Goal: Entertainment & Leisure: Browse casually

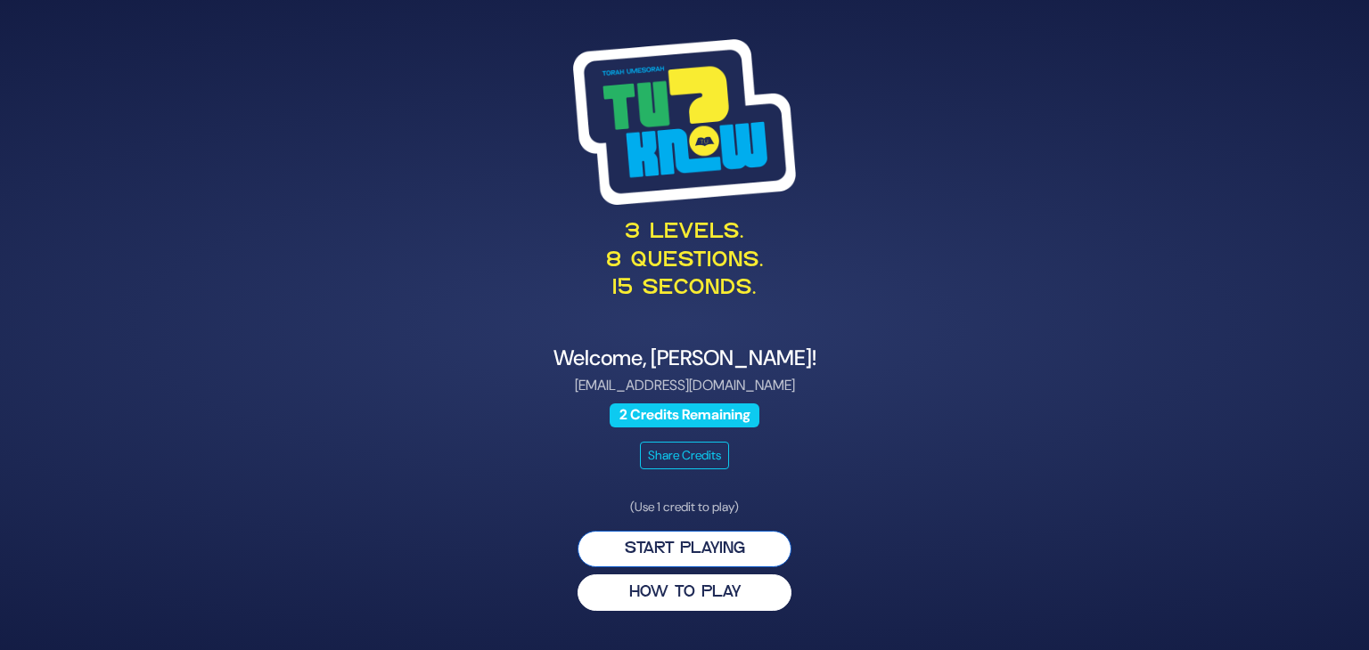
click at [707, 546] on button "Start Playing" at bounding box center [684, 549] width 214 height 37
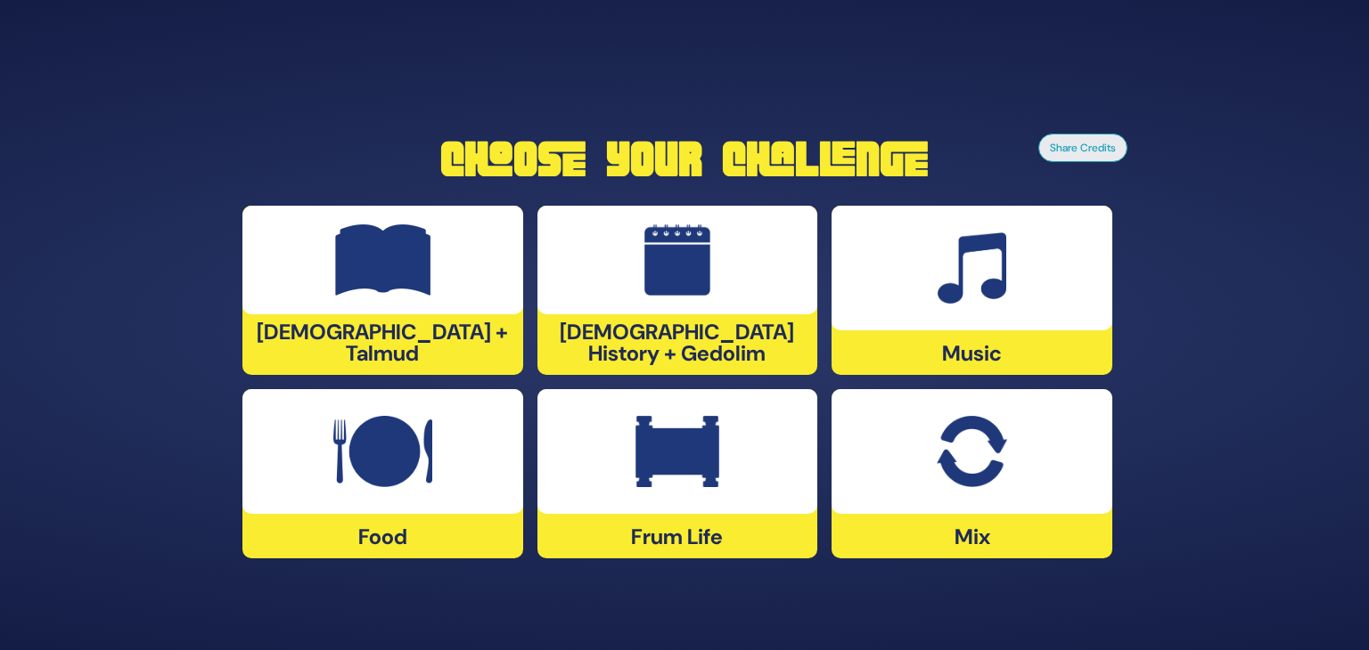
click at [656, 354] on div "[DEMOGRAPHIC_DATA] History + Gedolim" at bounding box center [677, 290] width 281 height 169
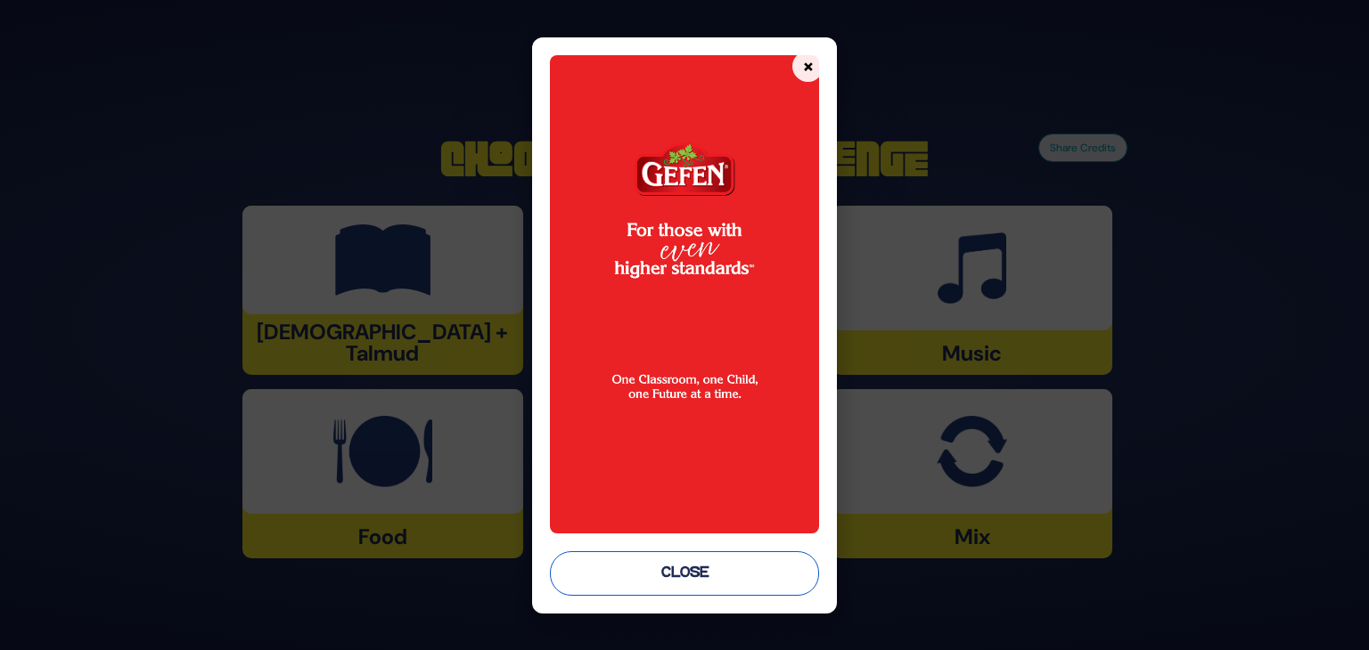
click at [695, 576] on button "Close" at bounding box center [684, 574] width 269 height 45
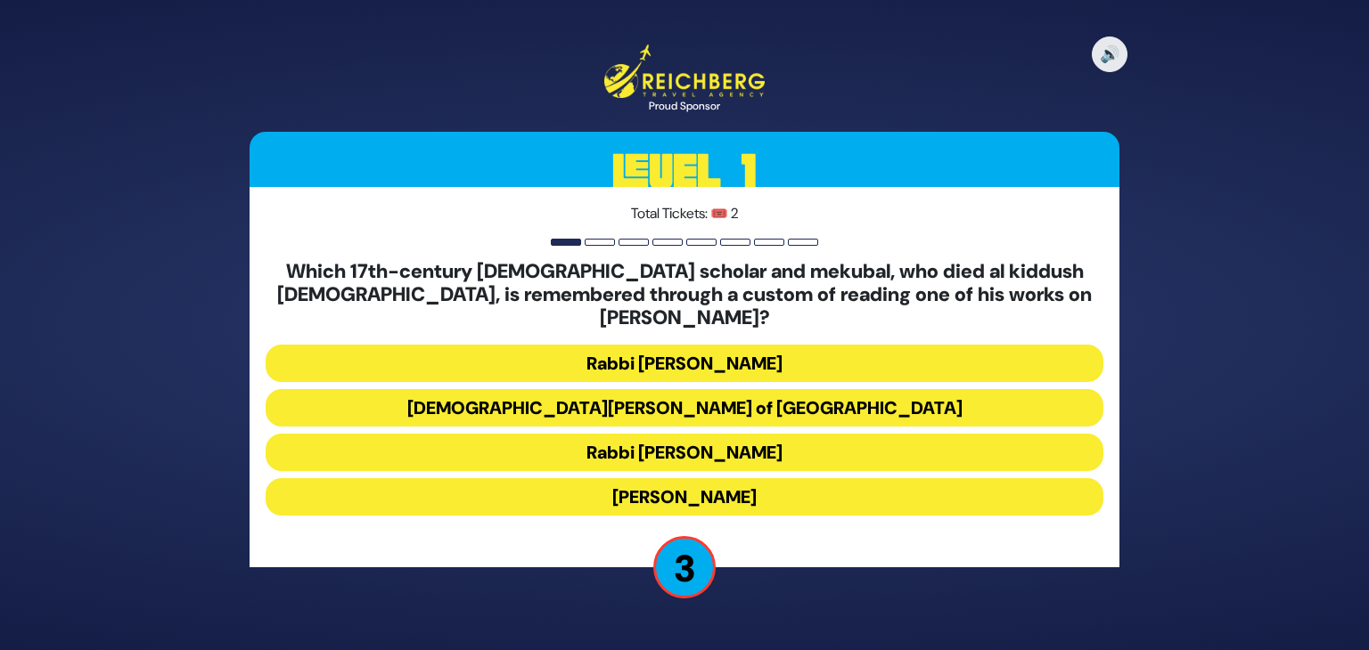
click at [668, 356] on button "Rabbi Moshe Cordovero" at bounding box center [685, 363] width 838 height 37
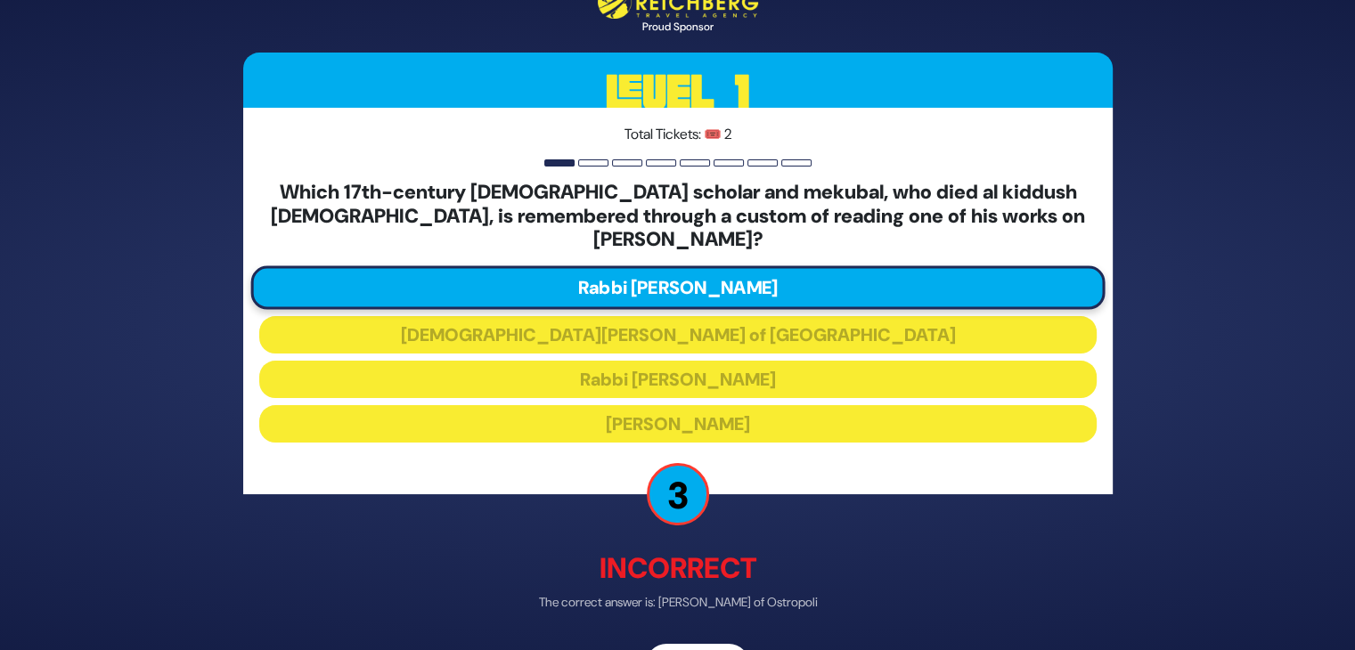
scroll to position [43, 0]
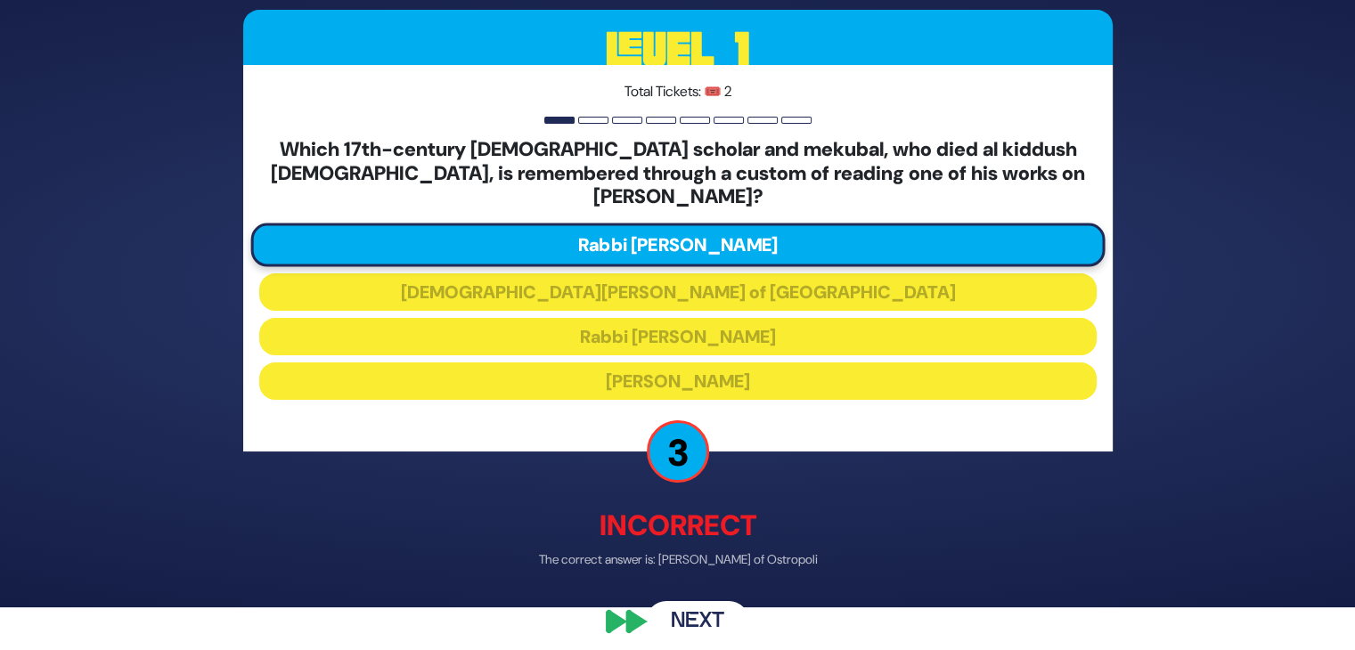
click at [724, 601] on button "Next" at bounding box center [697, 621] width 103 height 41
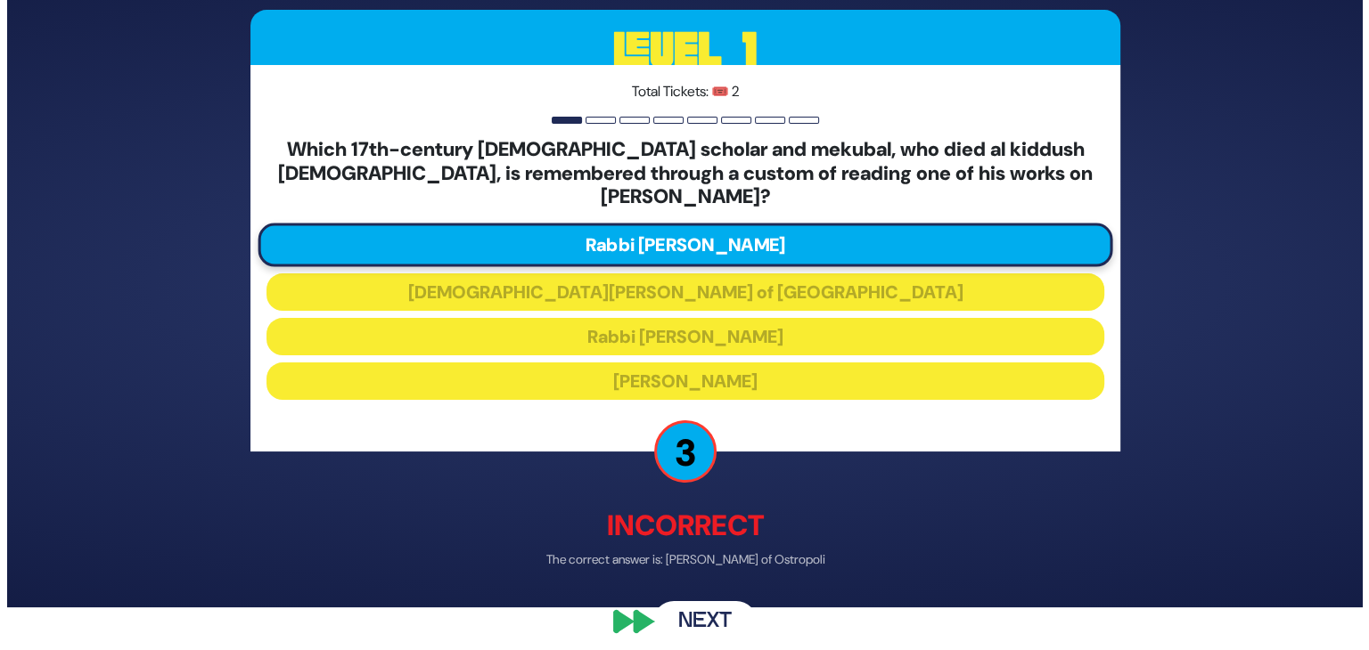
scroll to position [0, 0]
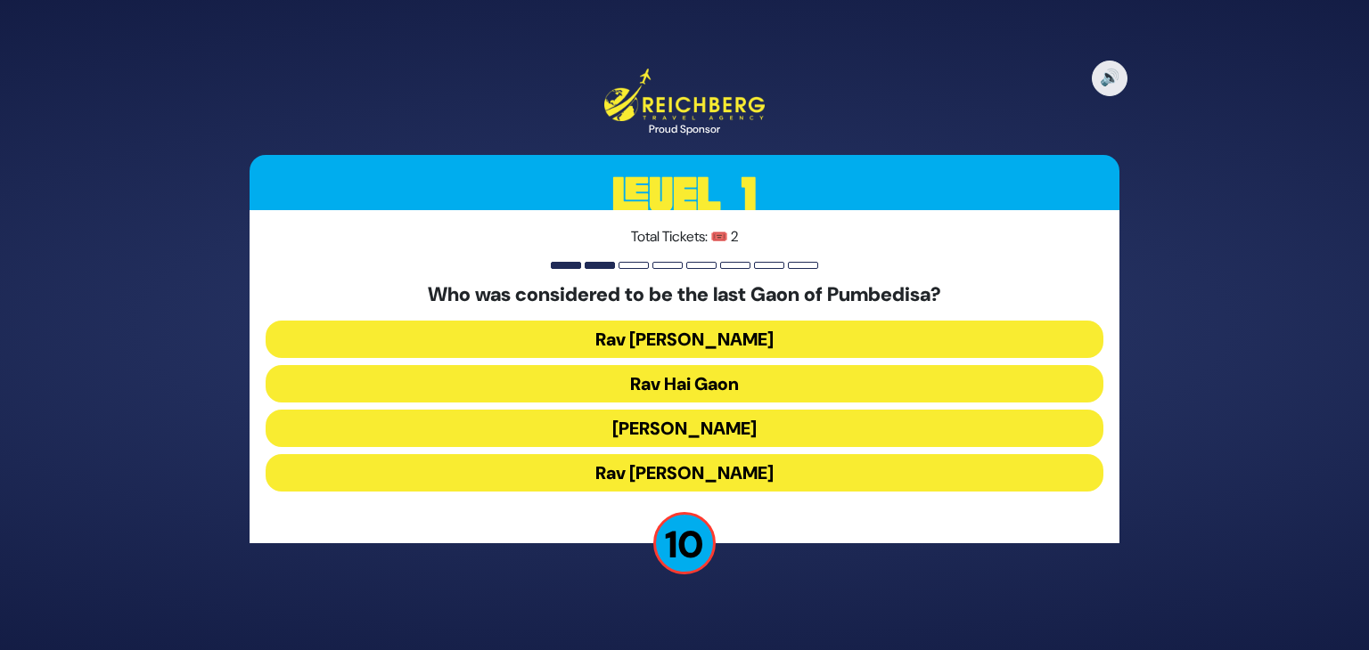
click at [740, 373] on button "Rav Hai Gaon" at bounding box center [685, 383] width 838 height 37
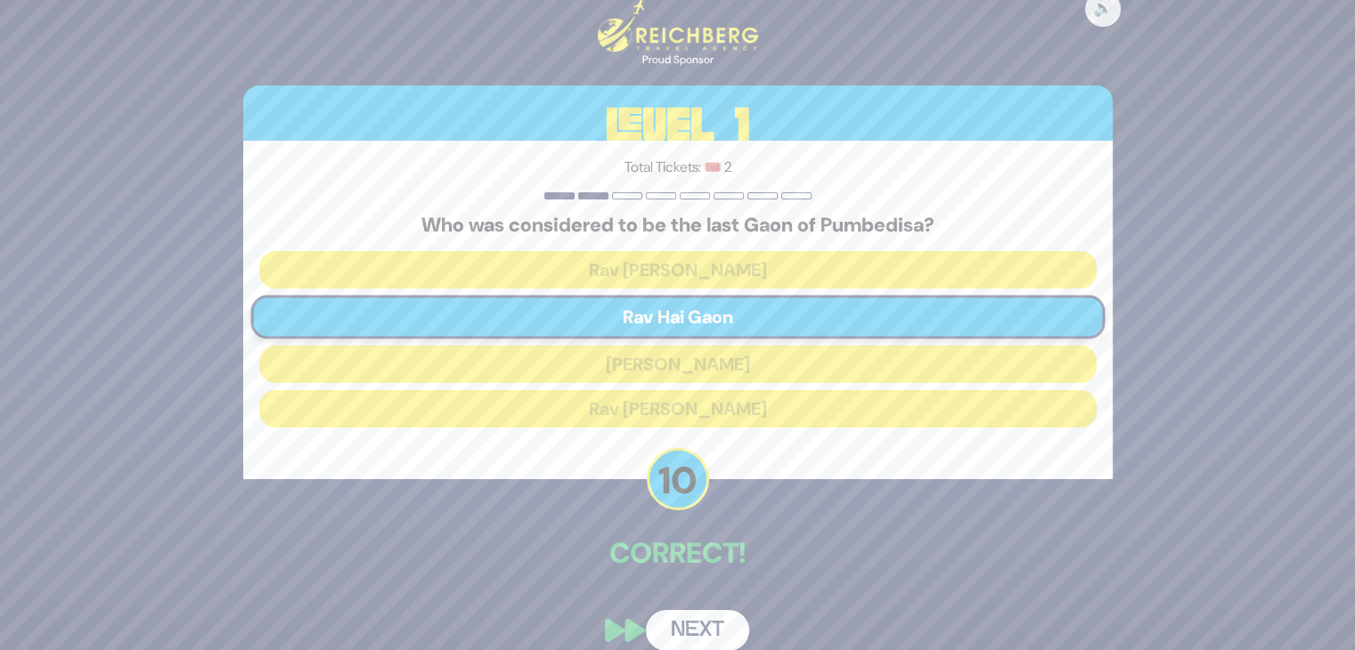
click at [702, 626] on button "Next" at bounding box center [697, 630] width 103 height 41
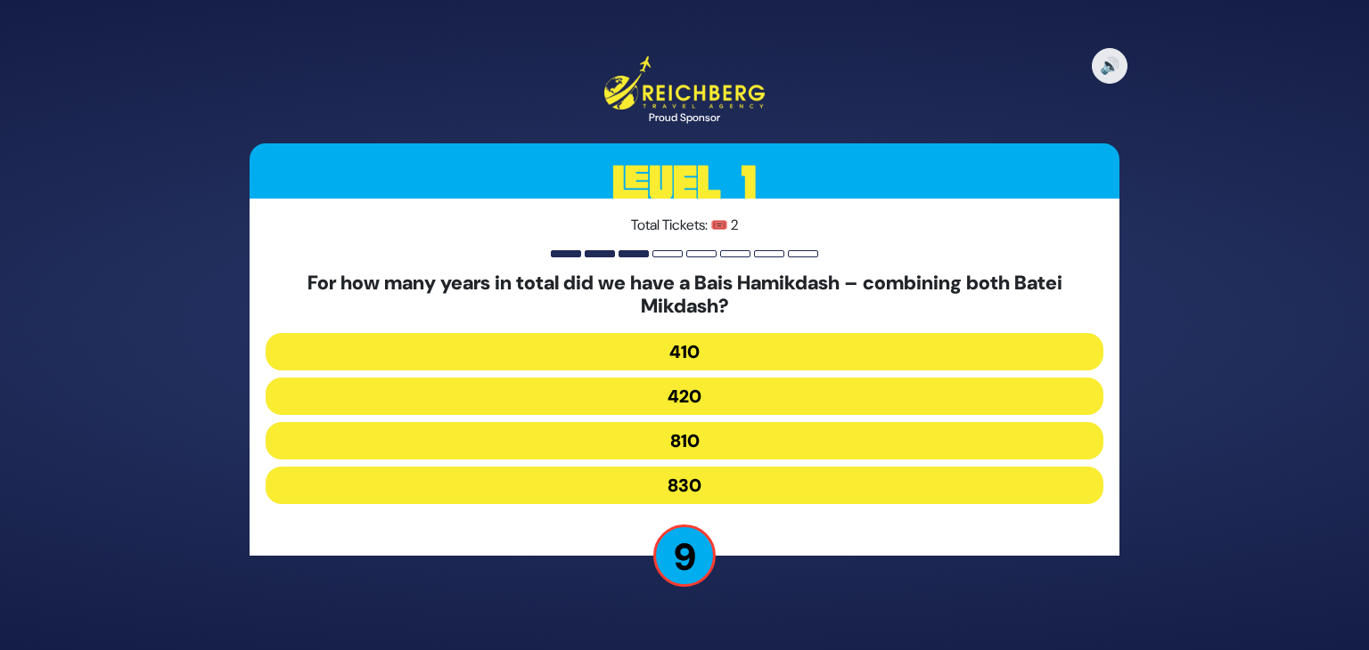
click at [717, 442] on button "810" at bounding box center [685, 440] width 838 height 37
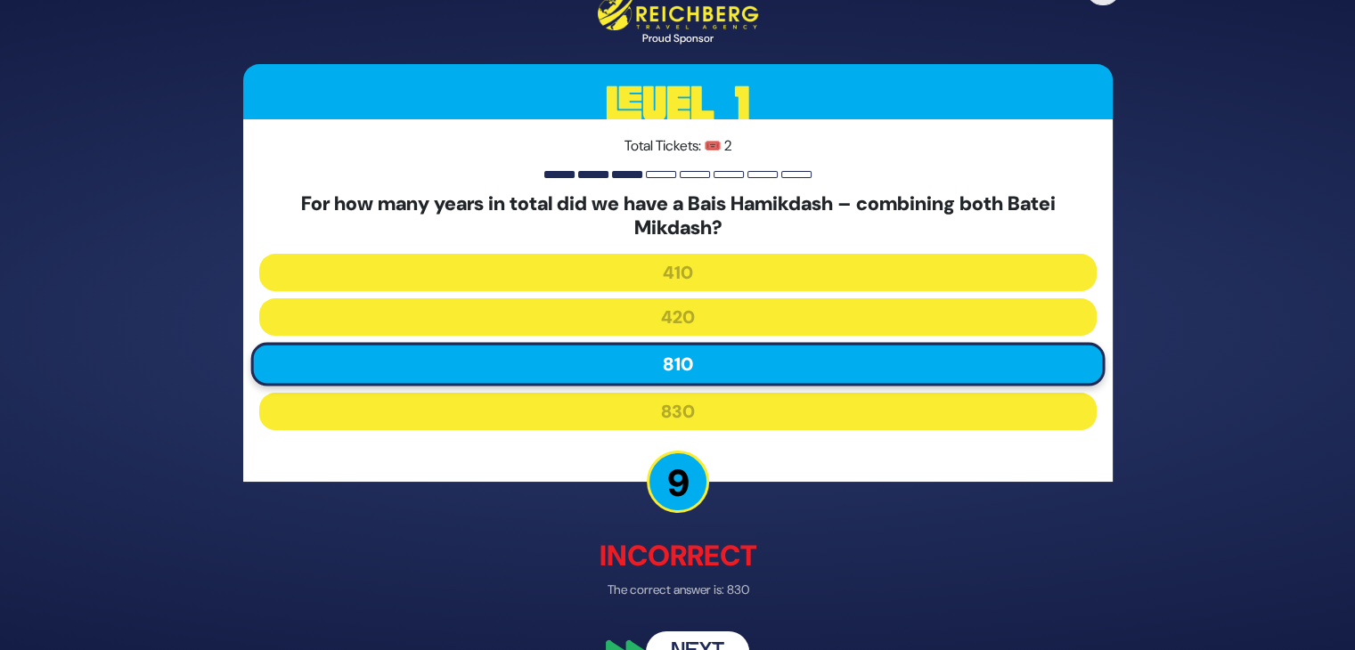
click at [705, 640] on button "Next" at bounding box center [697, 652] width 103 height 41
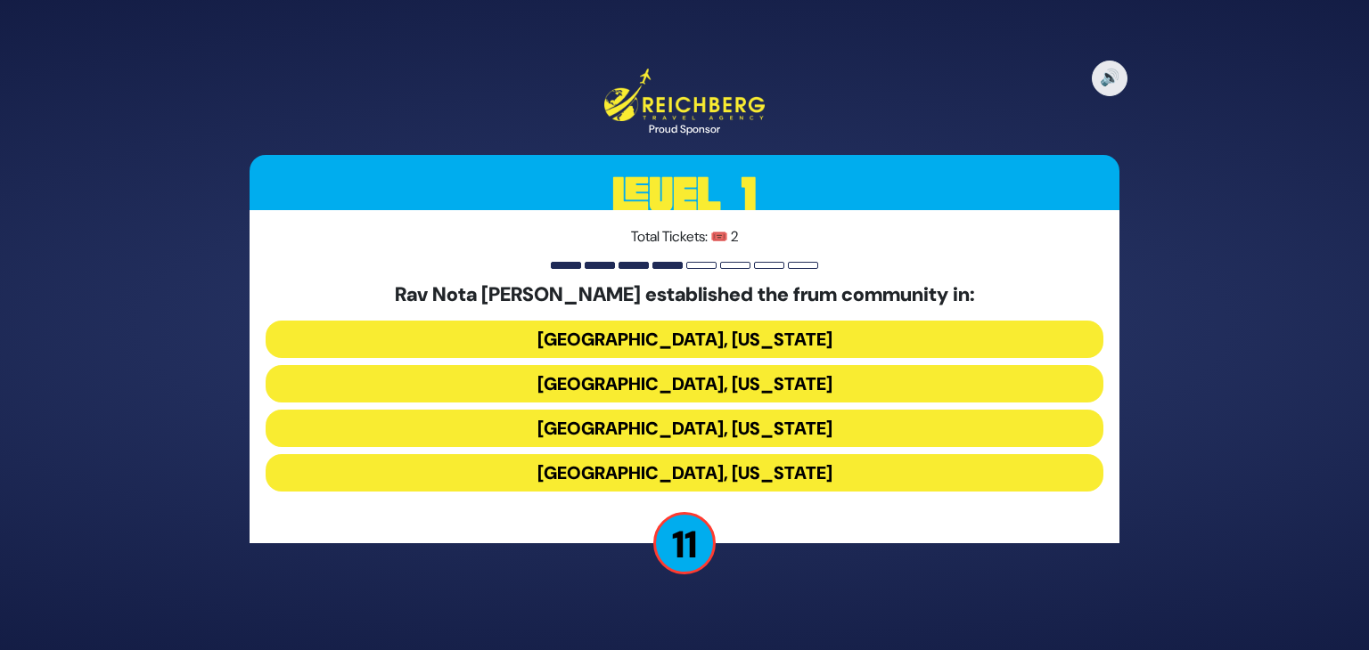
click at [663, 337] on button "Alberta, Georgia" at bounding box center [685, 339] width 838 height 37
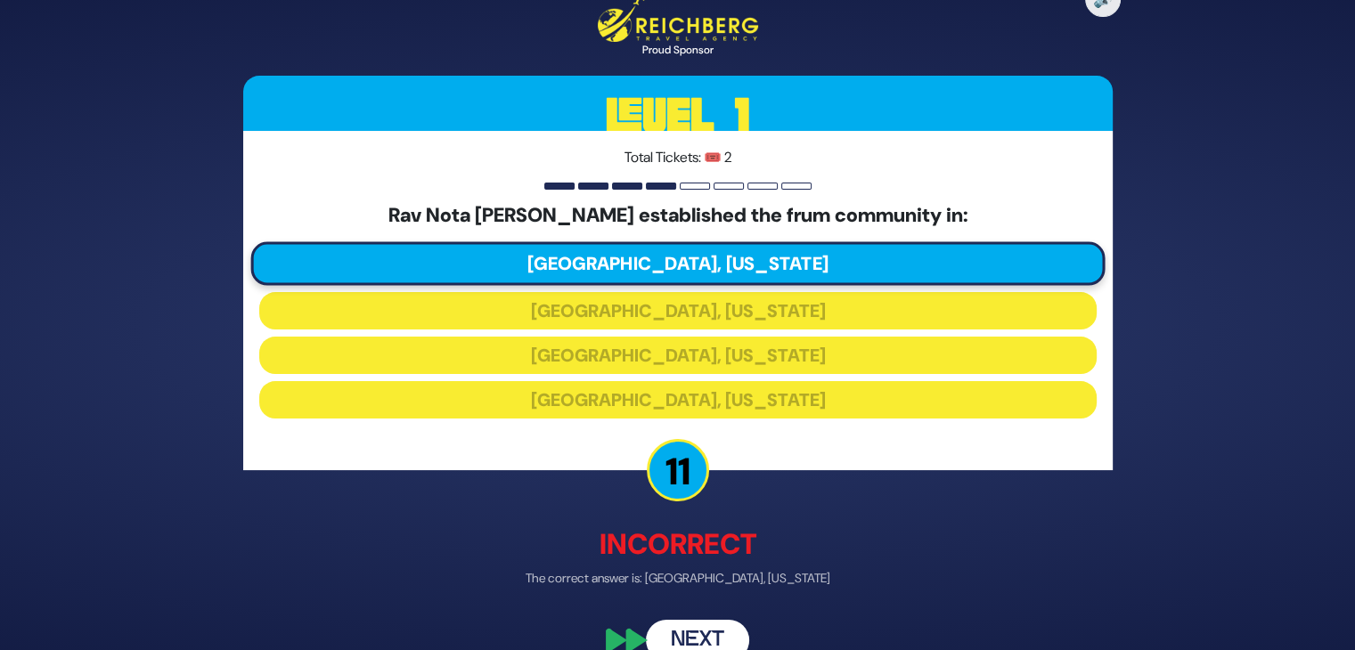
click at [687, 631] on button "Next" at bounding box center [697, 640] width 103 height 41
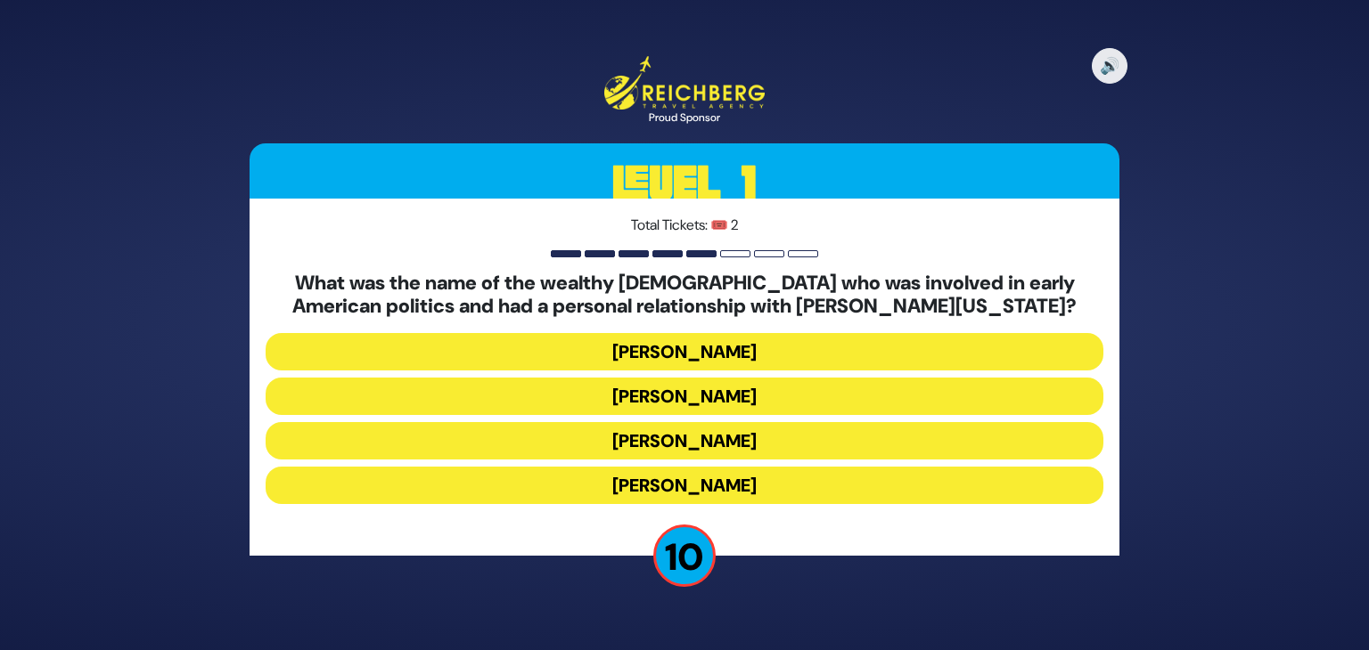
click at [691, 478] on button "Isaac Mayer Wise" at bounding box center [685, 485] width 838 height 37
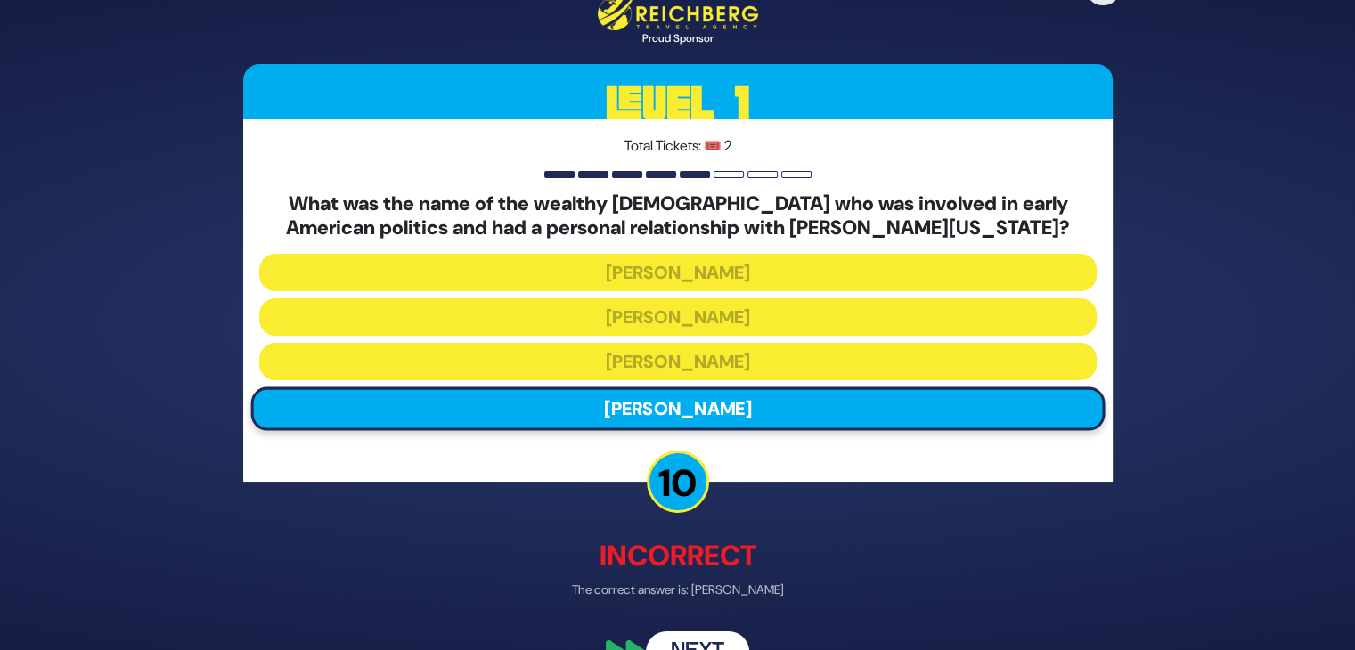
click at [697, 639] on button "Next" at bounding box center [697, 652] width 103 height 41
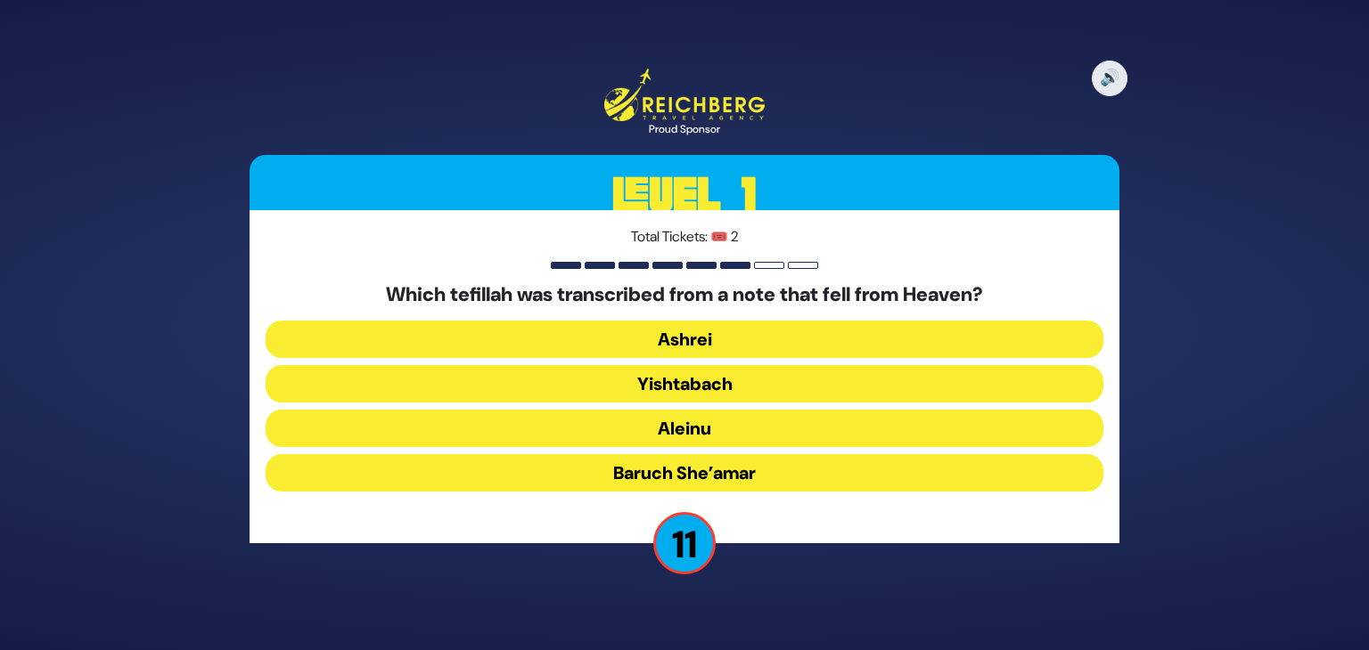
click at [693, 421] on button "Aleinu" at bounding box center [685, 428] width 838 height 37
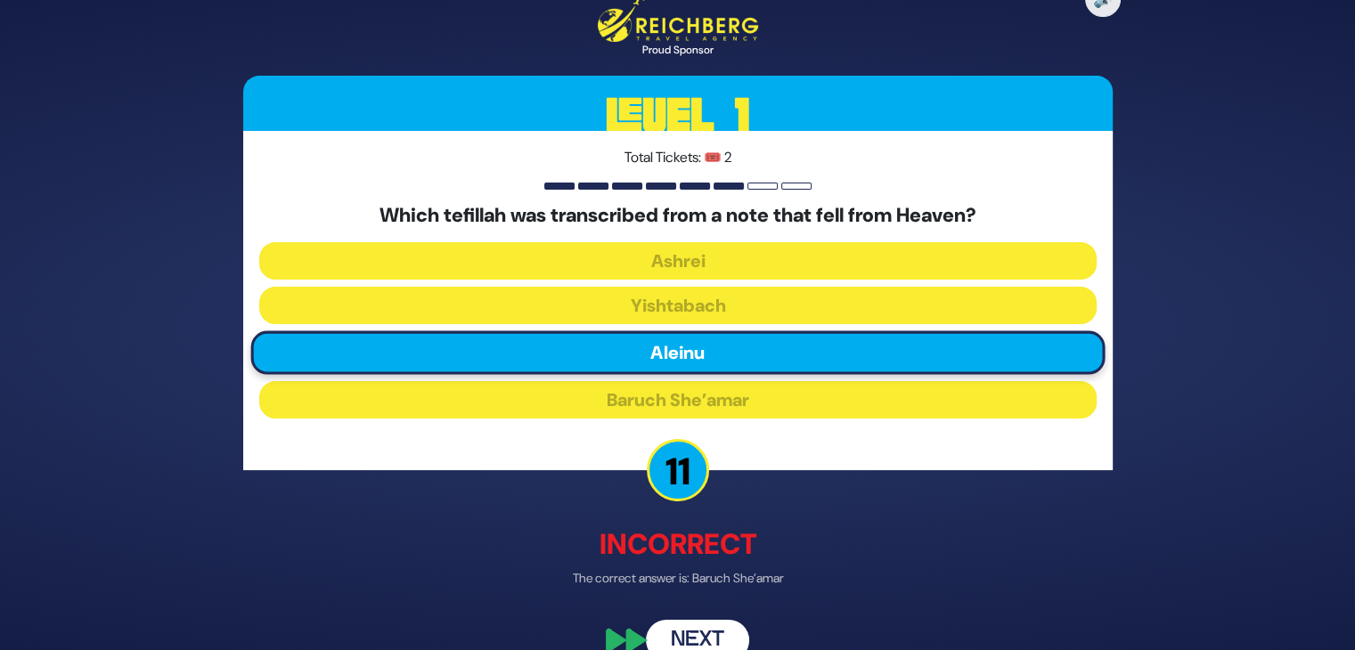
click at [679, 621] on button "Next" at bounding box center [697, 640] width 103 height 41
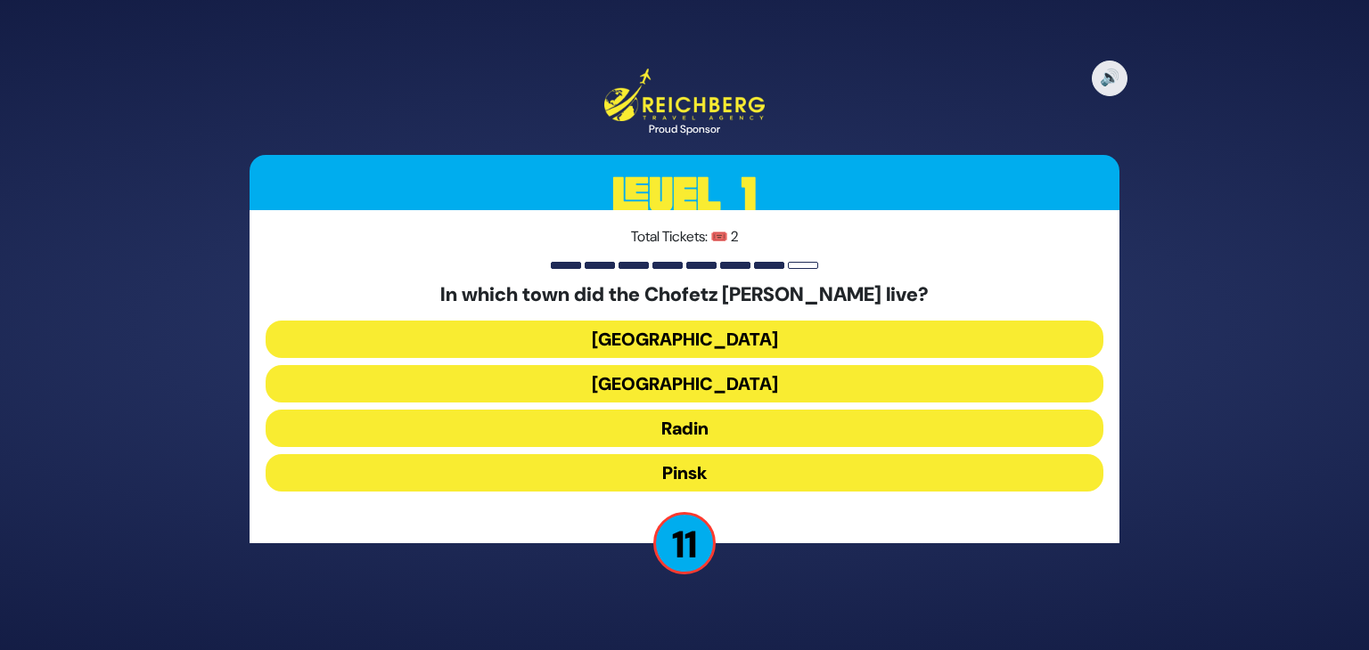
click at [703, 436] on button "Radin" at bounding box center [685, 428] width 838 height 37
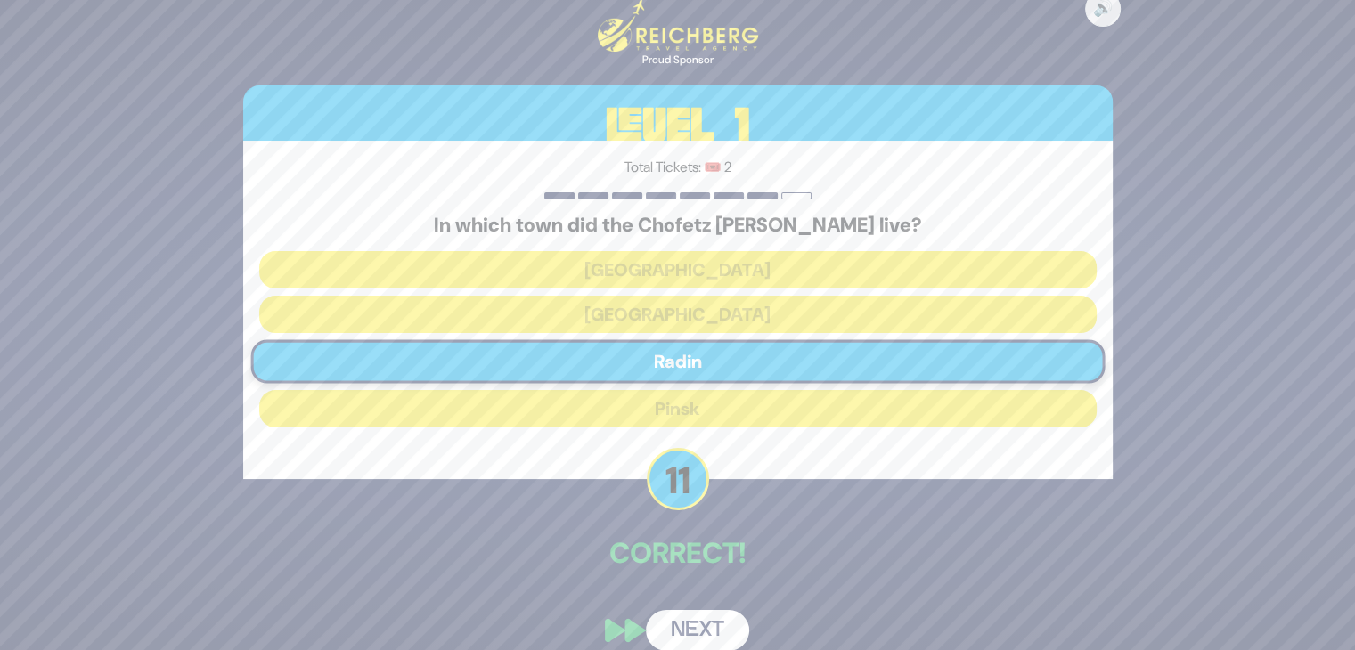
click at [700, 620] on button "Next" at bounding box center [697, 630] width 103 height 41
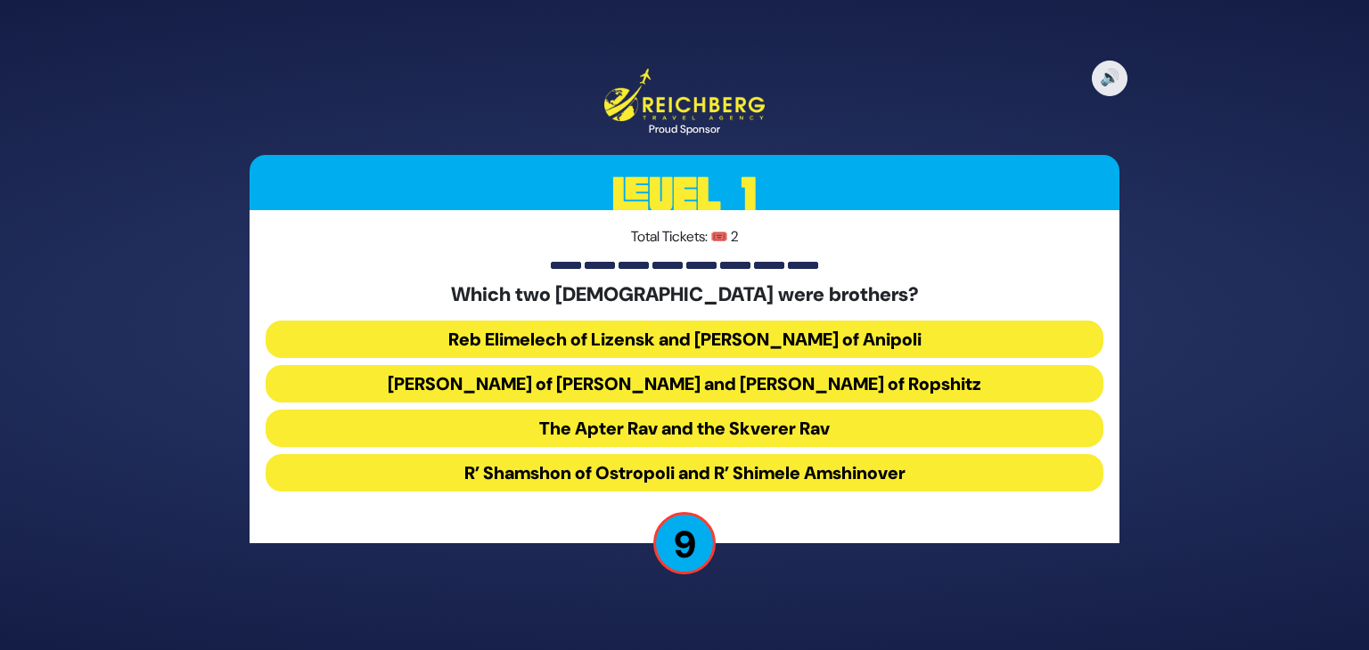
click at [692, 437] on button "The Apter Rav and the Skverer Rav" at bounding box center [685, 428] width 838 height 37
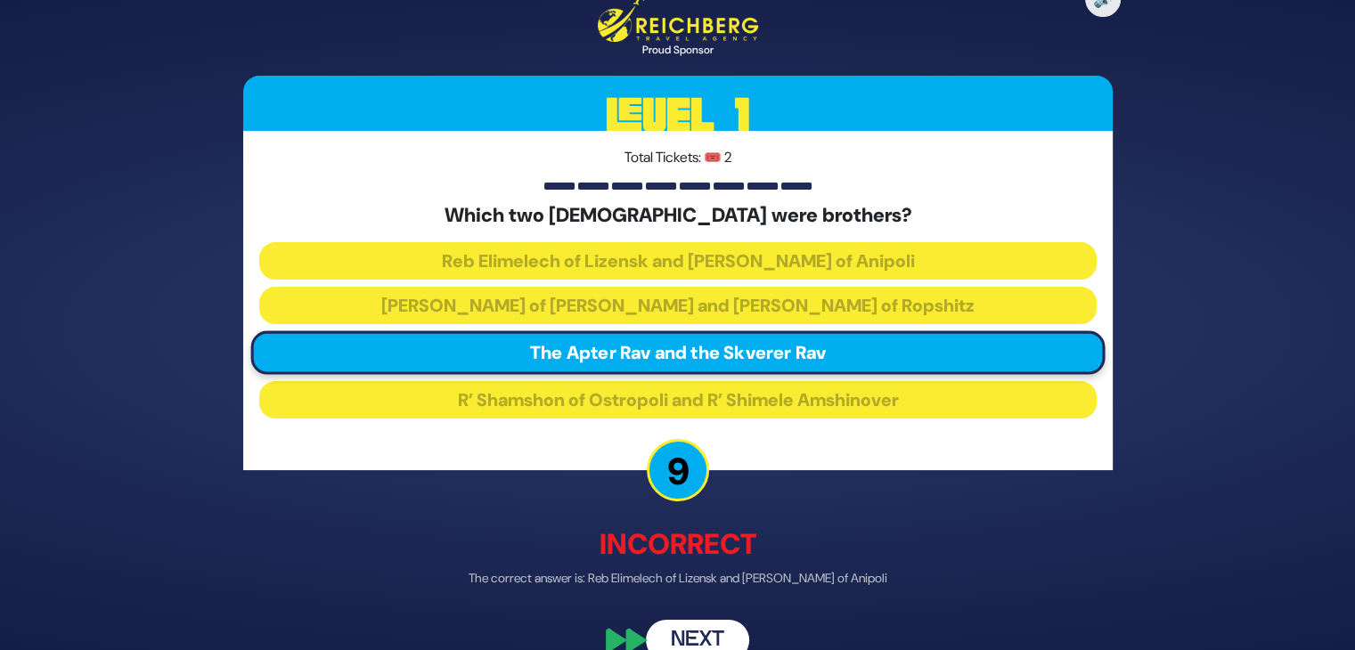
click at [691, 637] on button "Next" at bounding box center [697, 640] width 103 height 41
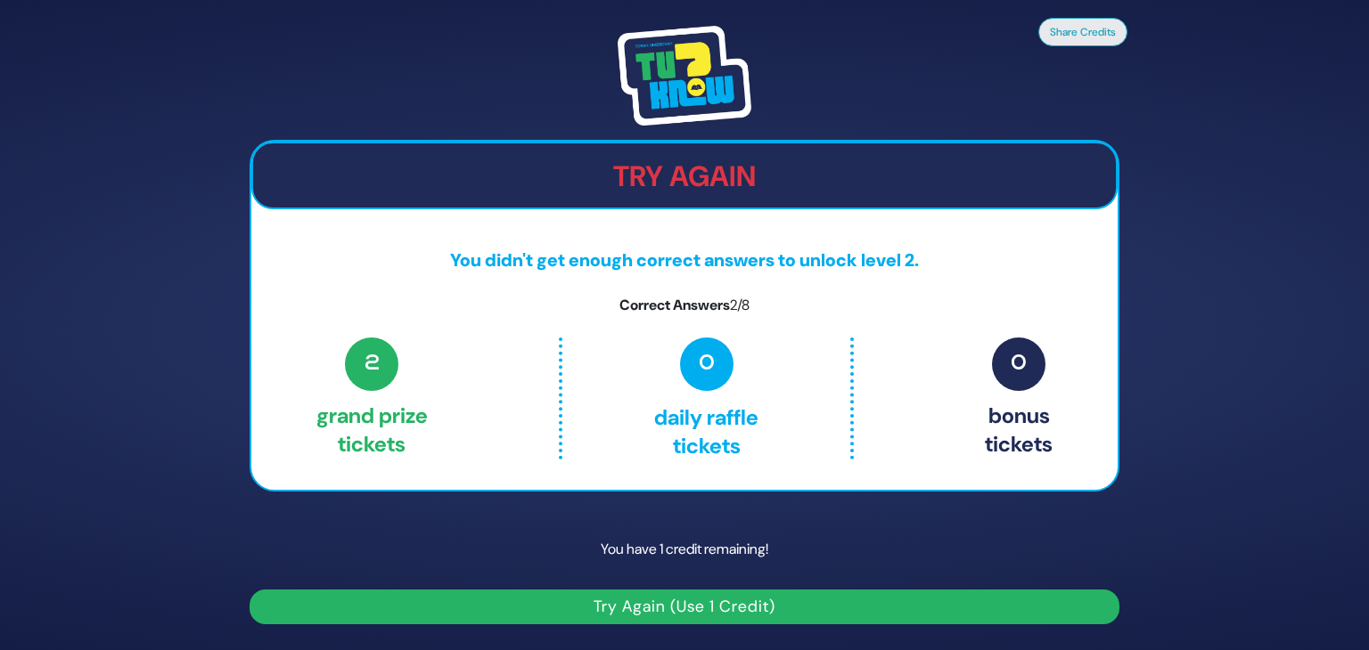
click at [671, 598] on button "Try Again (Use 1 Credit)" at bounding box center [684, 607] width 870 height 35
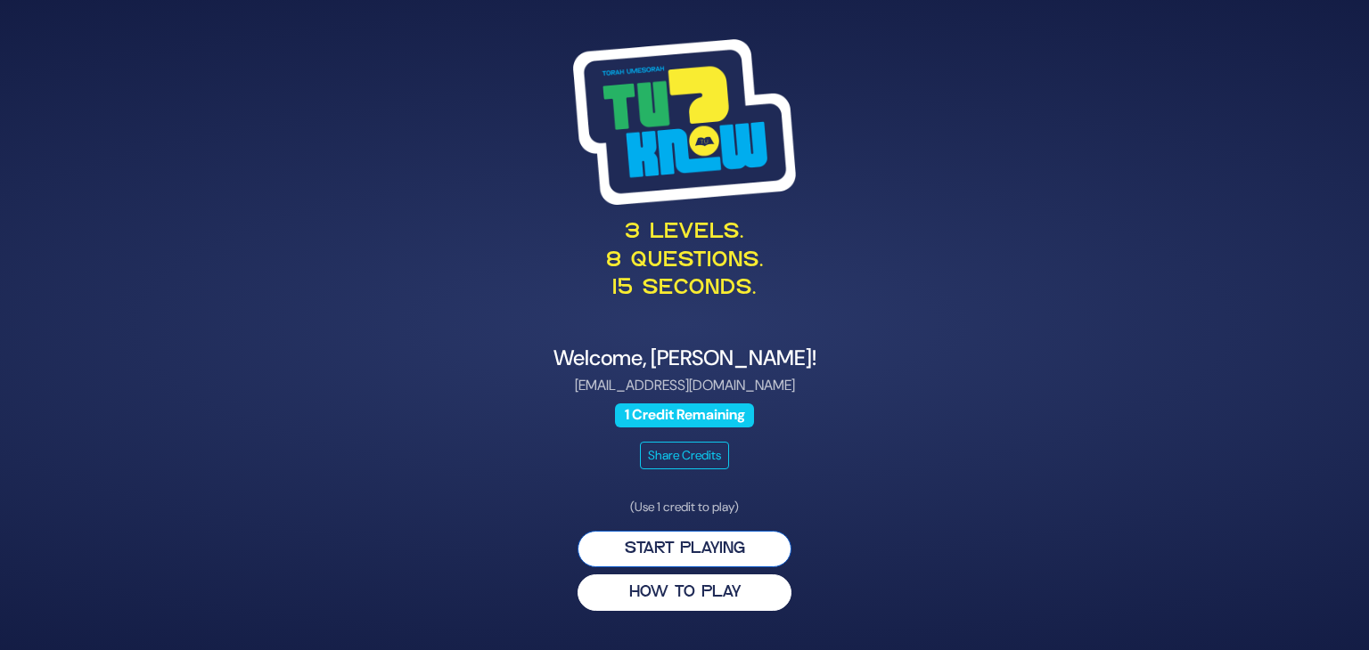
click at [682, 549] on button "Start Playing" at bounding box center [684, 549] width 214 height 37
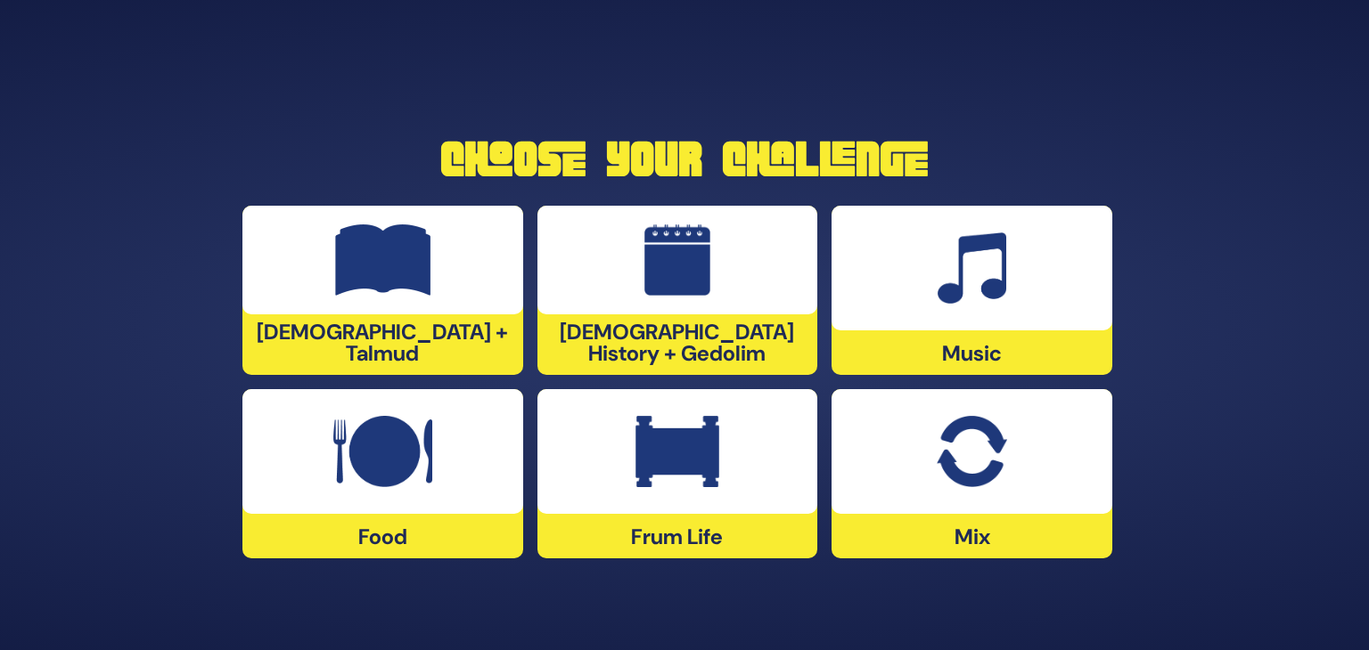
click at [663, 536] on div "Frum Life" at bounding box center [677, 473] width 281 height 169
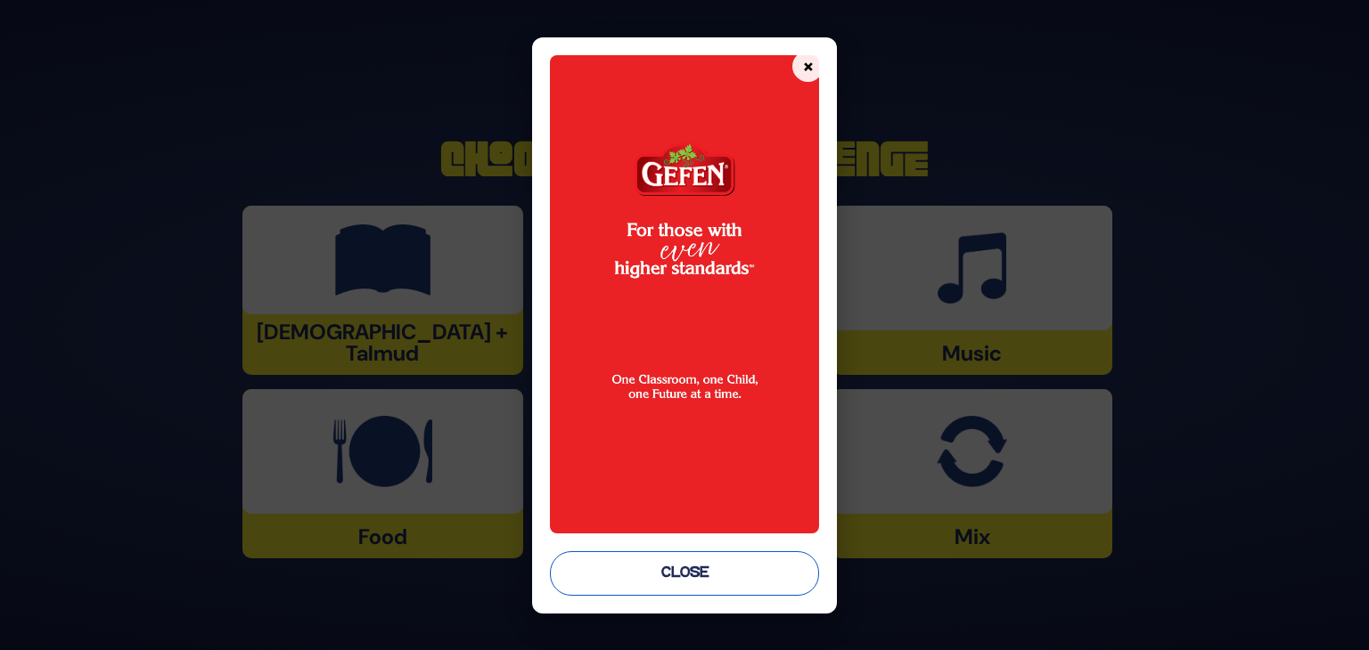
click at [672, 566] on button "Close" at bounding box center [684, 574] width 269 height 45
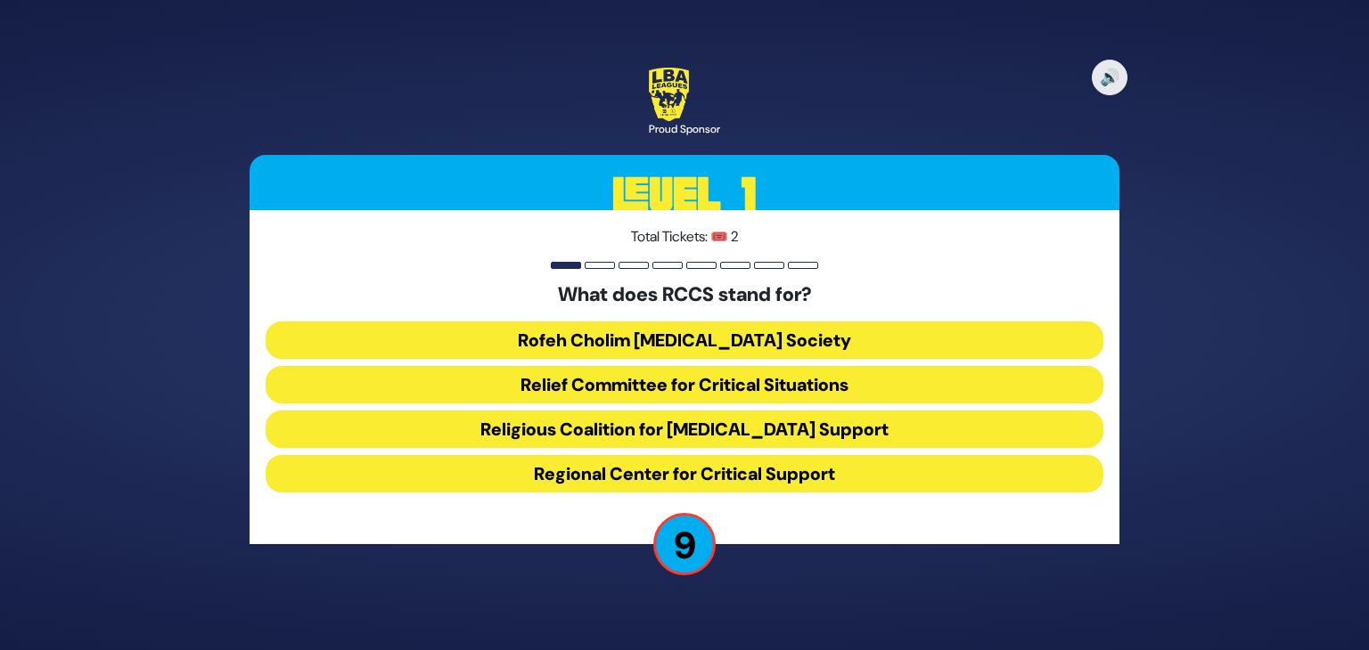
click at [667, 332] on button "Rofeh Cholim Cancer Society" at bounding box center [685, 340] width 838 height 37
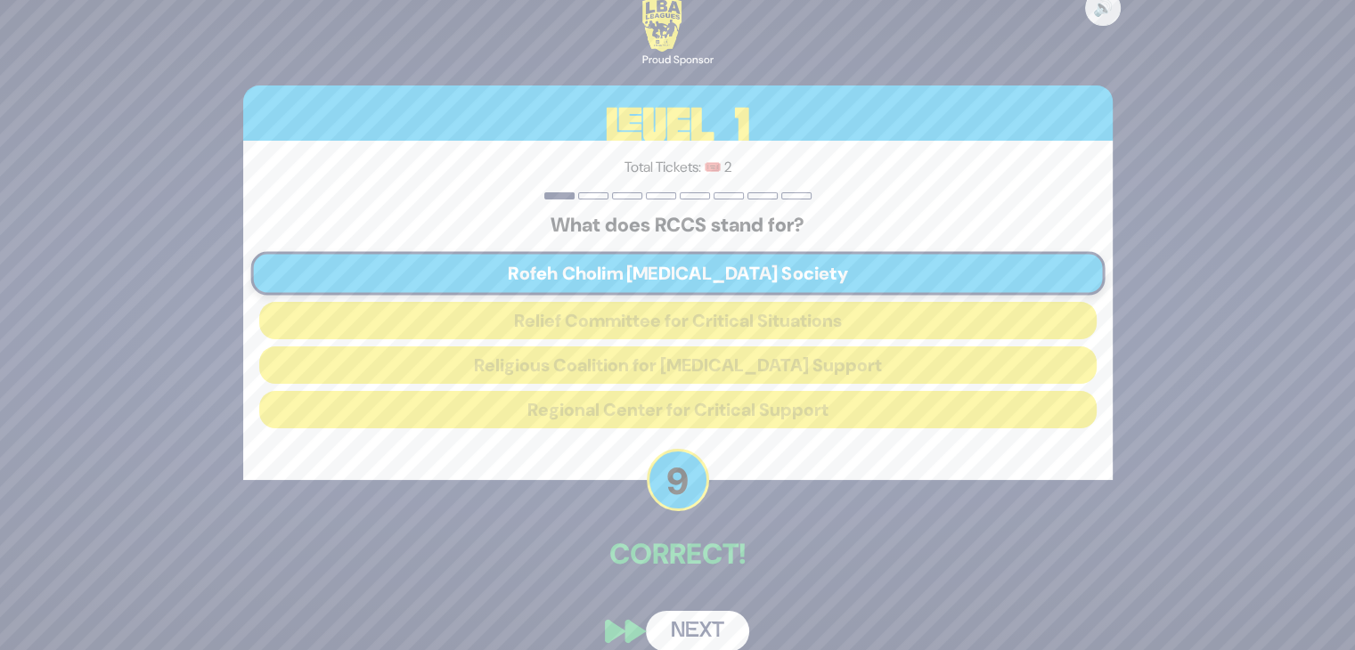
click at [680, 613] on button "Next" at bounding box center [697, 631] width 103 height 41
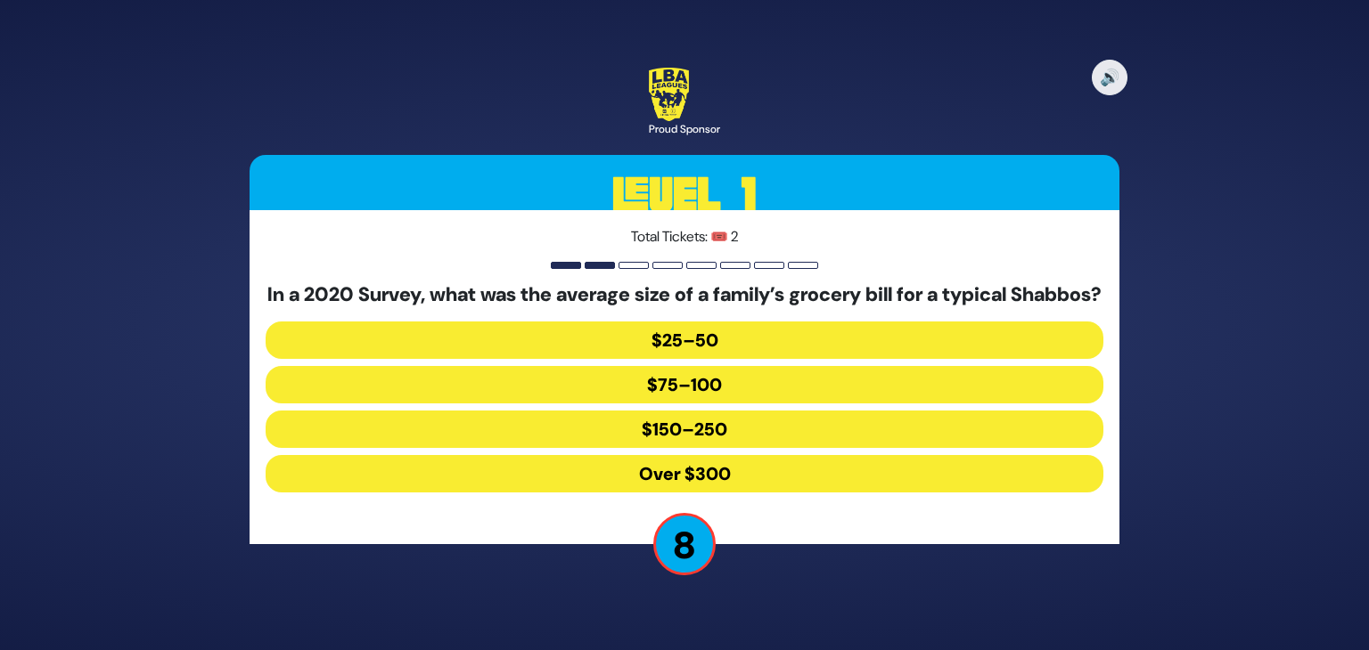
click at [724, 433] on button "$150–250" at bounding box center [685, 429] width 838 height 37
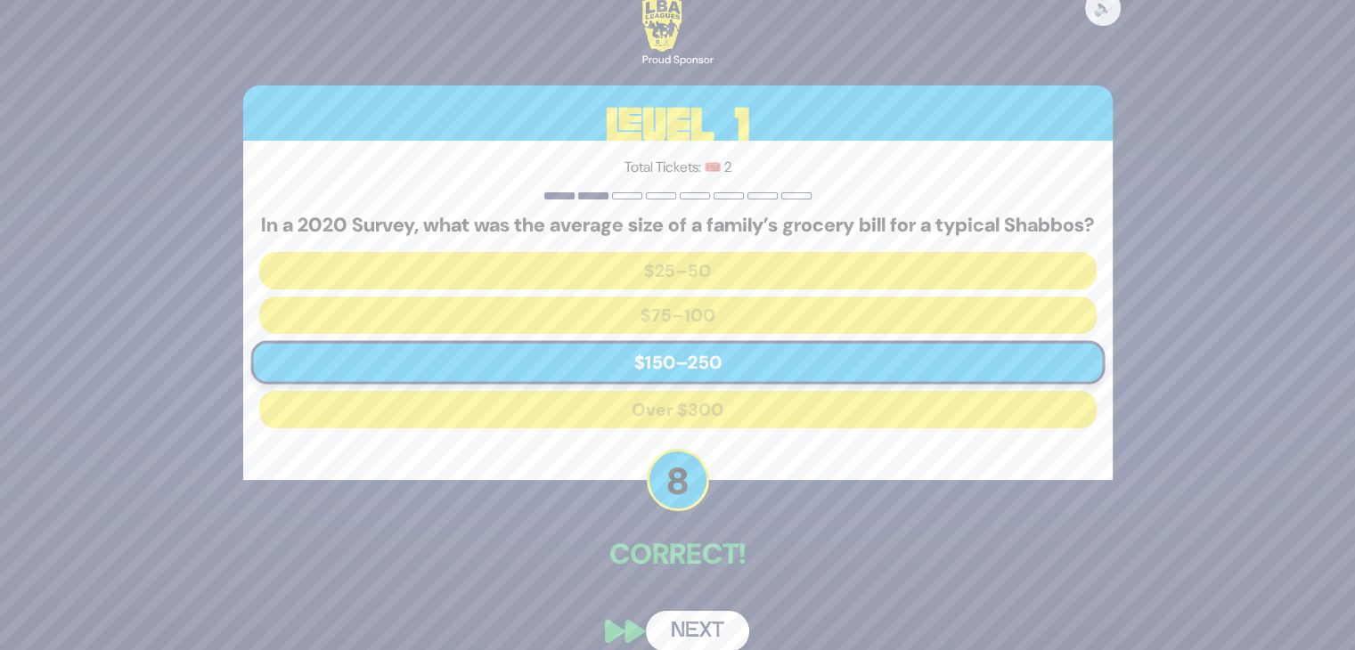
click at [701, 634] on button "Next" at bounding box center [697, 631] width 103 height 41
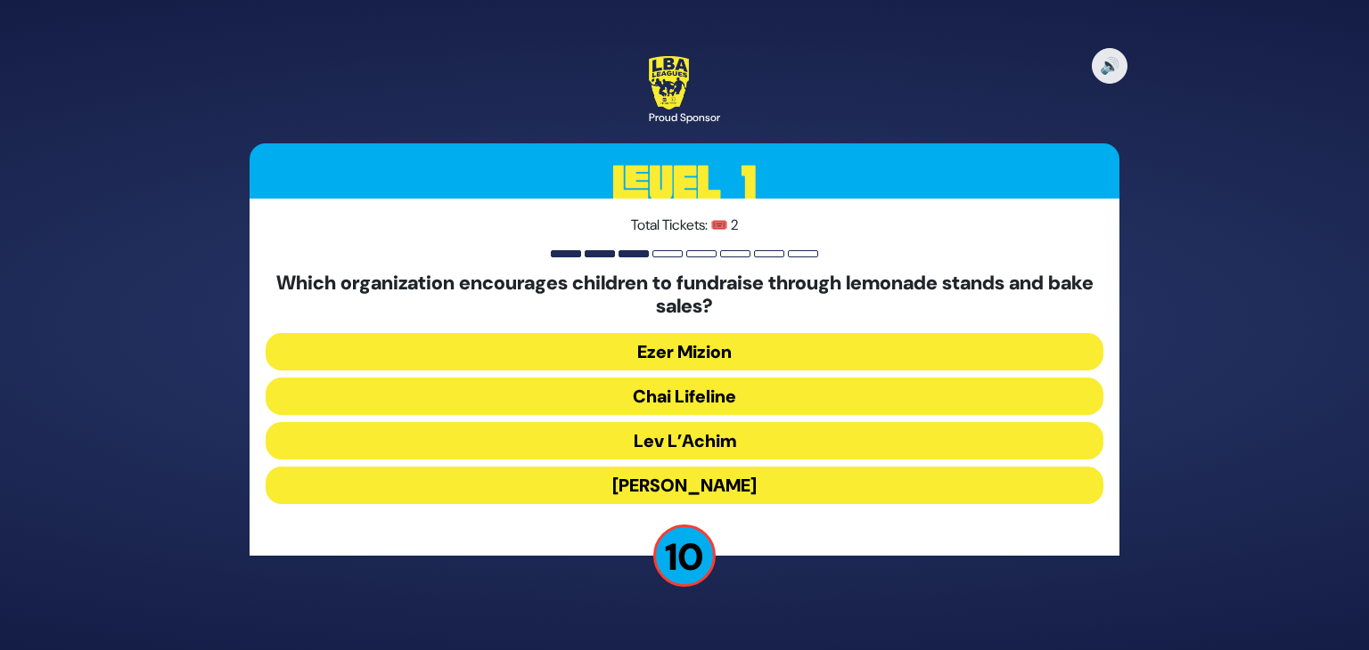
click at [656, 343] on button "Ezer Mizion" at bounding box center [685, 351] width 838 height 37
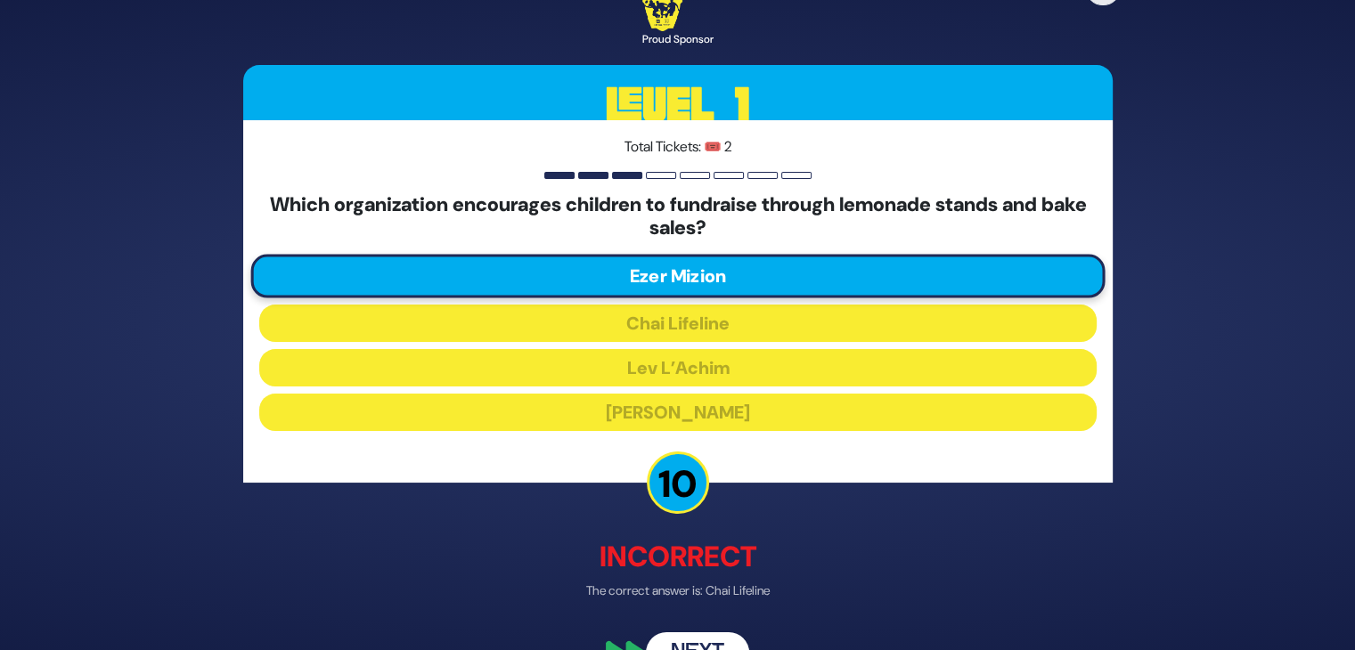
click at [706, 643] on button "Next" at bounding box center [697, 652] width 103 height 41
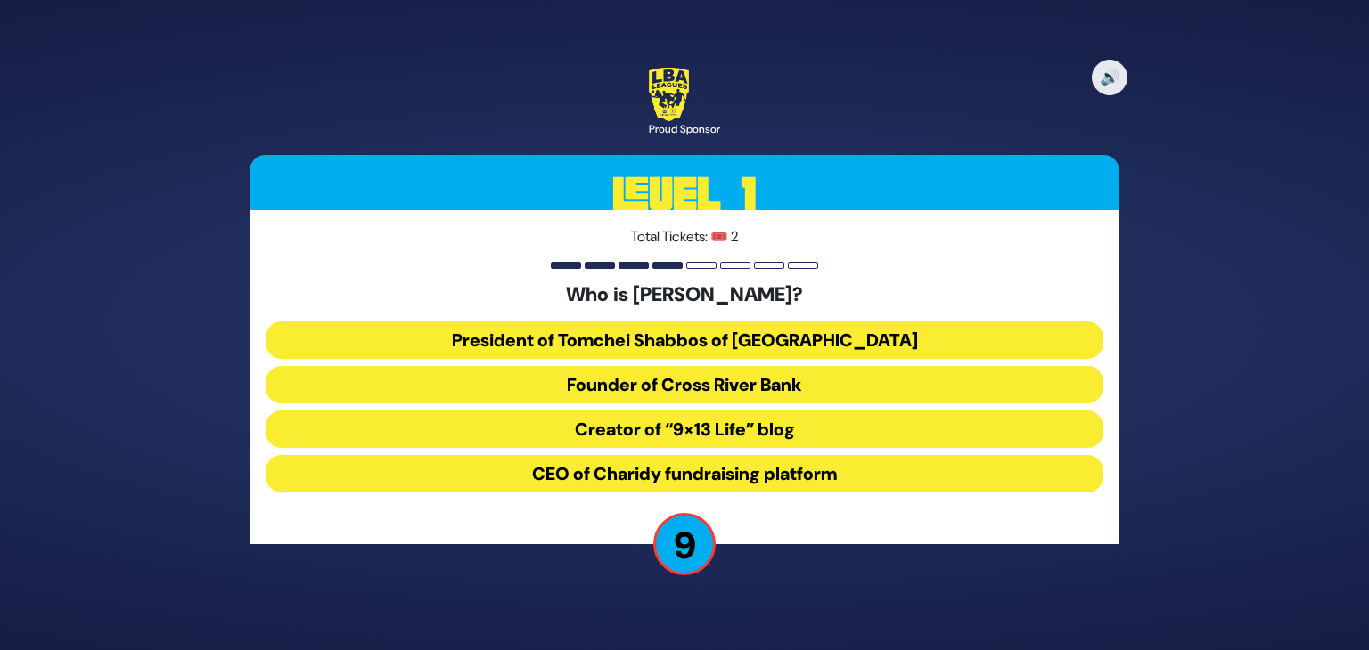
click at [709, 470] on button "CEO of Charidy fundraising platform" at bounding box center [685, 473] width 838 height 37
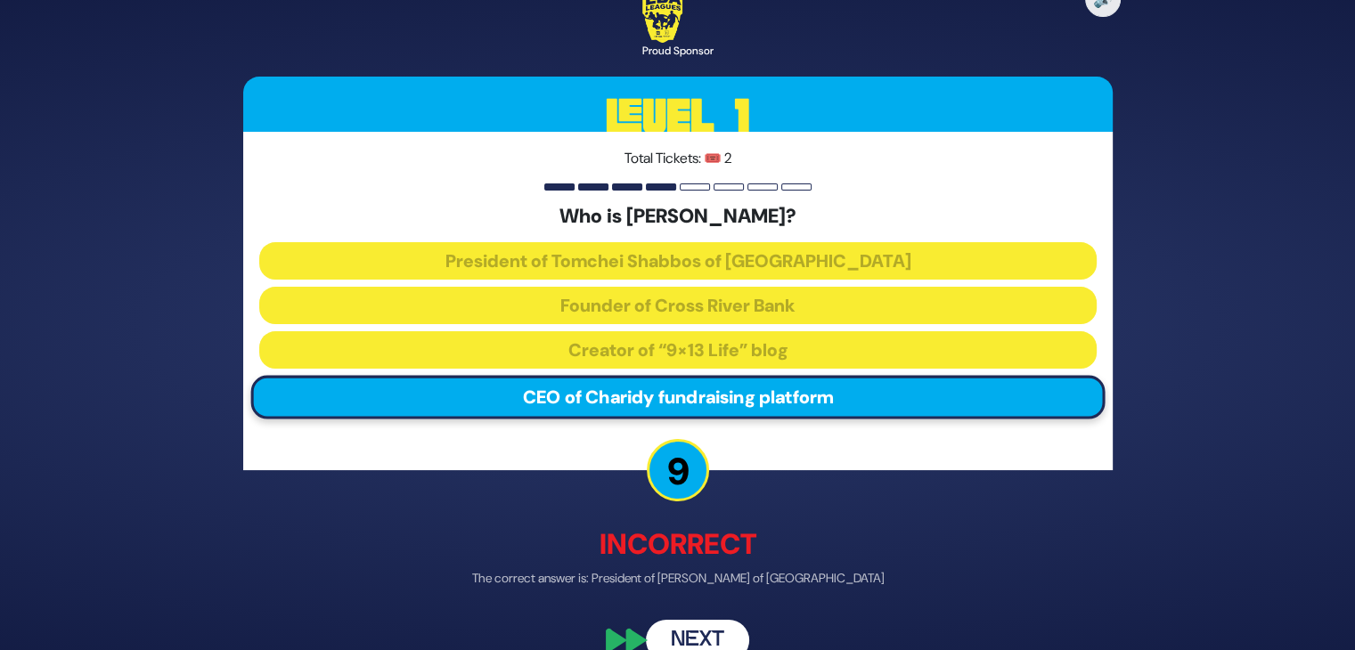
click at [690, 640] on button "Next" at bounding box center [697, 640] width 103 height 41
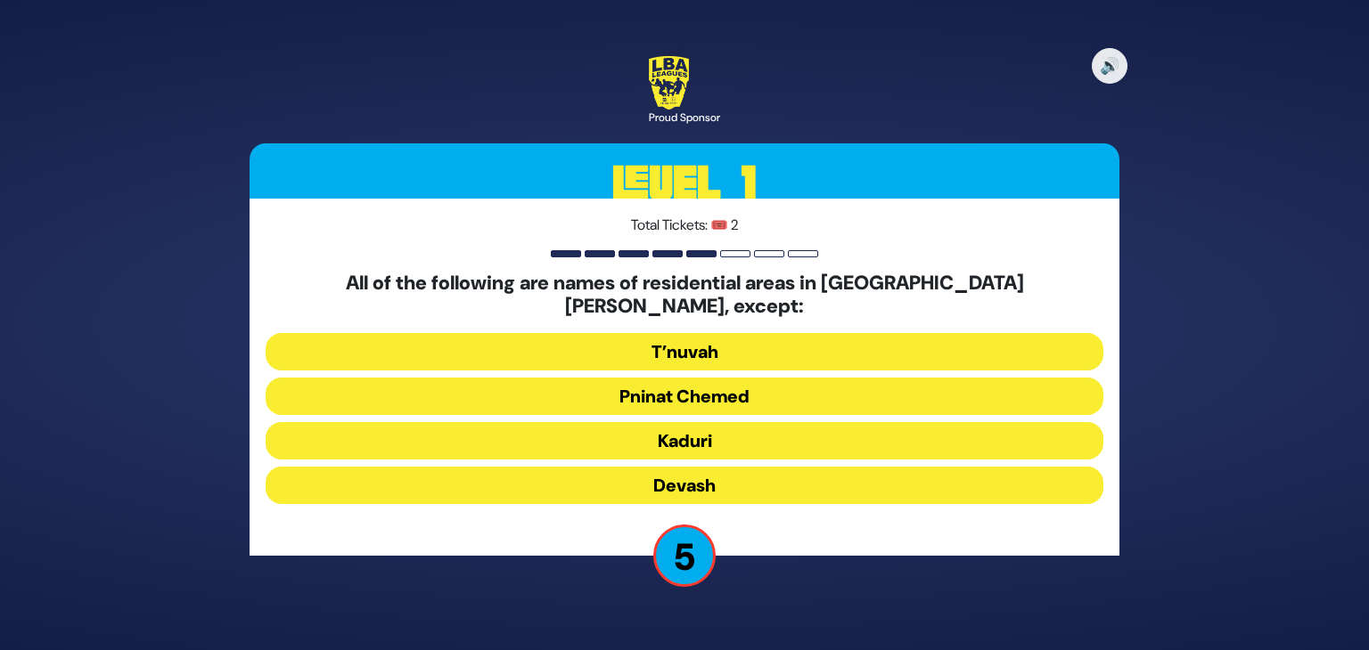
click at [716, 468] on button "Devash" at bounding box center [685, 485] width 838 height 37
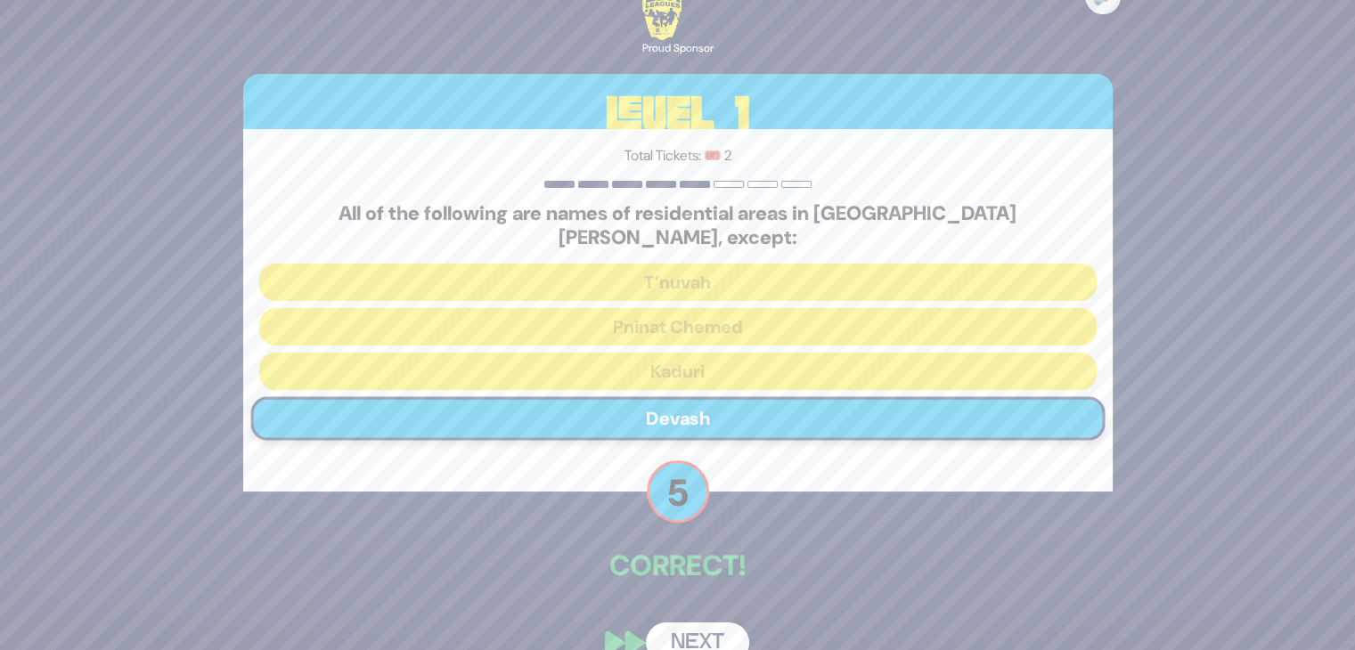
click at [699, 625] on button "Next" at bounding box center [697, 643] width 103 height 41
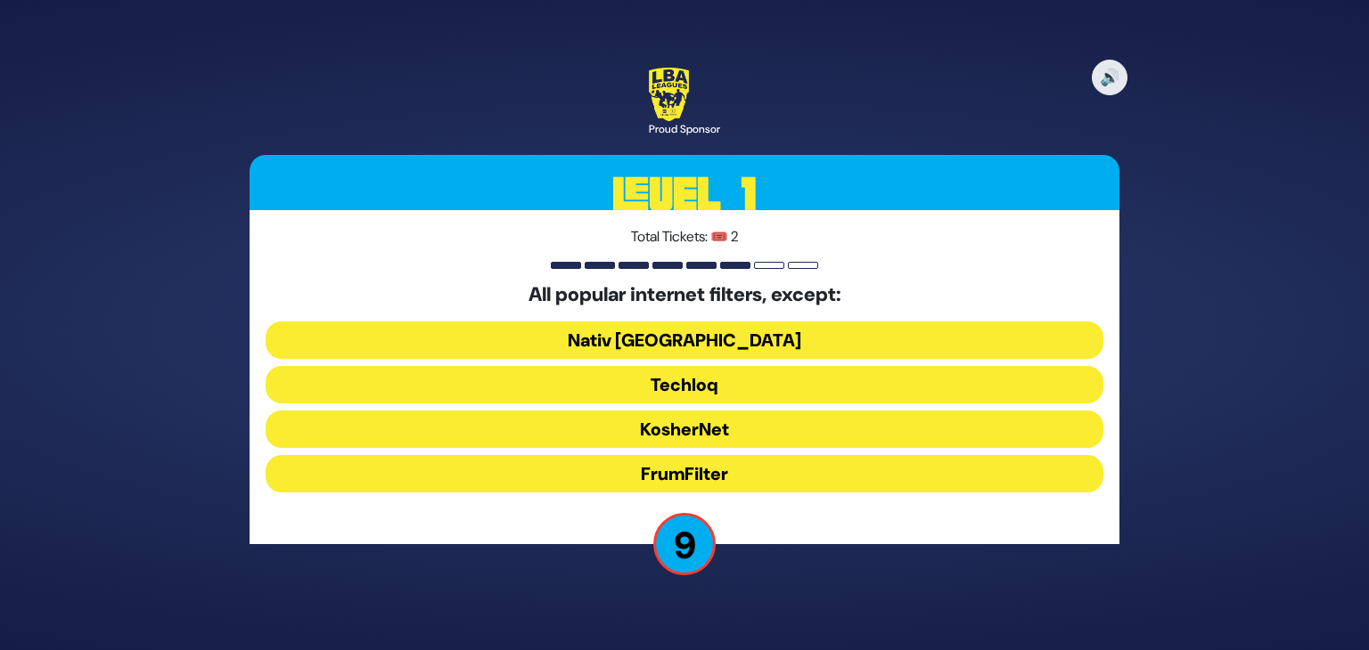
click at [721, 470] on button "FrumFilter" at bounding box center [685, 473] width 838 height 37
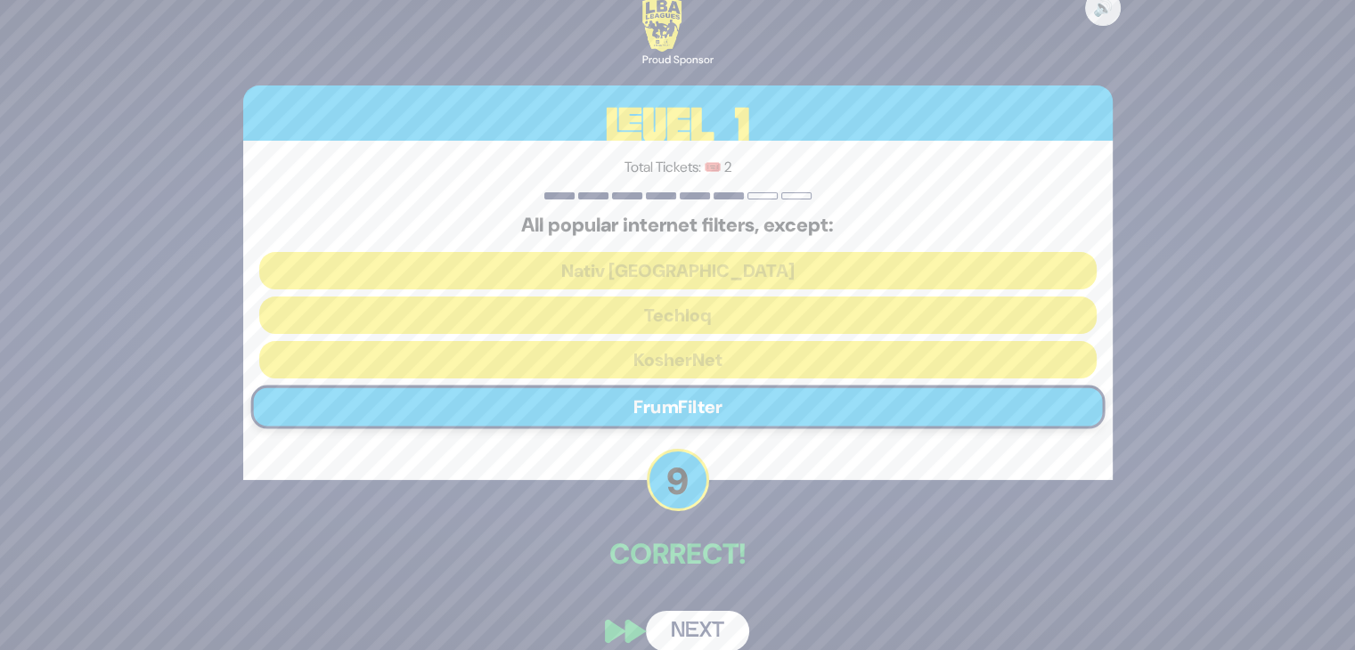
click at [695, 623] on button "Next" at bounding box center [697, 631] width 103 height 41
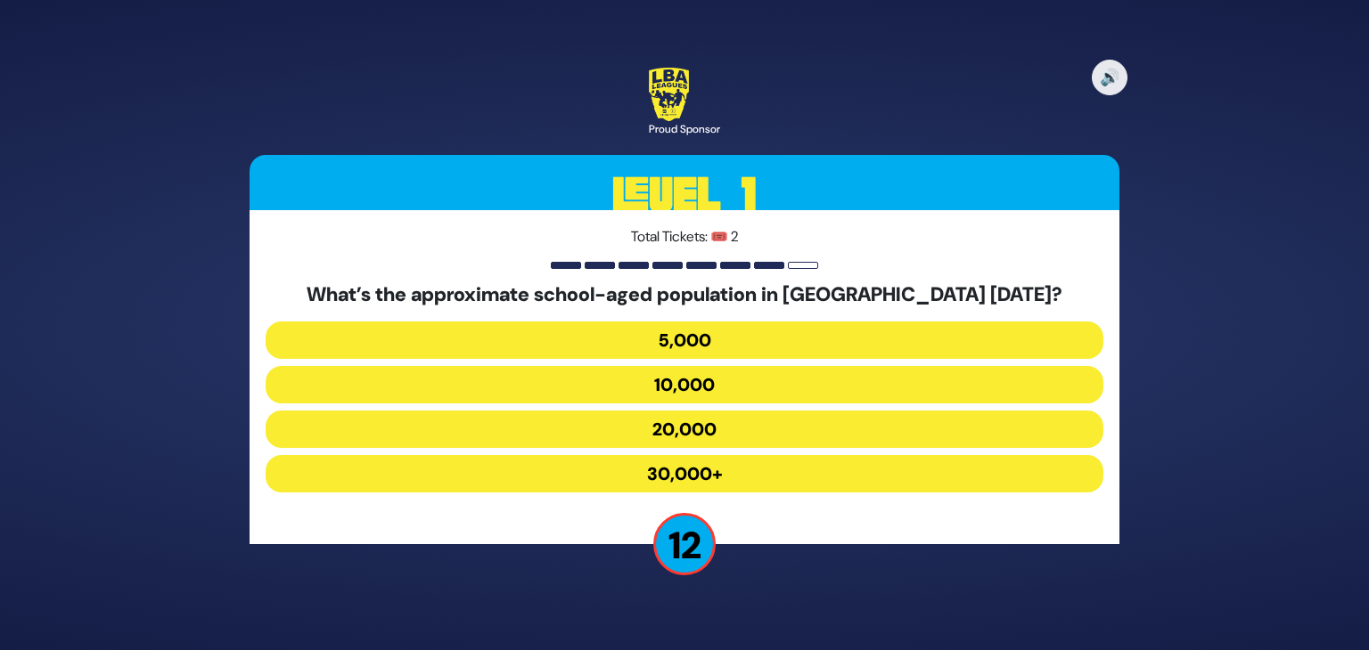
click at [727, 394] on button "10,000" at bounding box center [685, 384] width 838 height 37
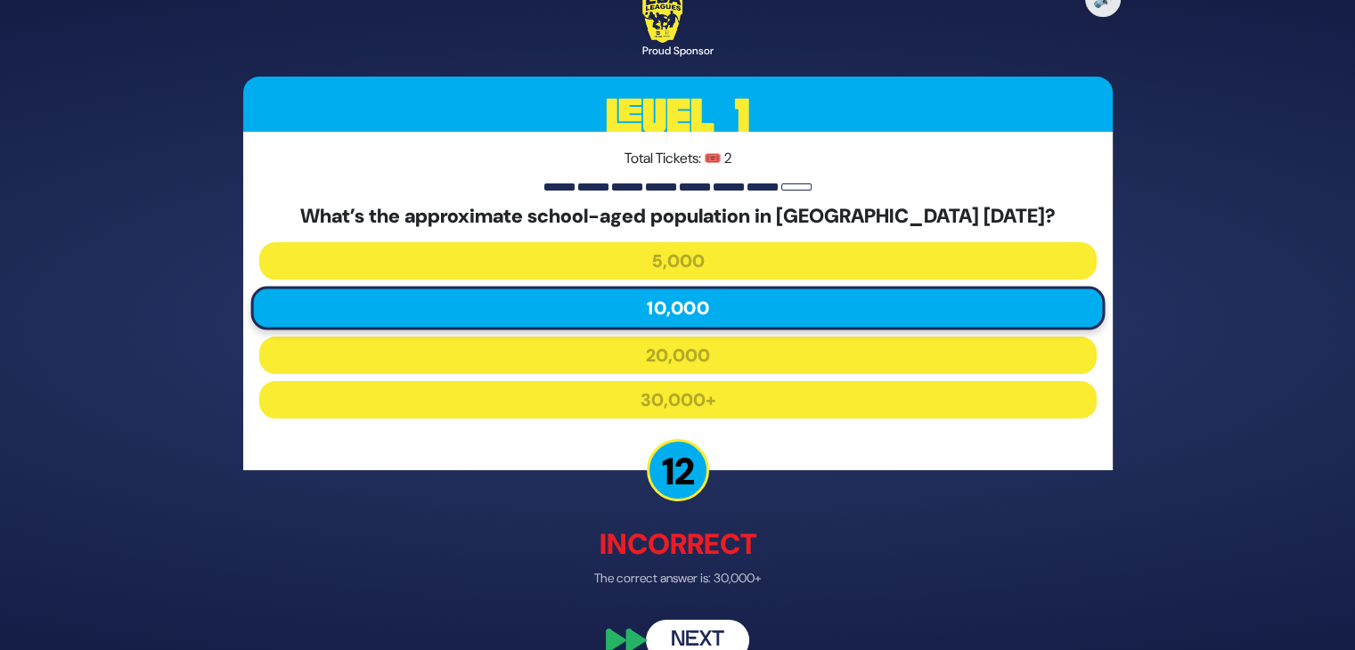
click at [694, 628] on button "Next" at bounding box center [697, 640] width 103 height 41
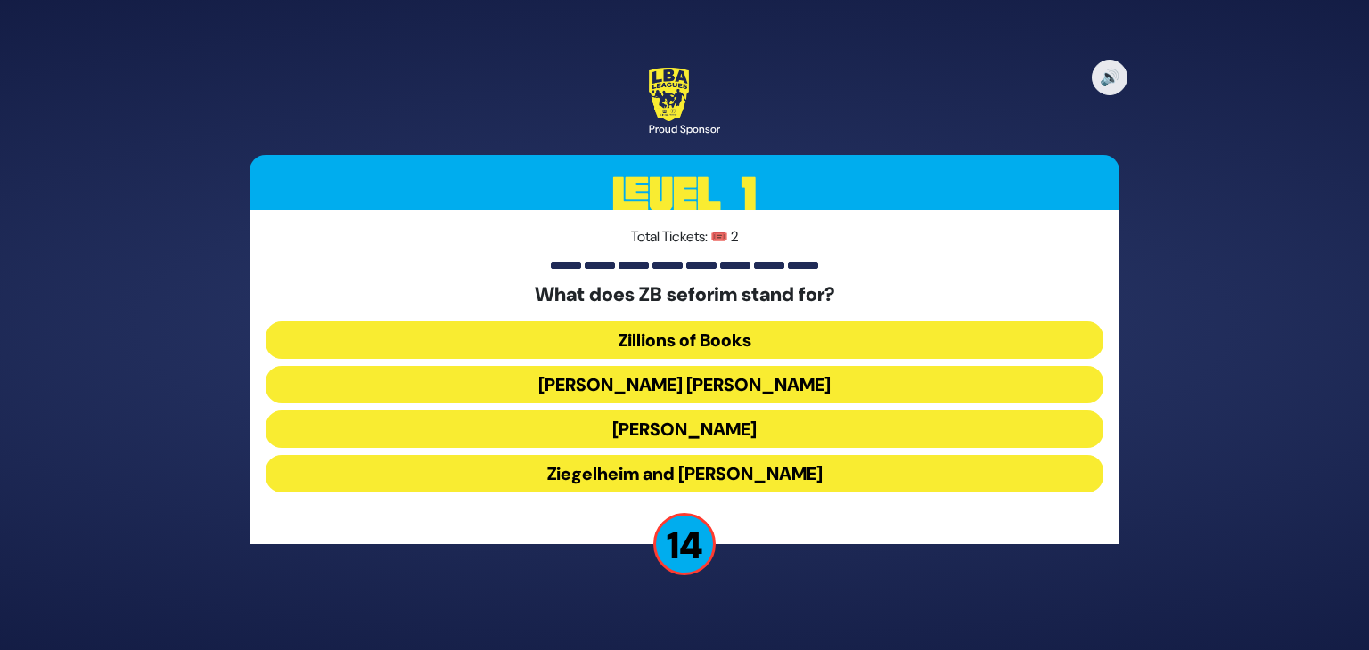
click at [707, 375] on button "Zundel Berman" at bounding box center [685, 384] width 838 height 37
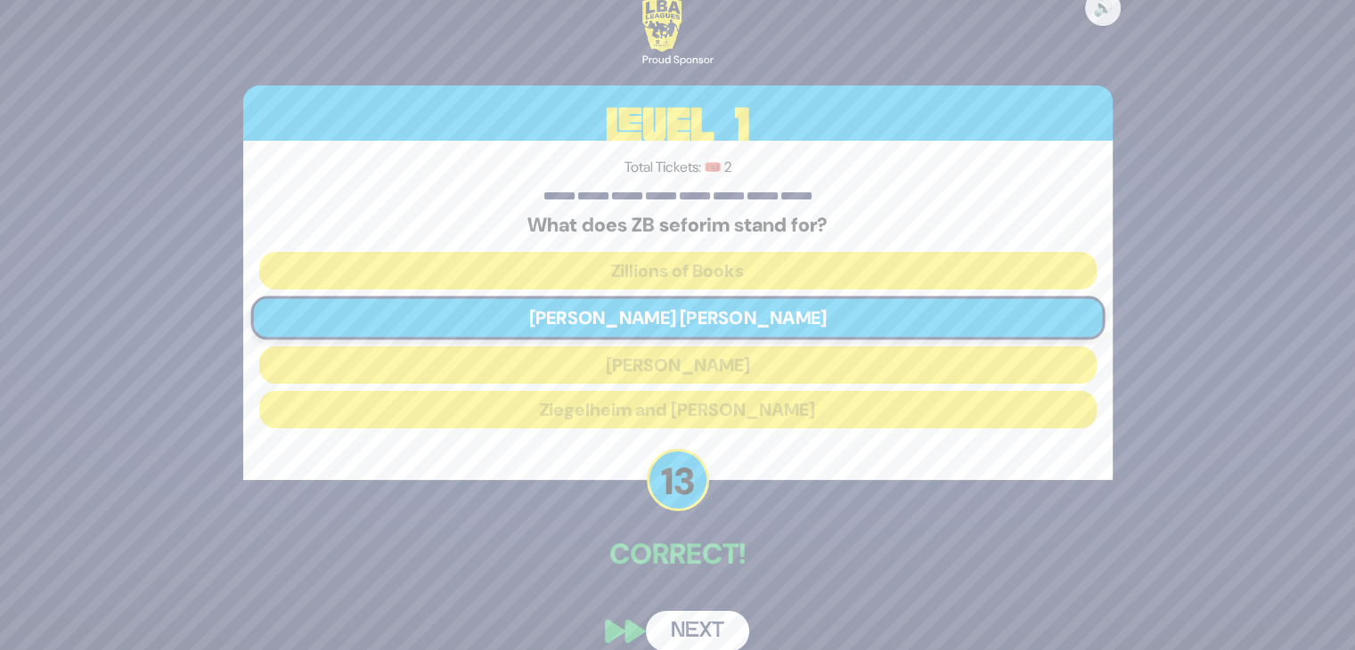
click at [688, 625] on button "Next" at bounding box center [697, 631] width 103 height 41
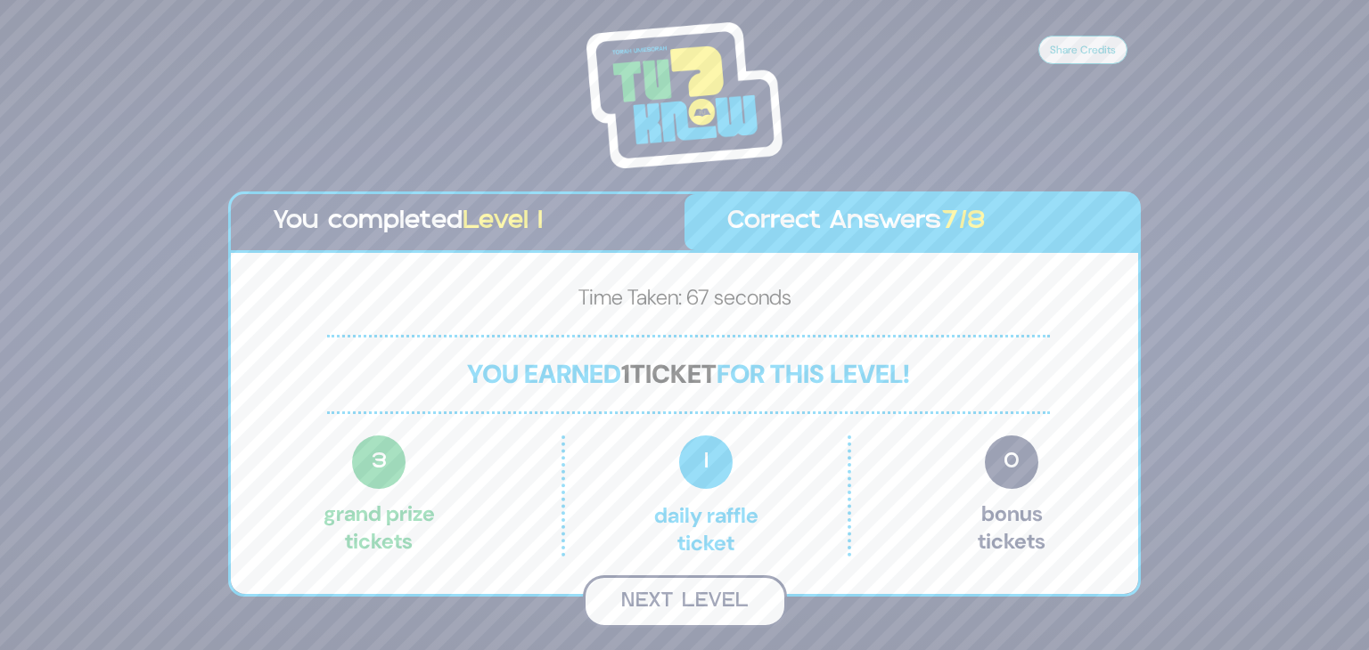
click at [683, 600] on button "Next Level" at bounding box center [685, 602] width 204 height 53
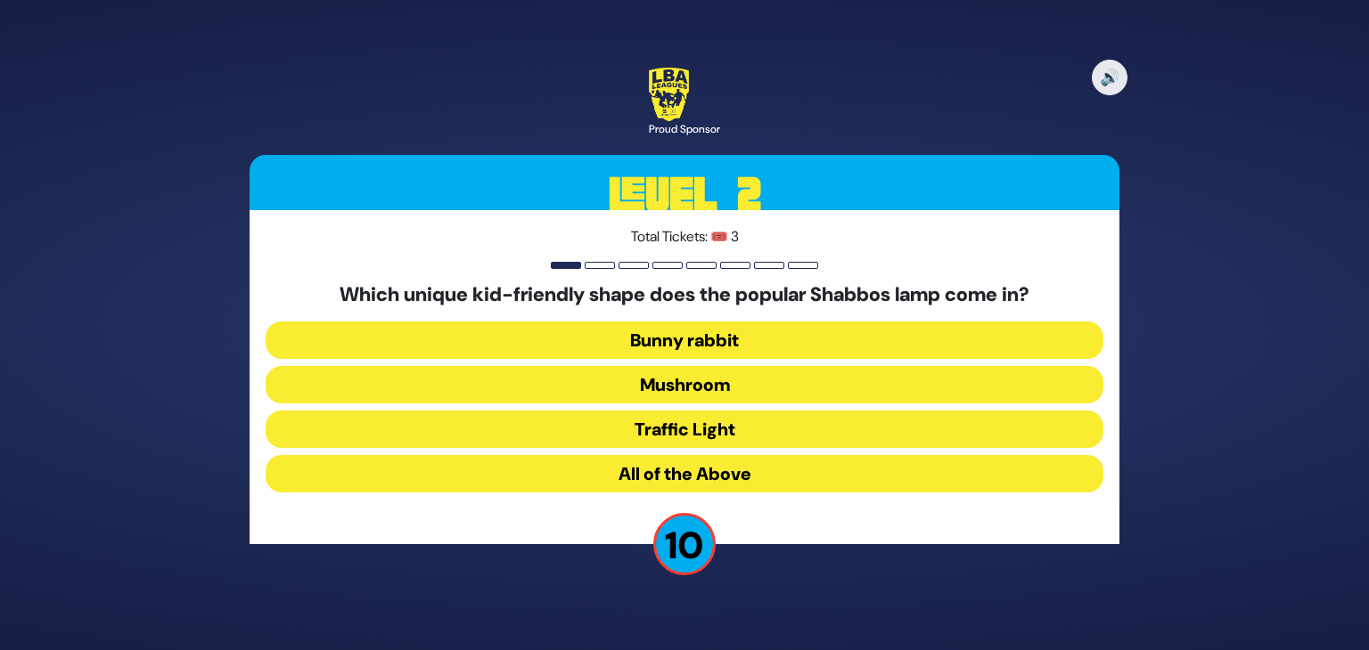
click at [736, 457] on button "All of the Above" at bounding box center [685, 473] width 838 height 37
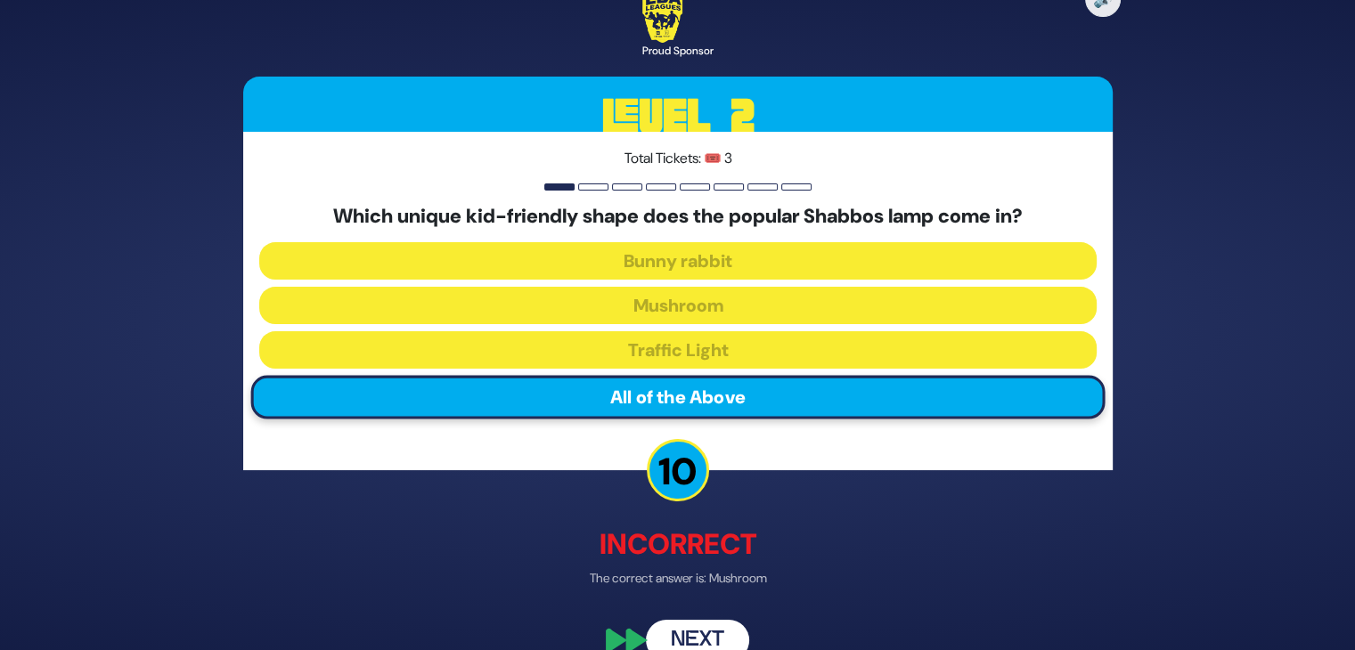
click at [691, 632] on button "Next" at bounding box center [697, 640] width 103 height 41
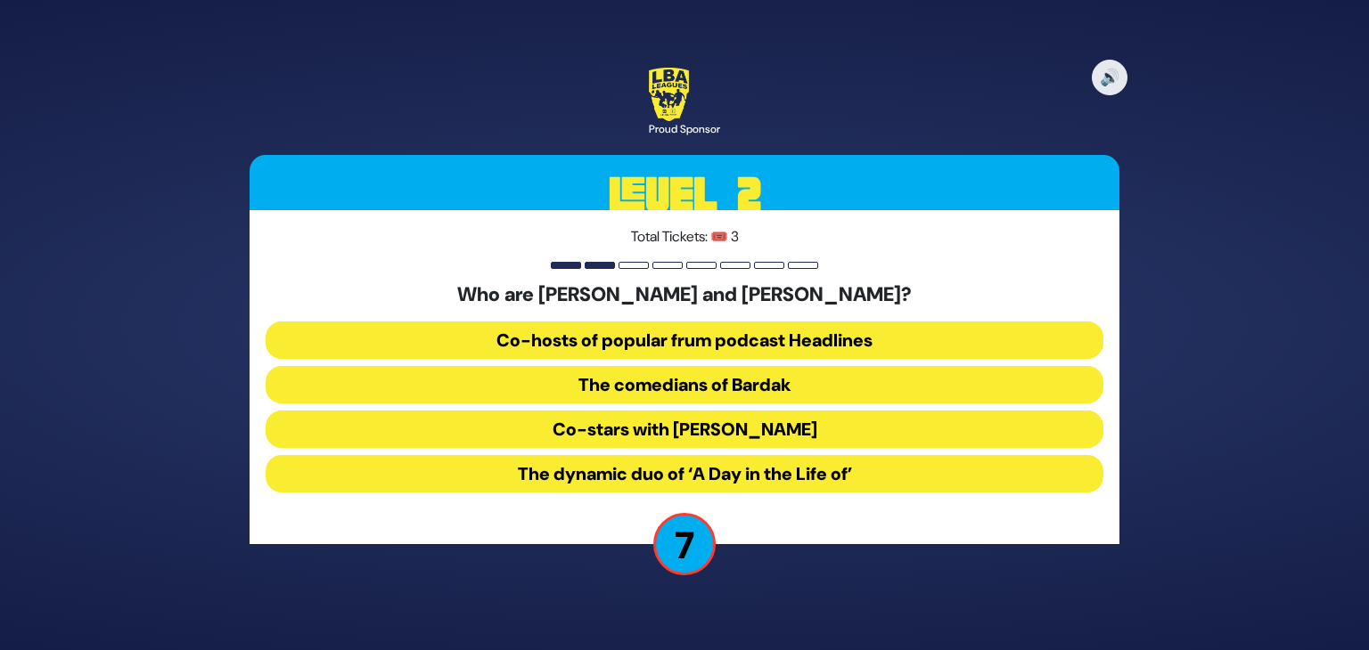
click at [628, 376] on button "The comedians of Bardak" at bounding box center [685, 384] width 838 height 37
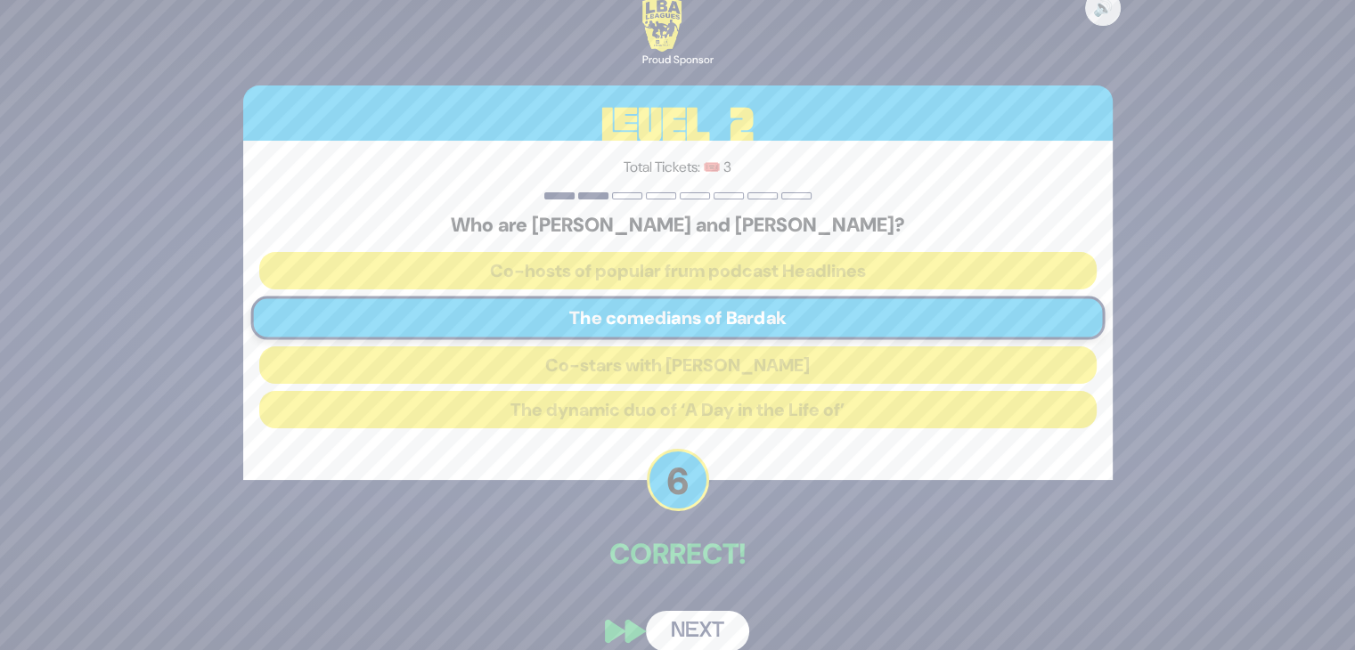
click at [695, 625] on button "Next" at bounding box center [697, 631] width 103 height 41
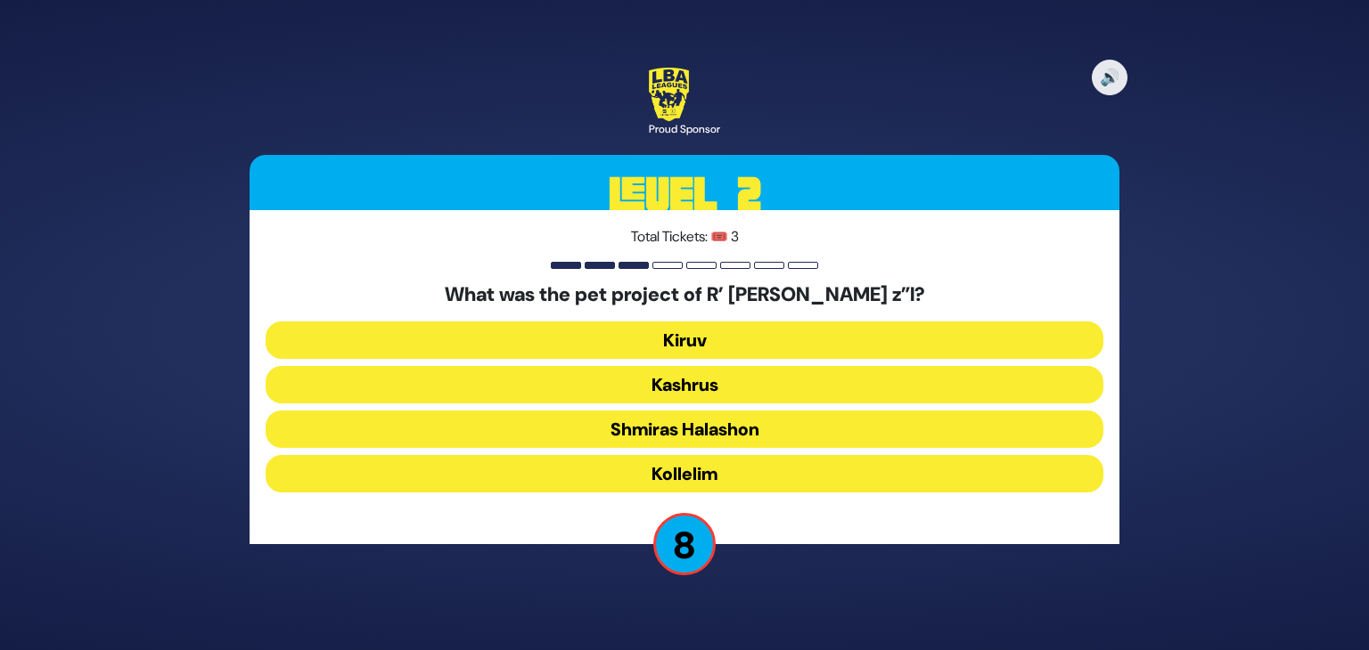
click at [696, 475] on button "Kollelim" at bounding box center [685, 473] width 838 height 37
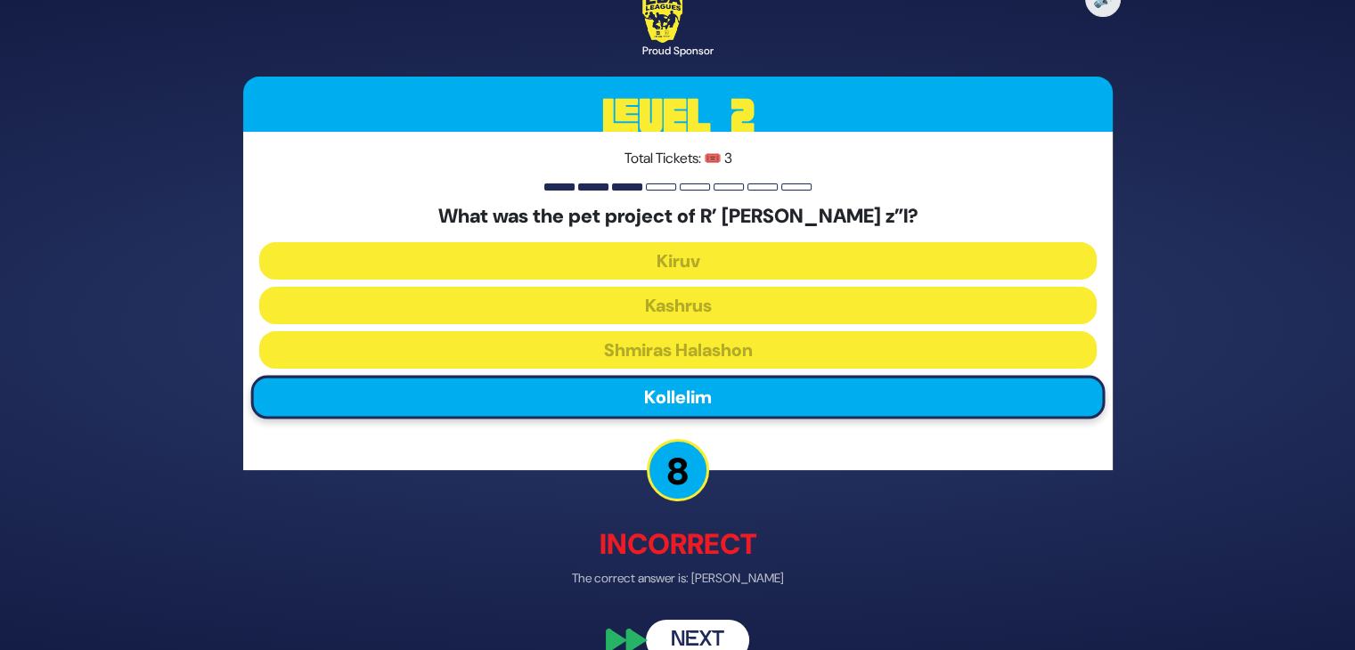
click at [694, 627] on button "Next" at bounding box center [697, 640] width 103 height 41
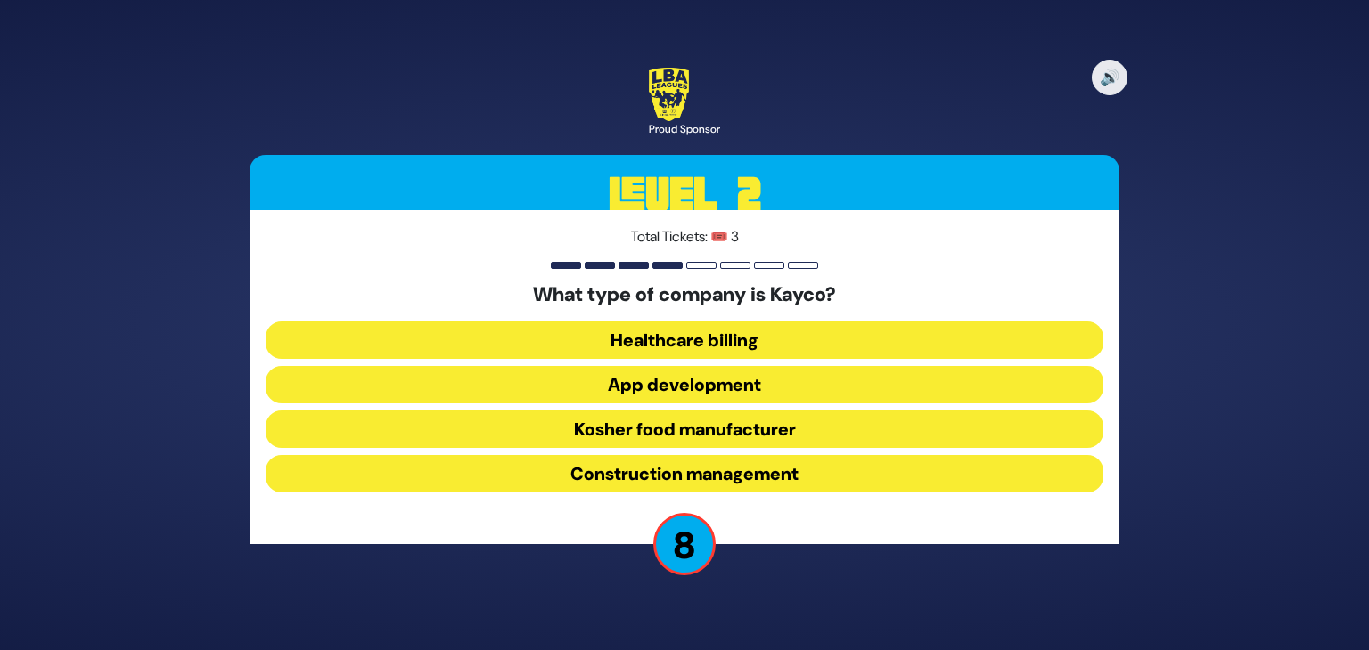
click at [702, 434] on button "Kosher food manufacturer" at bounding box center [685, 429] width 838 height 37
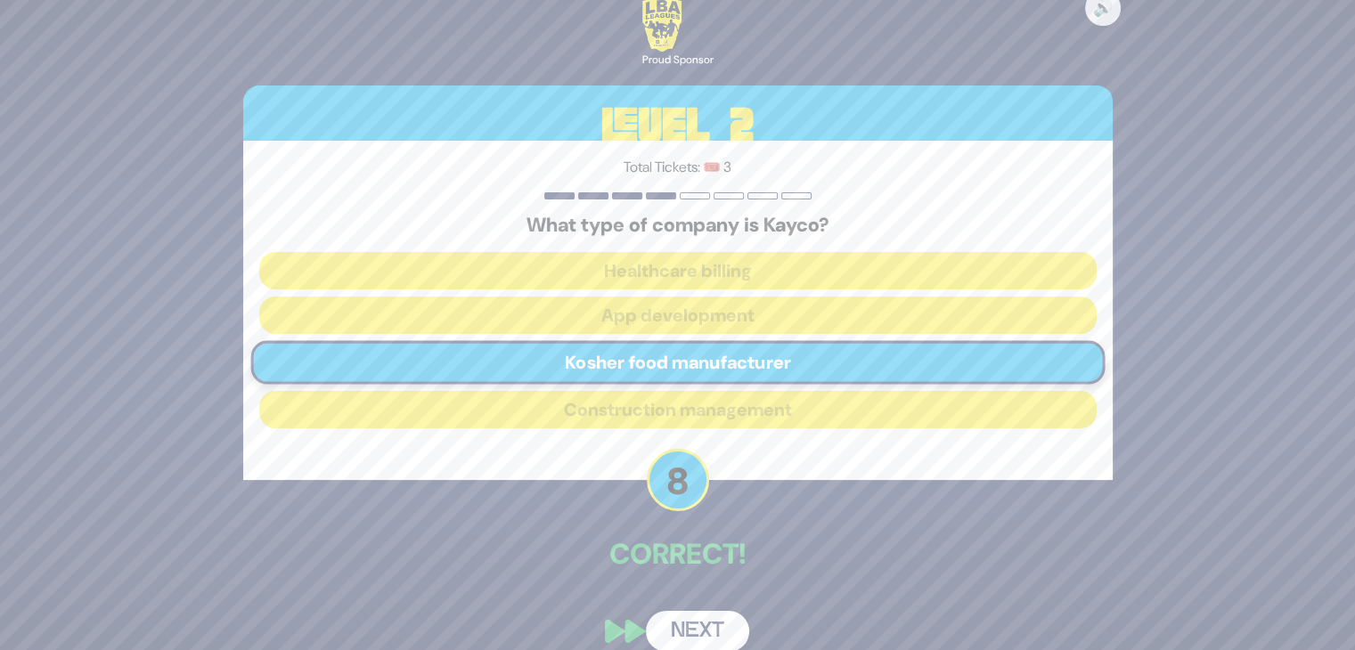
click at [693, 621] on button "Next" at bounding box center [697, 631] width 103 height 41
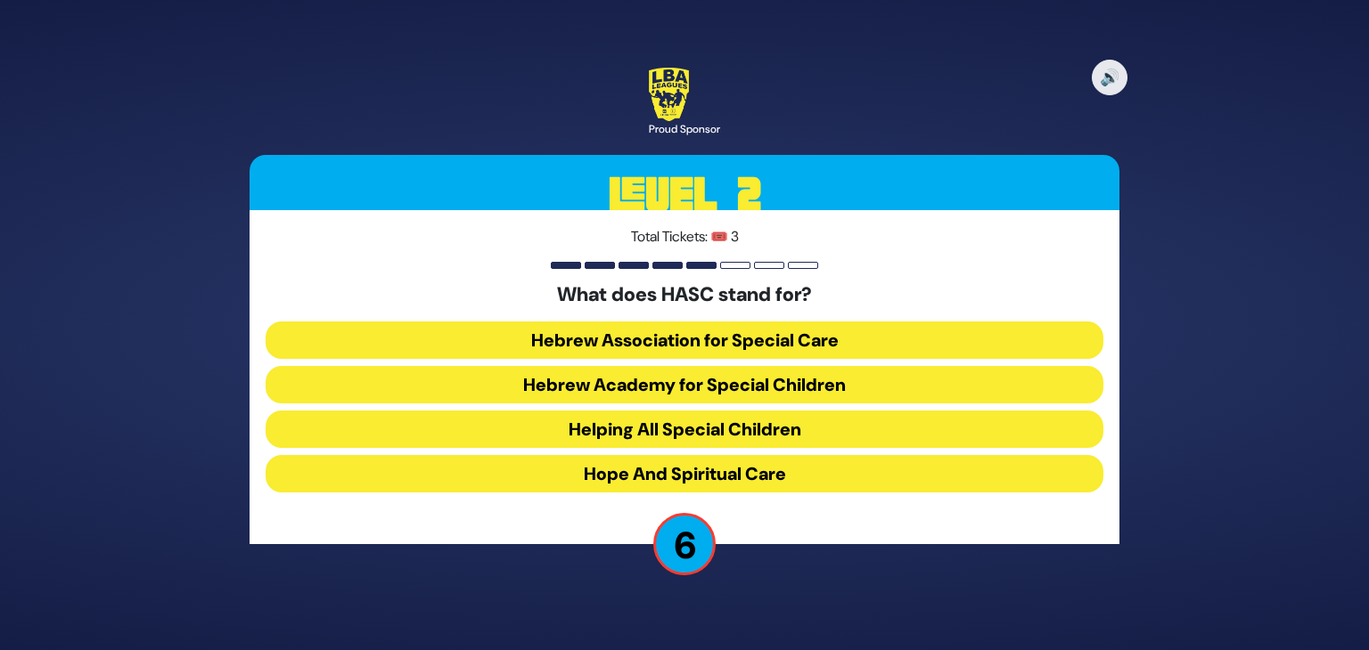
click at [654, 331] on button "Hebrew Association for Special Care" at bounding box center [685, 340] width 838 height 37
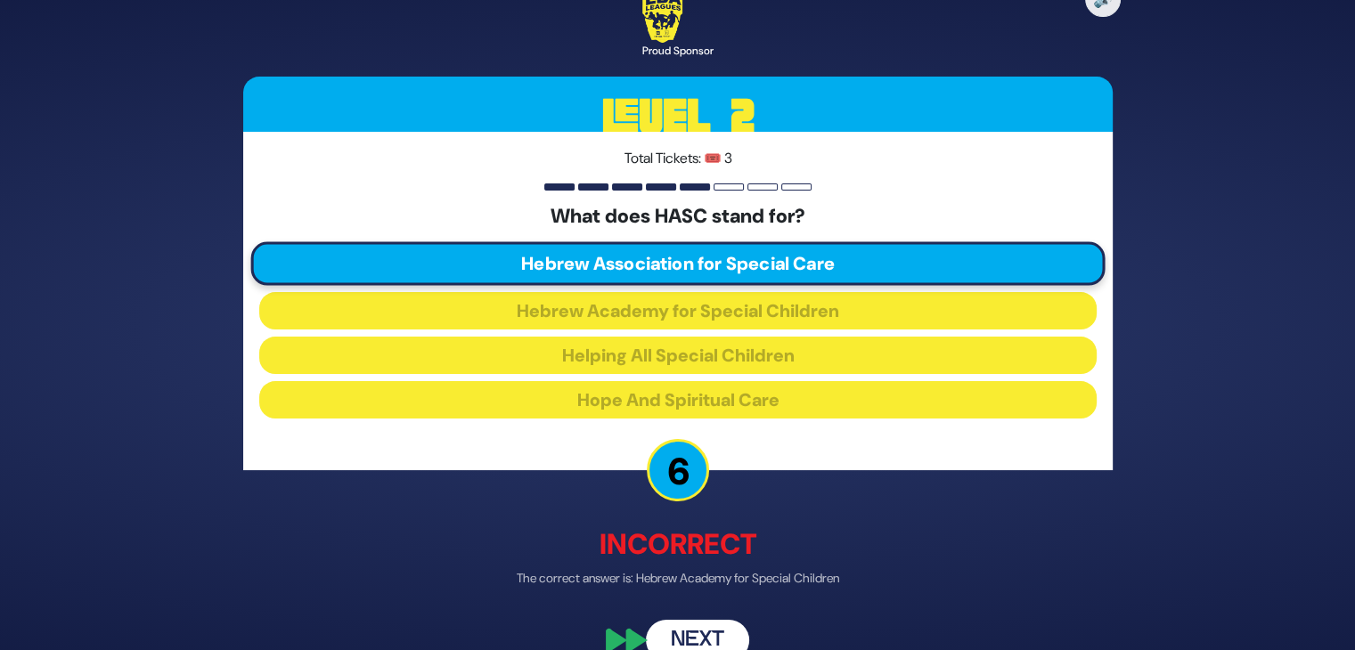
click at [702, 639] on button "Next" at bounding box center [697, 640] width 103 height 41
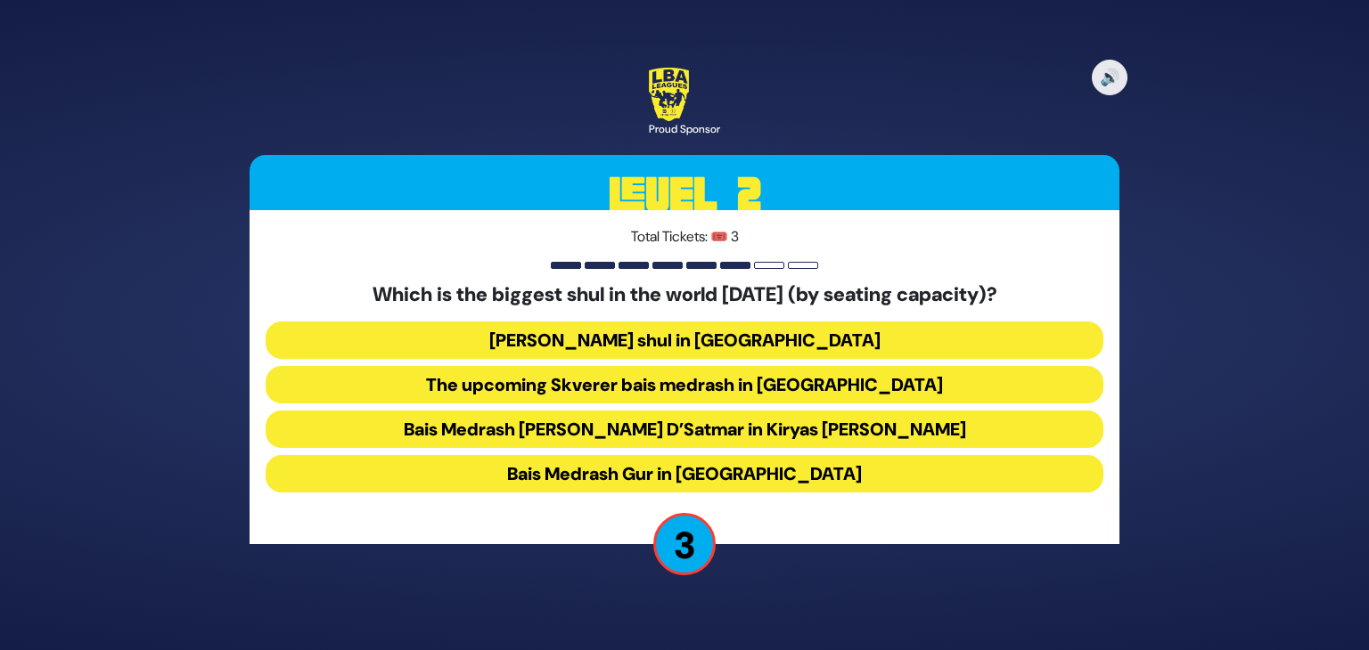
click at [683, 468] on button "Bais Medrash Gur in Yerushalayim" at bounding box center [685, 473] width 838 height 37
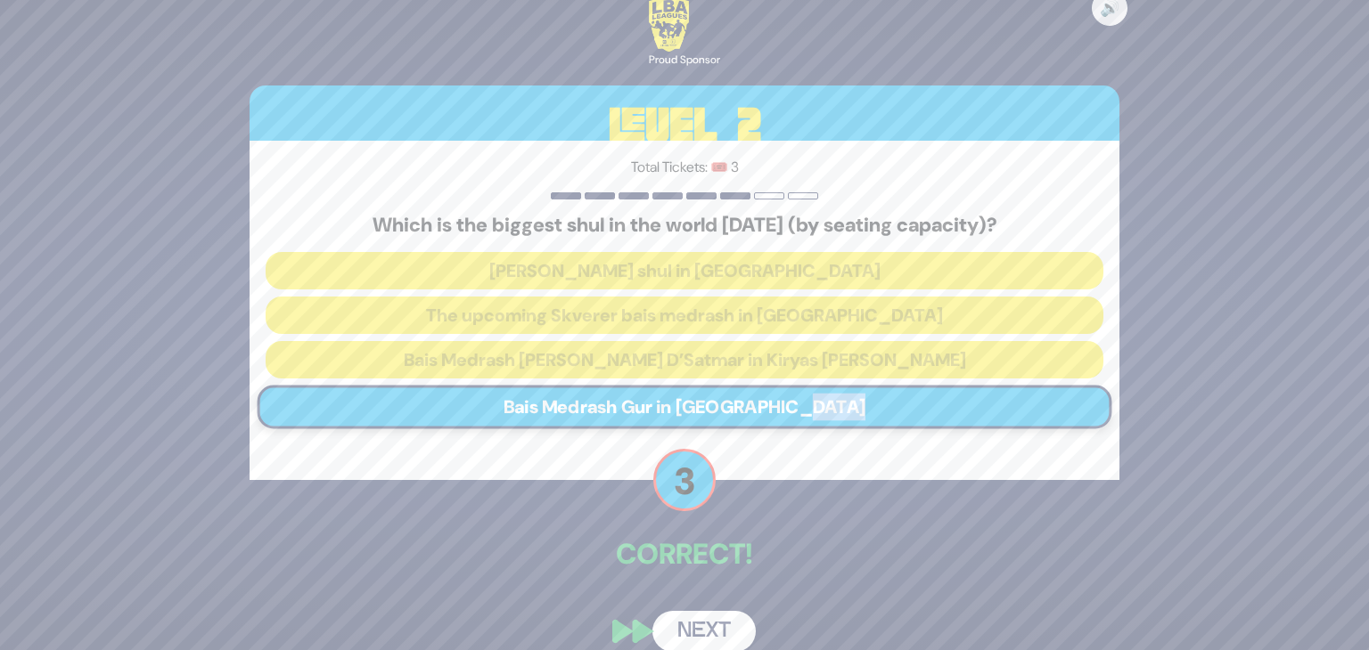
click at [683, 468] on div "🔊 Proud Sponsor Level 2 Total Tickets: 🎟️ 3 Which is the biggest shul in the wo…" at bounding box center [684, 325] width 912 height 696
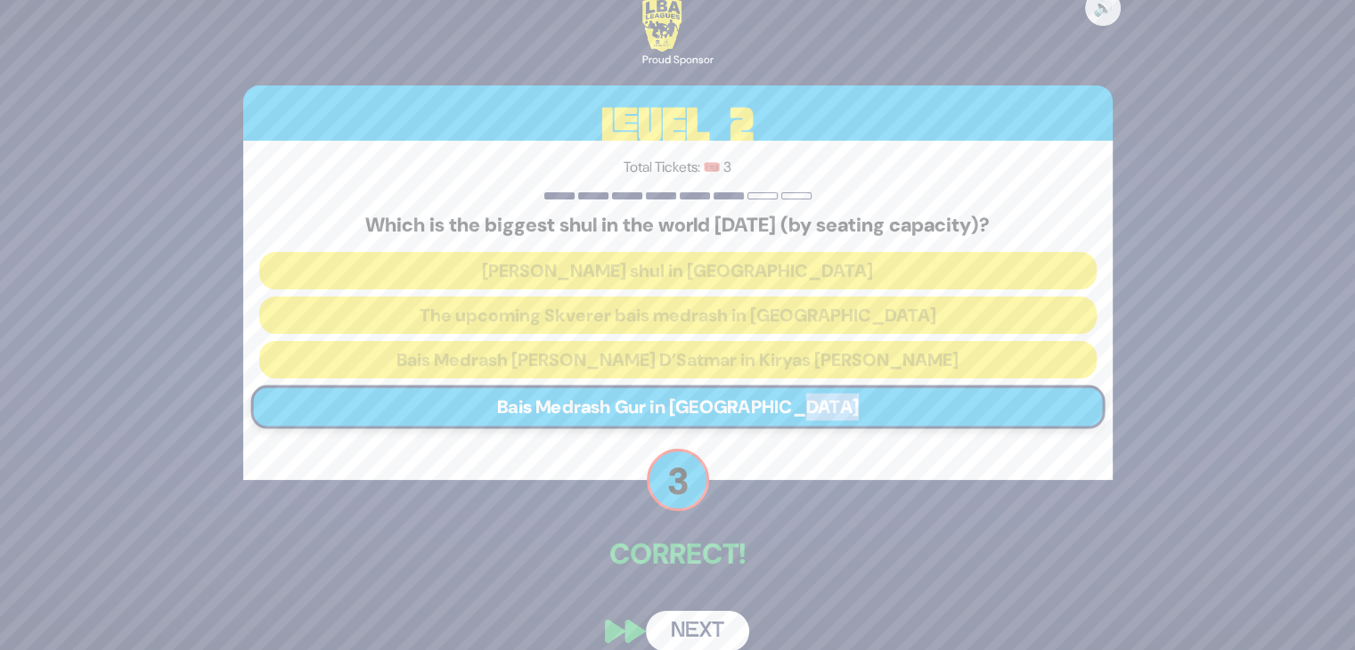
click at [695, 611] on button "Next" at bounding box center [697, 631] width 103 height 41
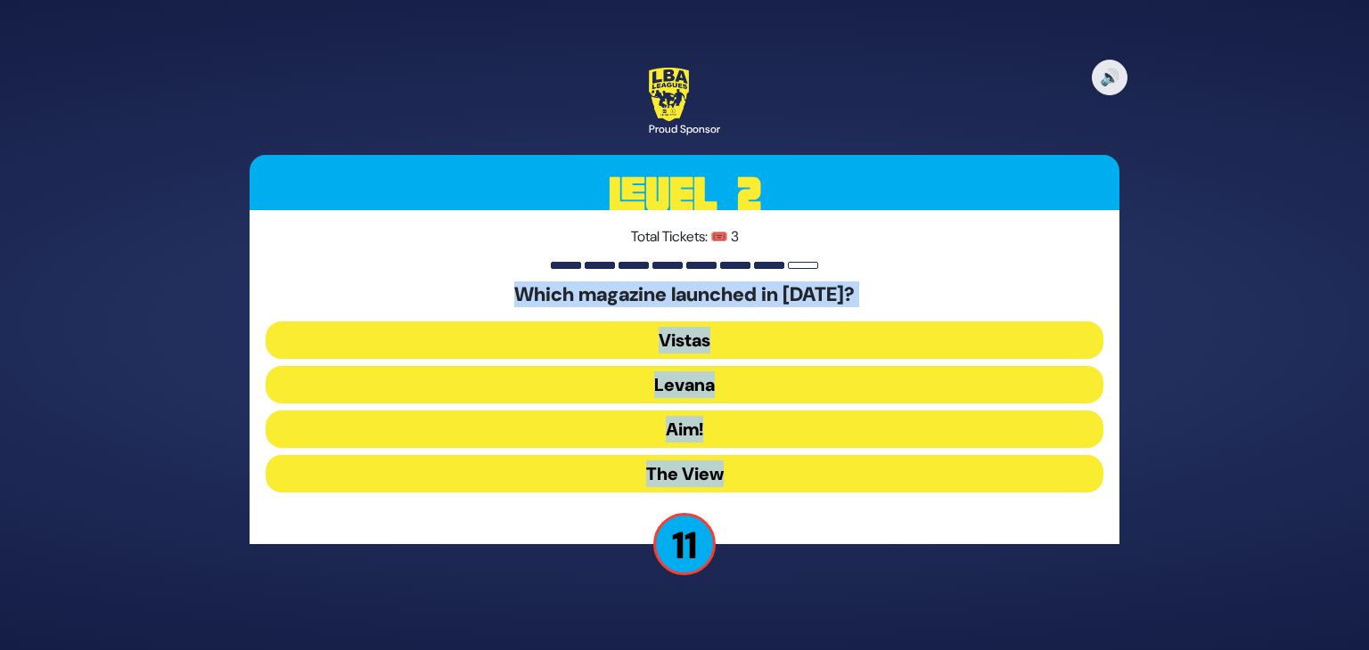
click at [724, 380] on button "Levana" at bounding box center [685, 384] width 838 height 37
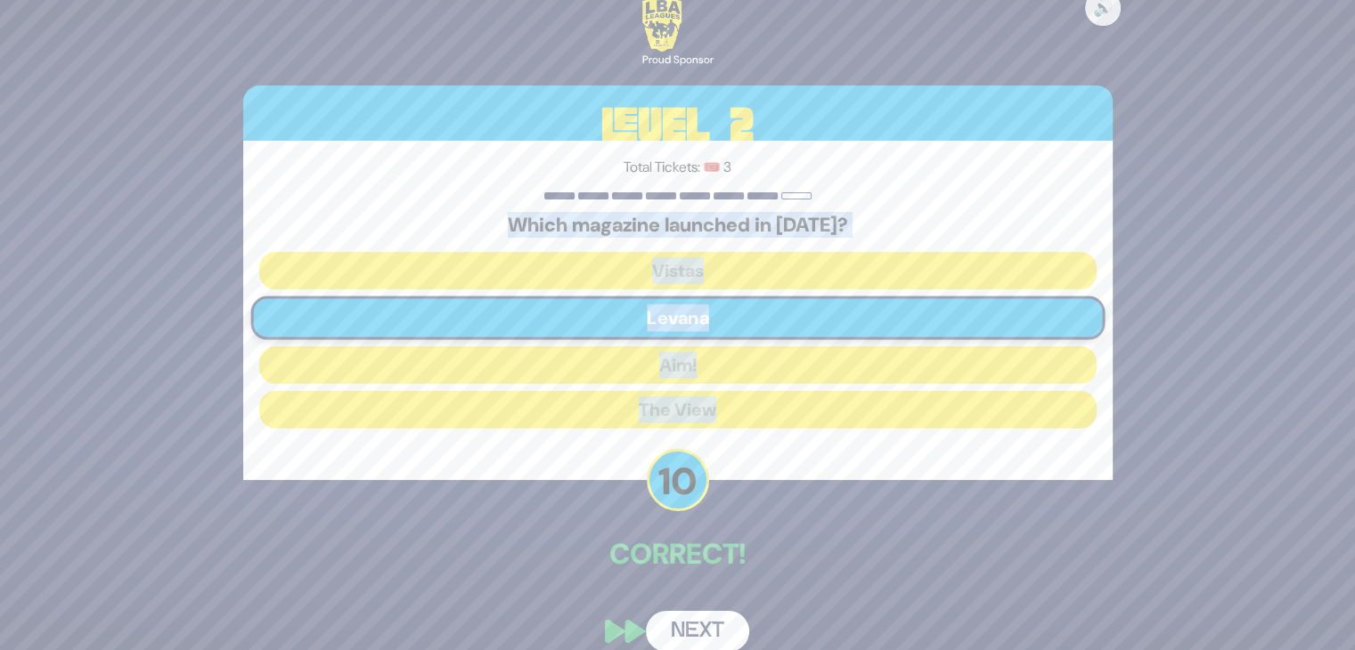
click at [709, 624] on button "Next" at bounding box center [697, 631] width 103 height 41
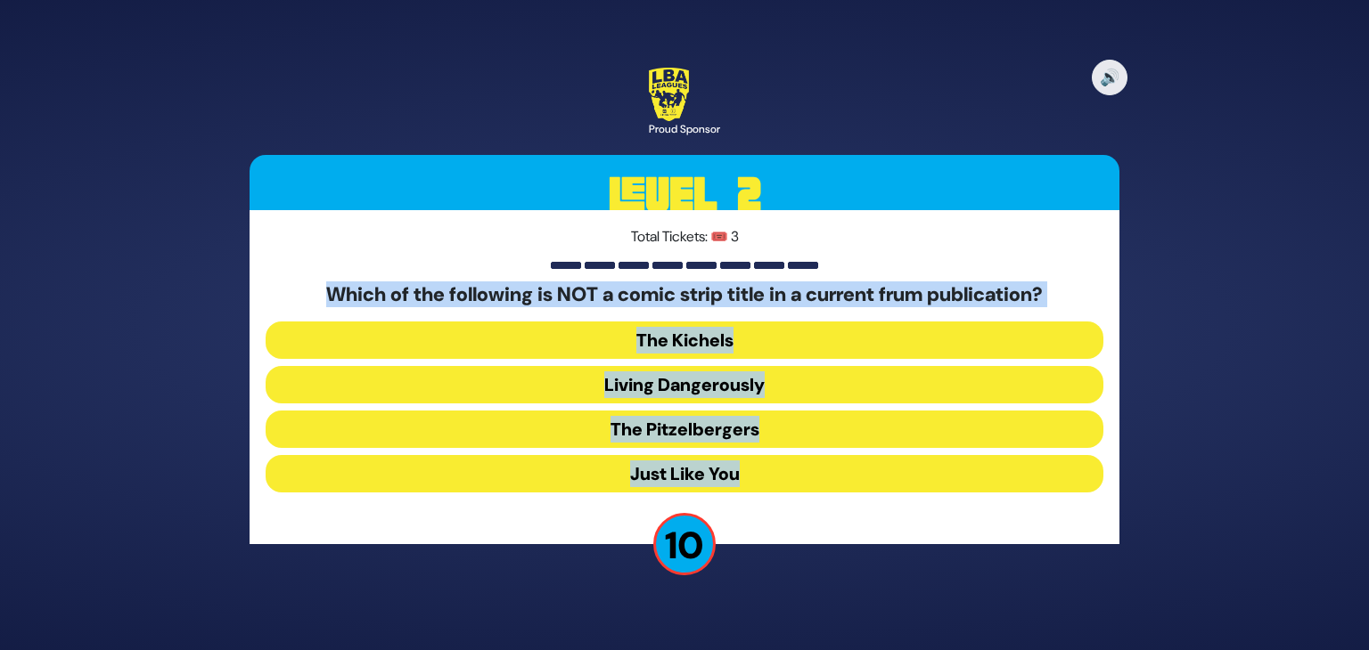
click at [770, 475] on button "Just Like You" at bounding box center [685, 473] width 838 height 37
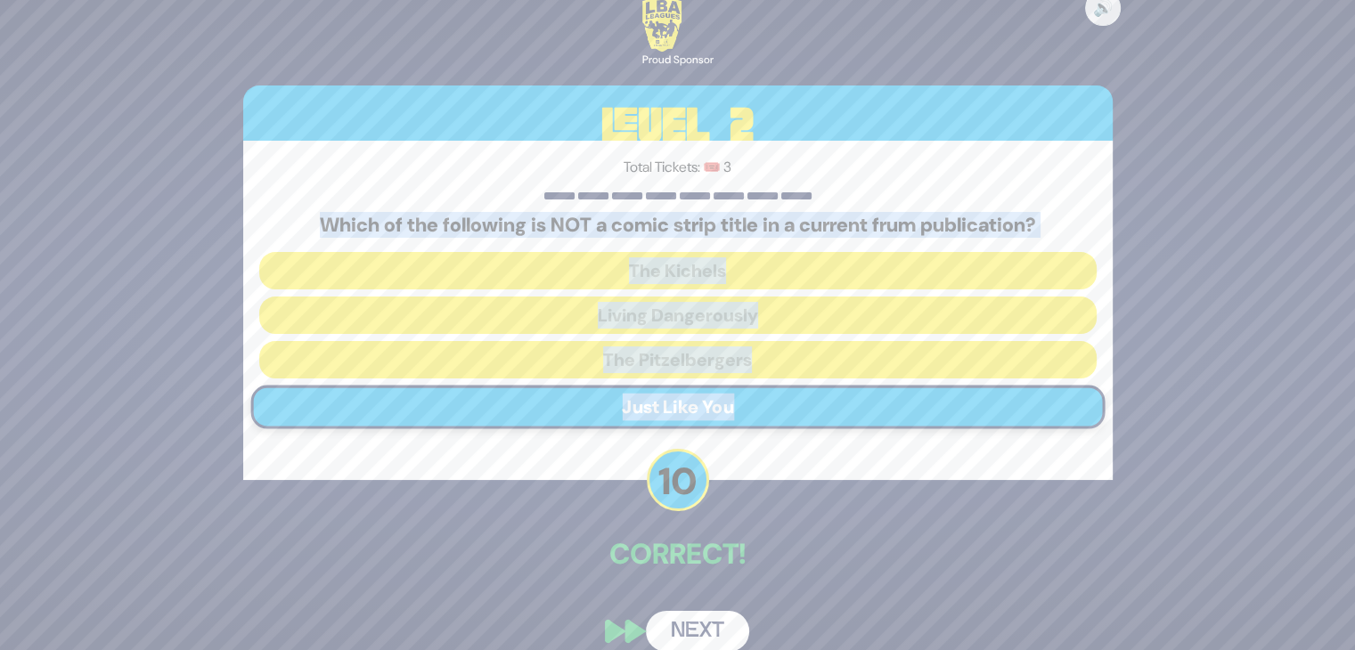
click at [707, 628] on button "Next" at bounding box center [697, 631] width 103 height 41
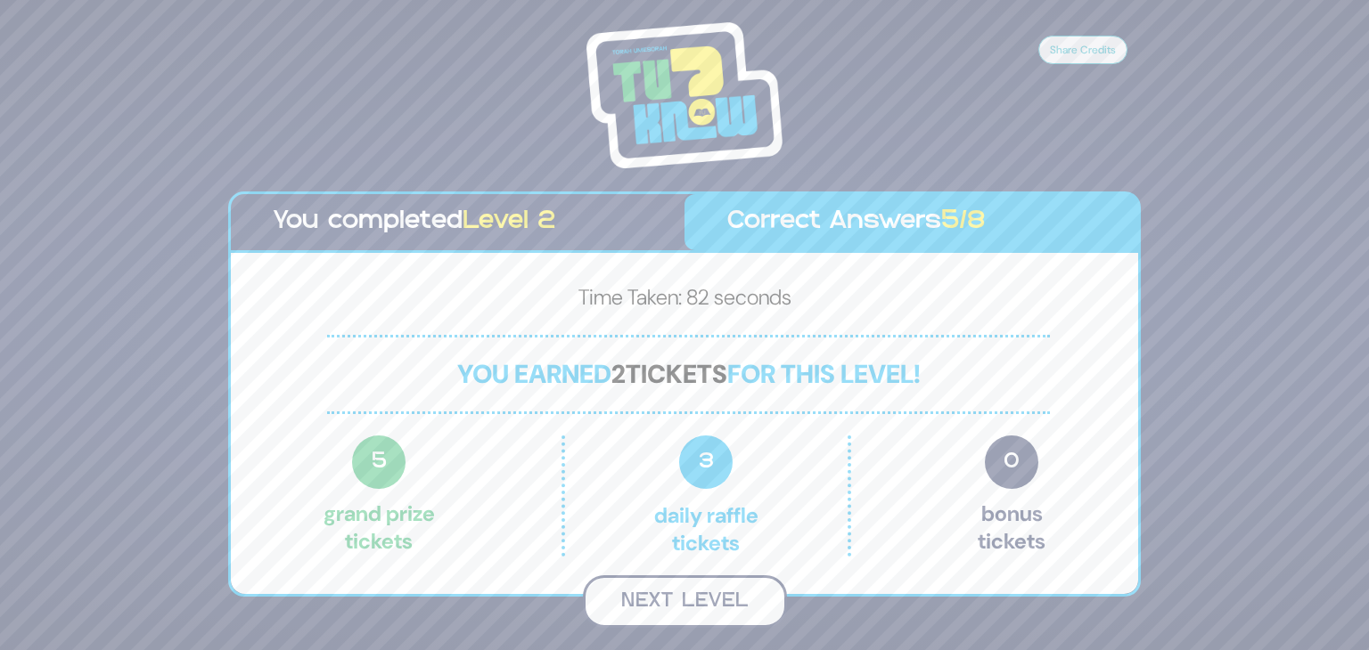
click at [655, 596] on button "Next Level" at bounding box center [685, 602] width 204 height 53
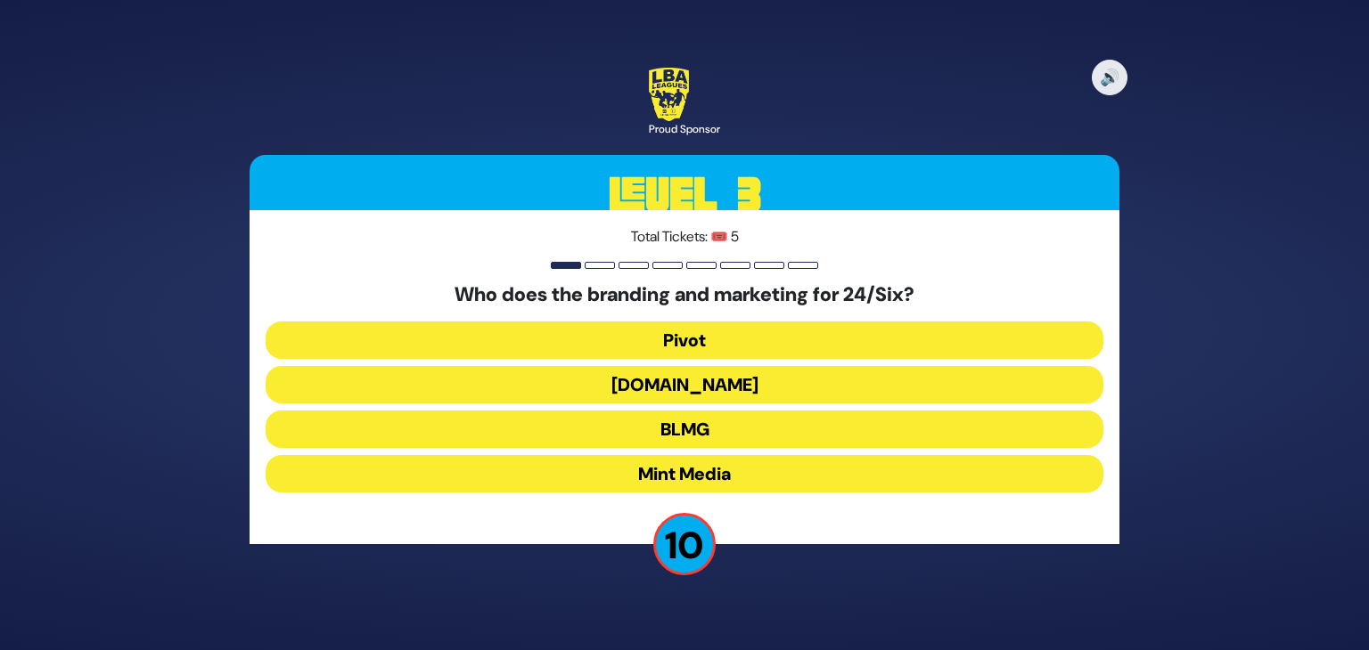
click at [679, 333] on button "Pivot" at bounding box center [685, 340] width 838 height 37
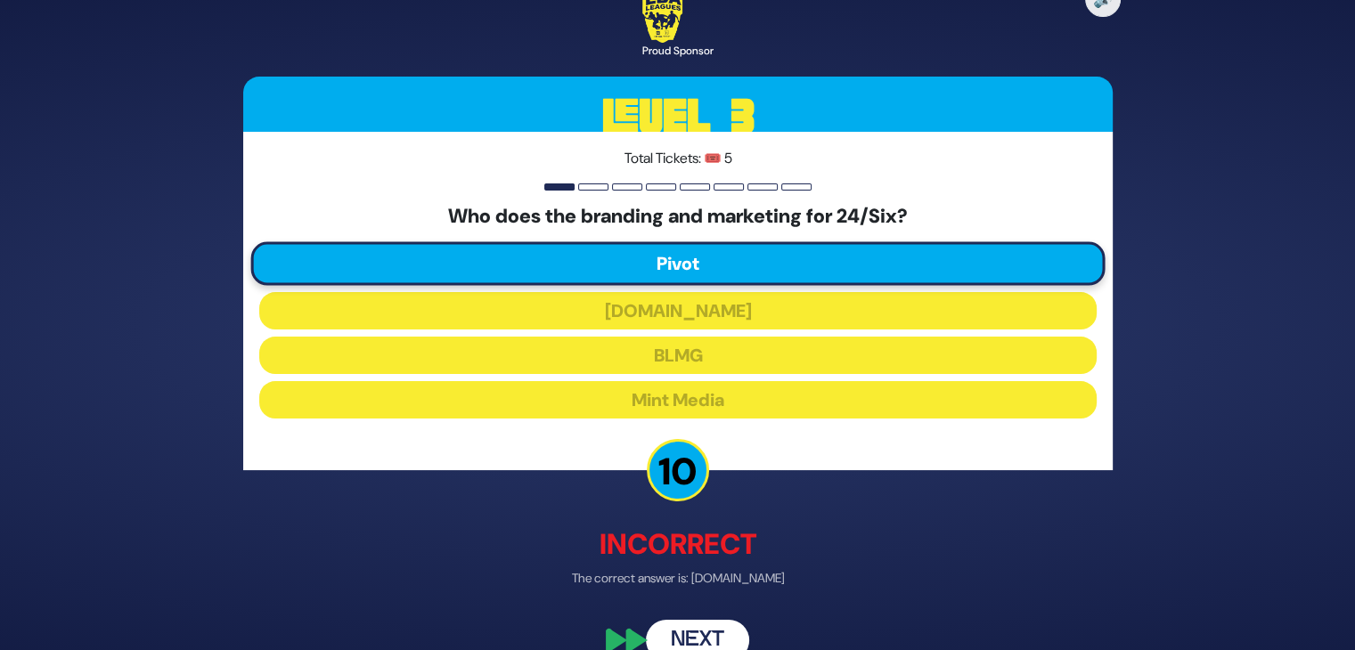
click at [679, 627] on button "Next" at bounding box center [697, 640] width 103 height 41
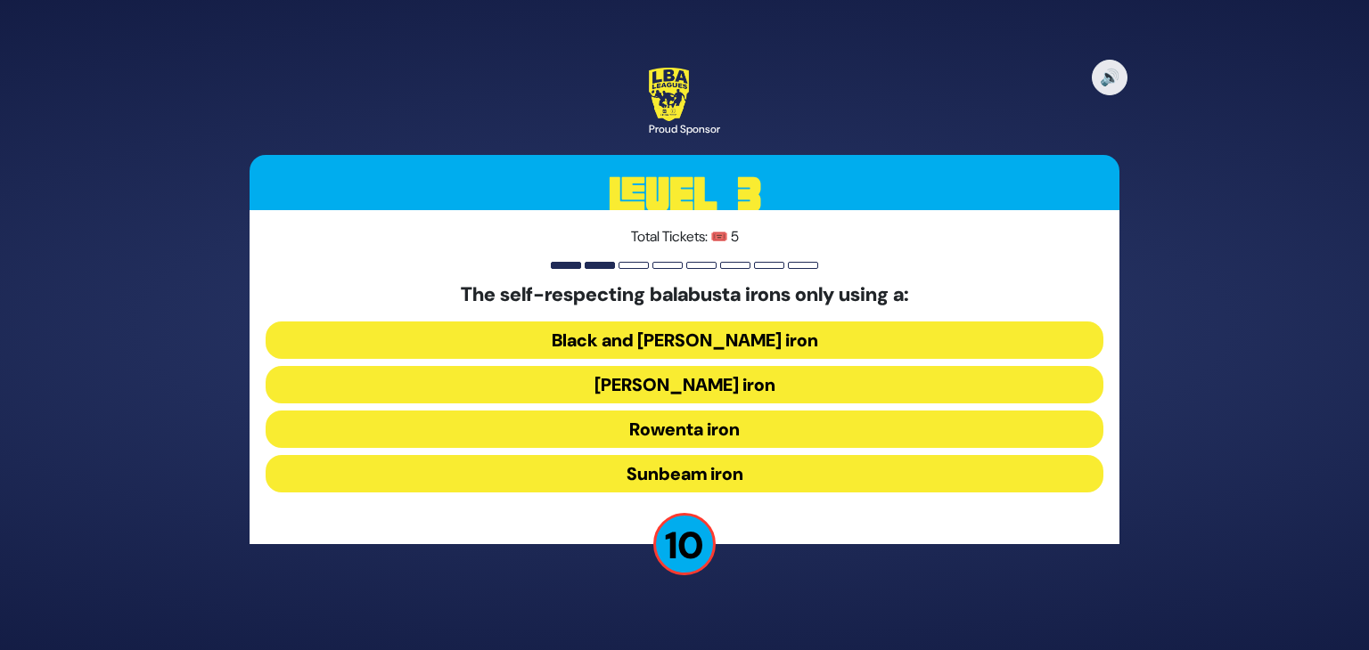
click at [682, 343] on button "Black and Decker iron" at bounding box center [685, 340] width 838 height 37
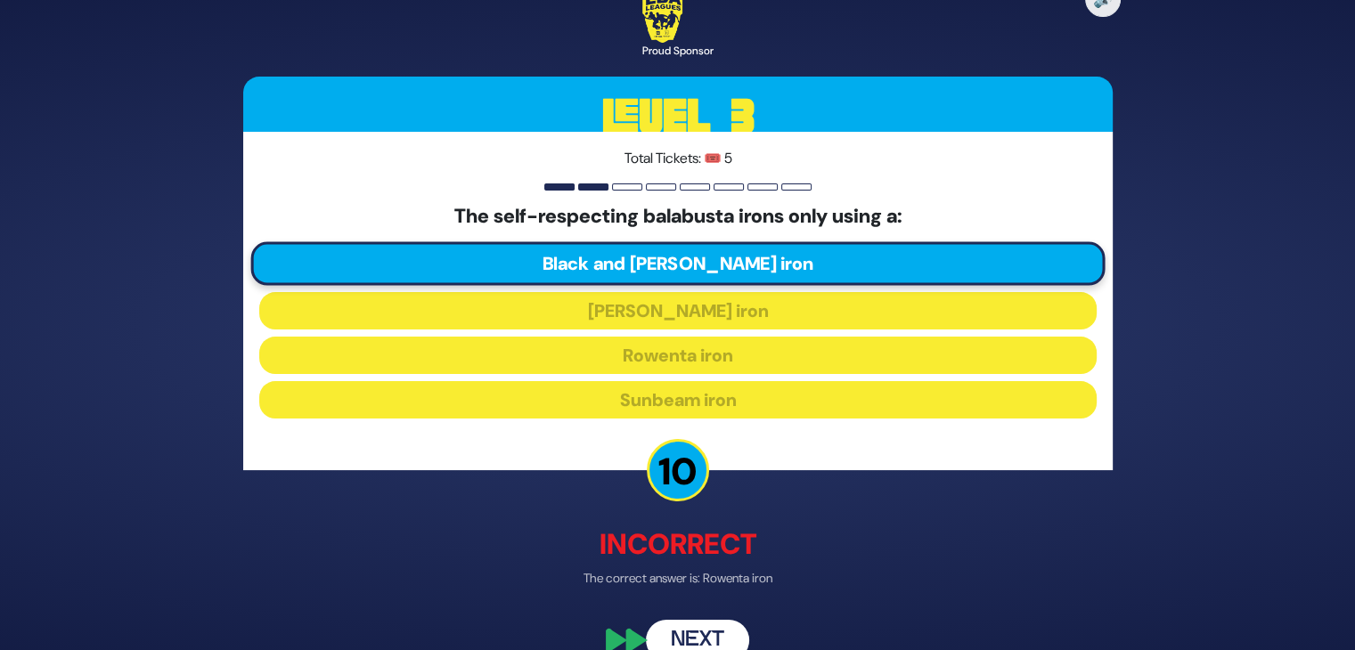
click at [691, 635] on button "Next" at bounding box center [697, 640] width 103 height 41
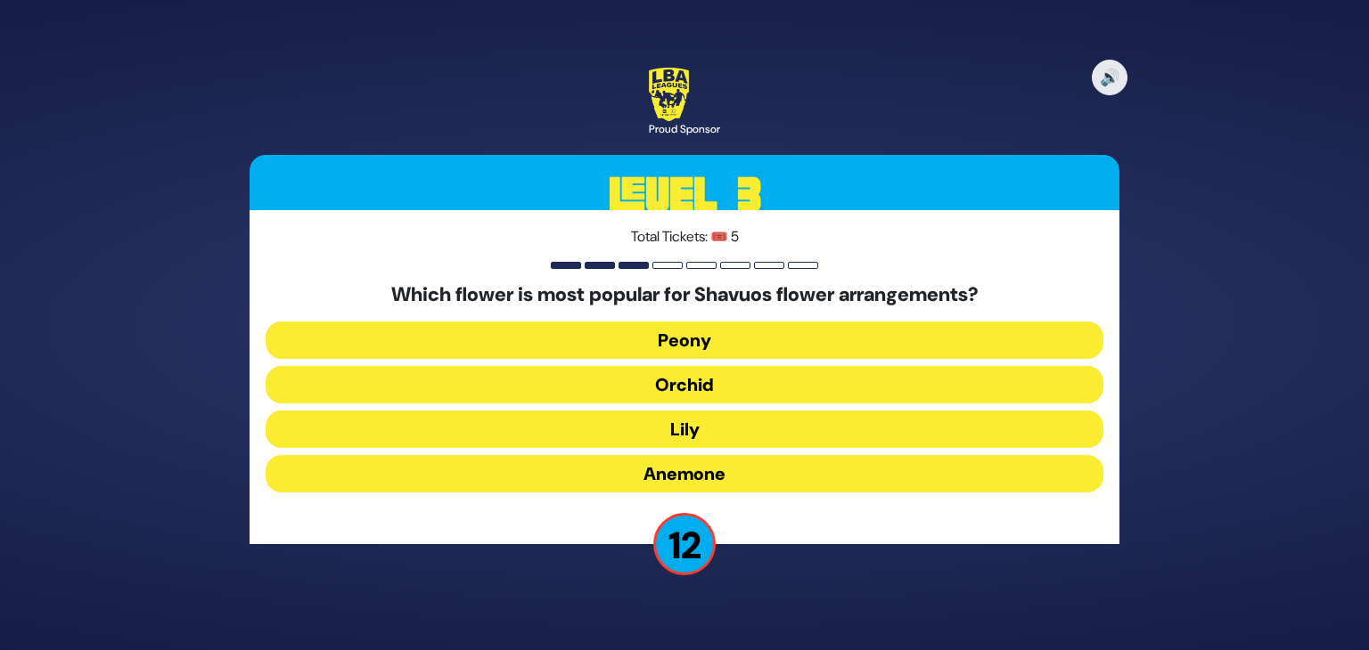
click at [728, 433] on button "Lily" at bounding box center [685, 429] width 838 height 37
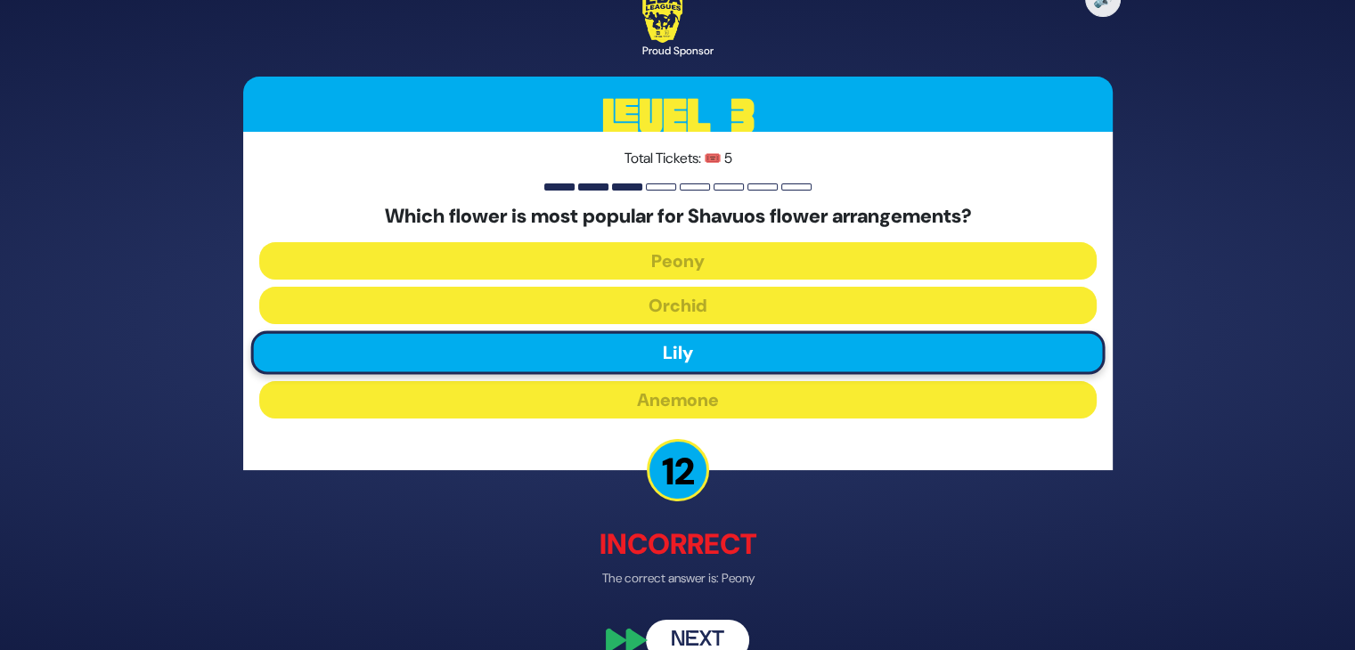
click at [702, 636] on button "Next" at bounding box center [697, 640] width 103 height 41
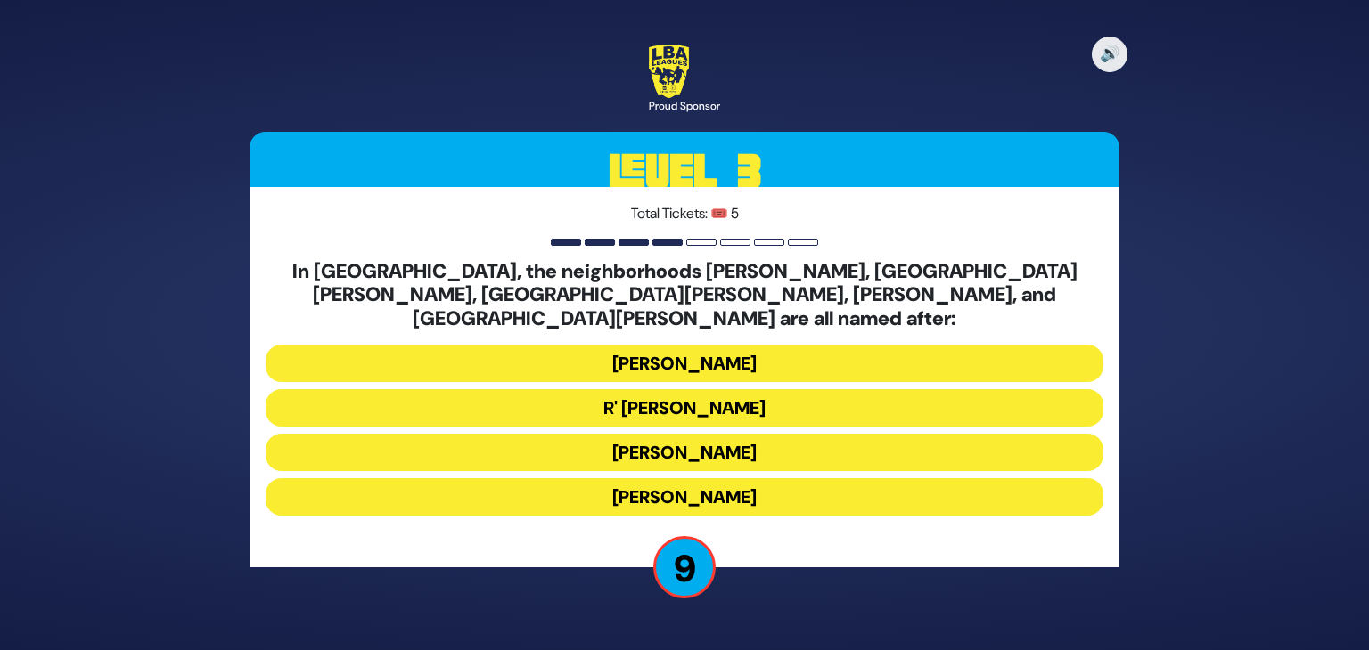
click at [681, 445] on button "Moses Montefiore" at bounding box center [685, 452] width 838 height 37
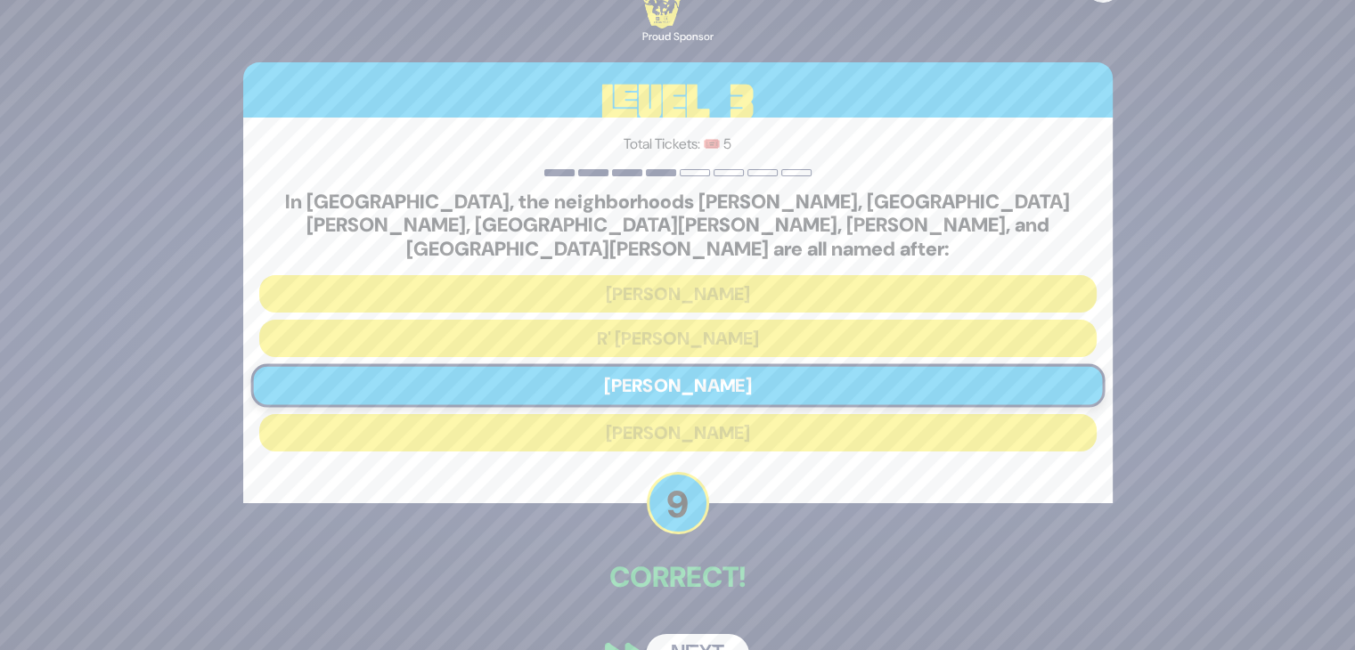
click at [705, 634] on button "Next" at bounding box center [697, 654] width 103 height 41
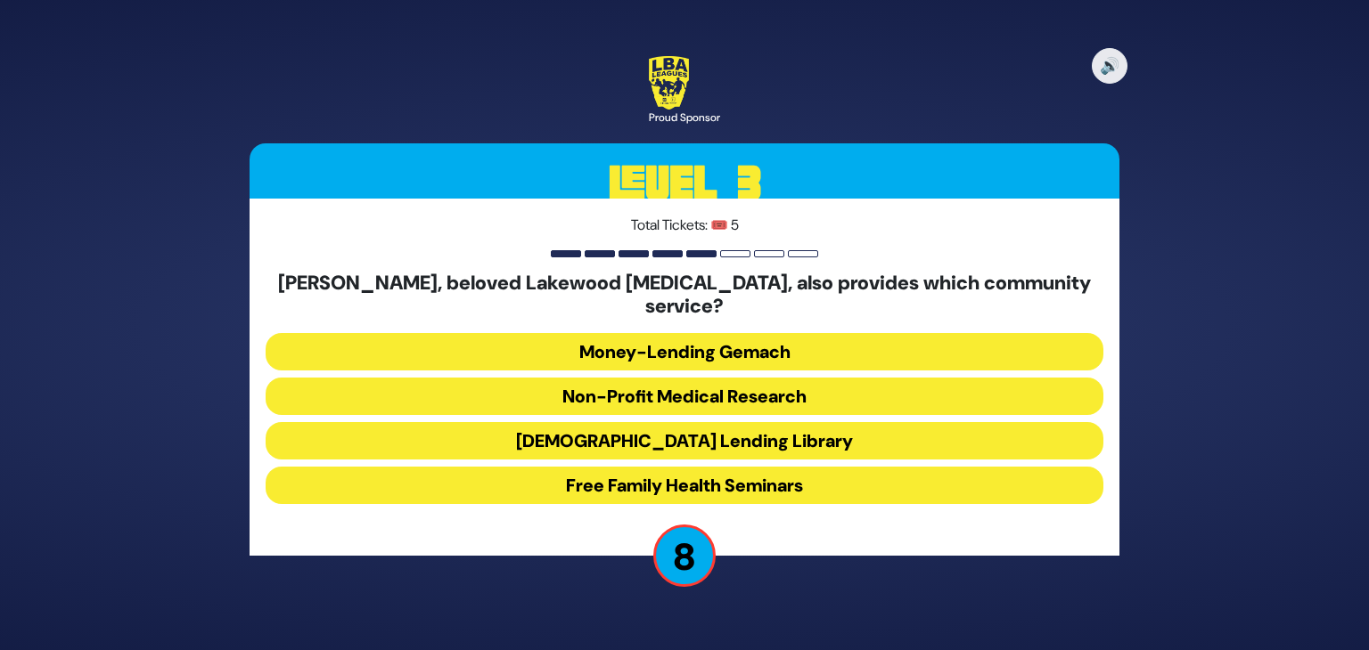
click at [728, 435] on button "Jewish Lending Library" at bounding box center [685, 440] width 838 height 37
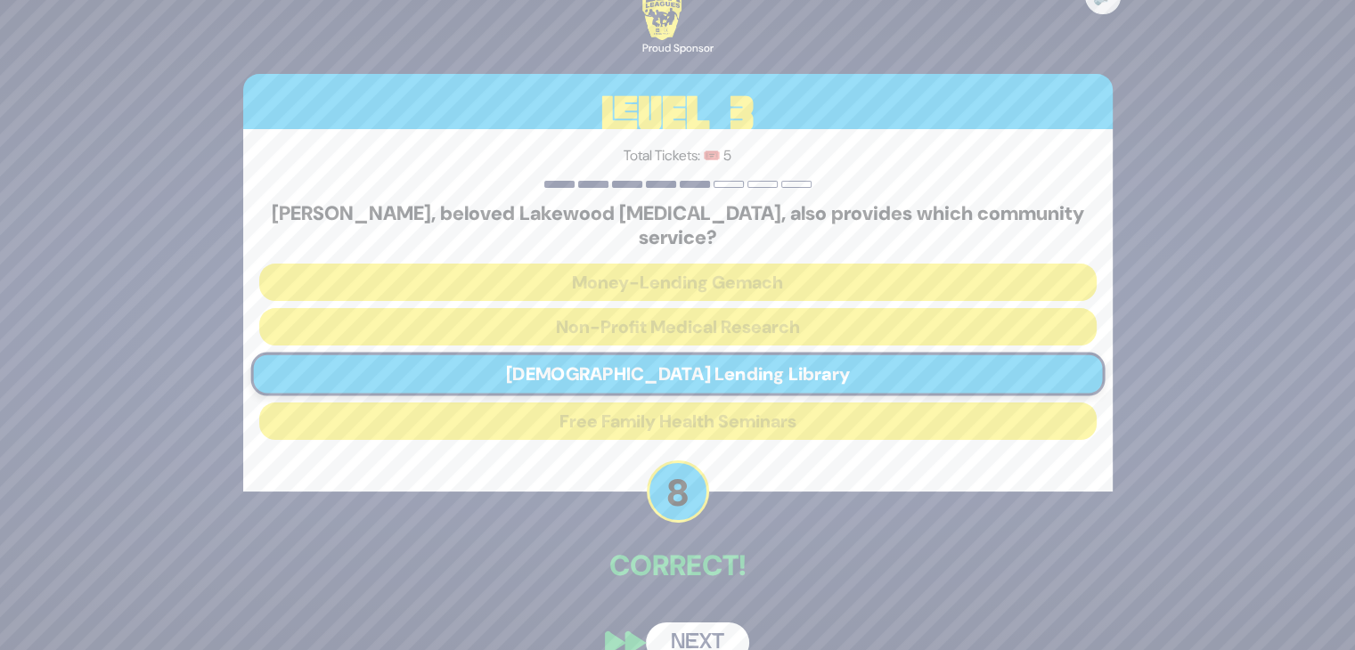
click at [715, 624] on button "Next" at bounding box center [697, 643] width 103 height 41
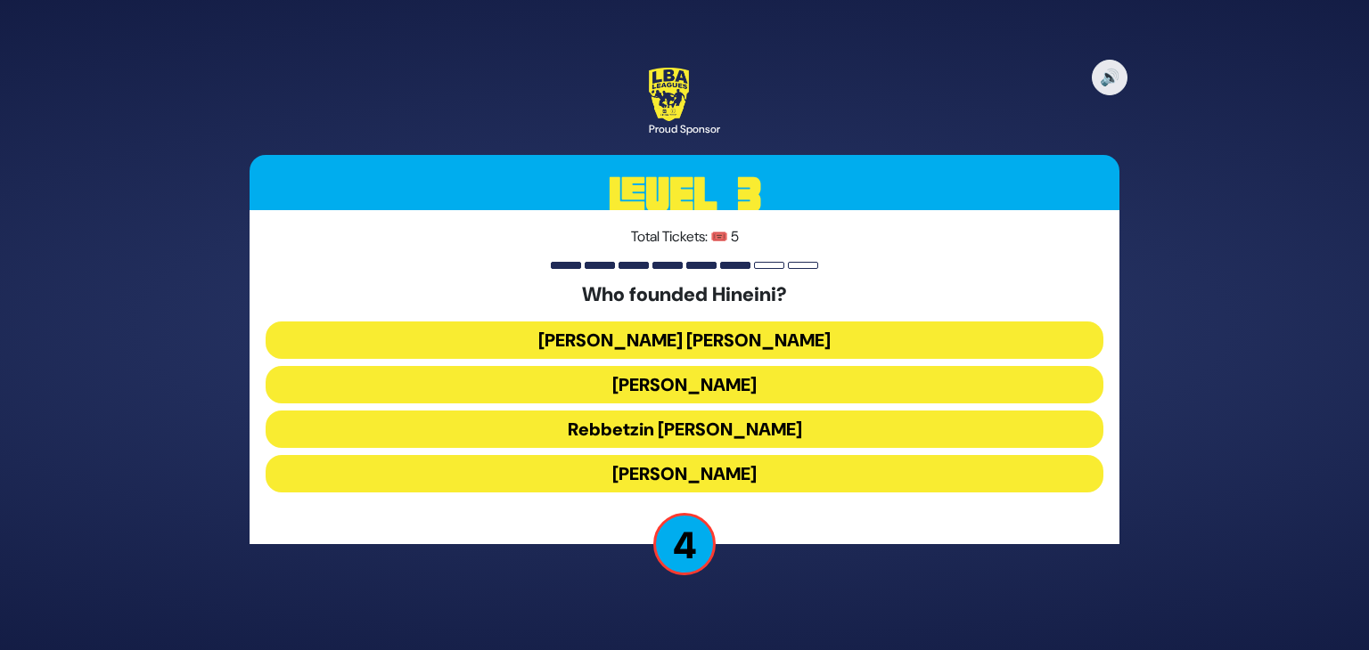
click at [732, 387] on button "Rebbetzin Esther Jungreis" at bounding box center [685, 384] width 838 height 37
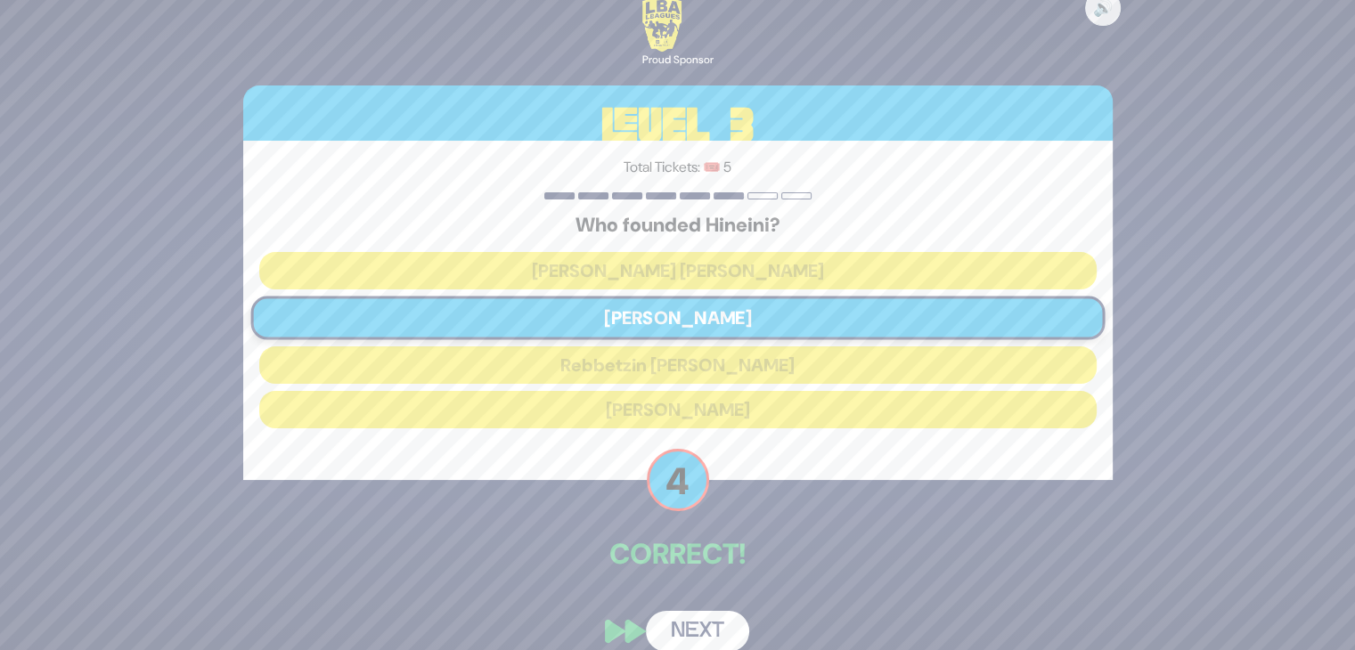
click at [691, 625] on button "Next" at bounding box center [697, 631] width 103 height 41
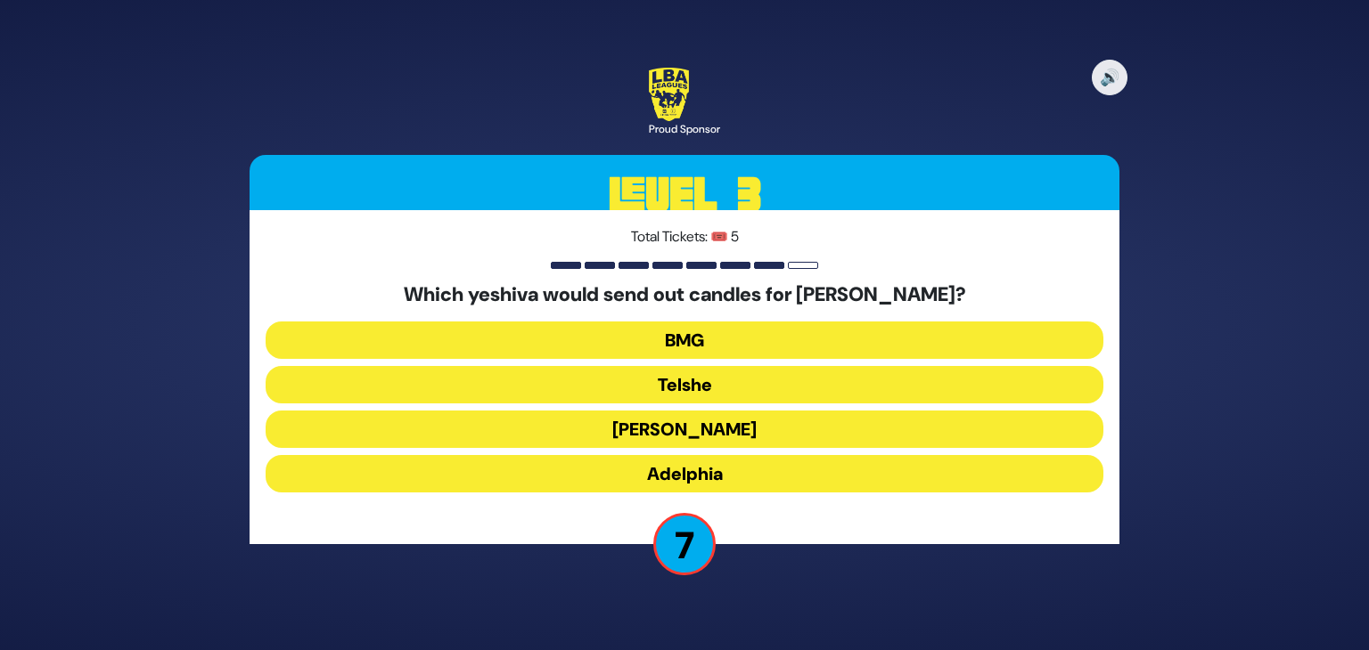
click at [711, 425] on button "Derech Chaim" at bounding box center [685, 429] width 838 height 37
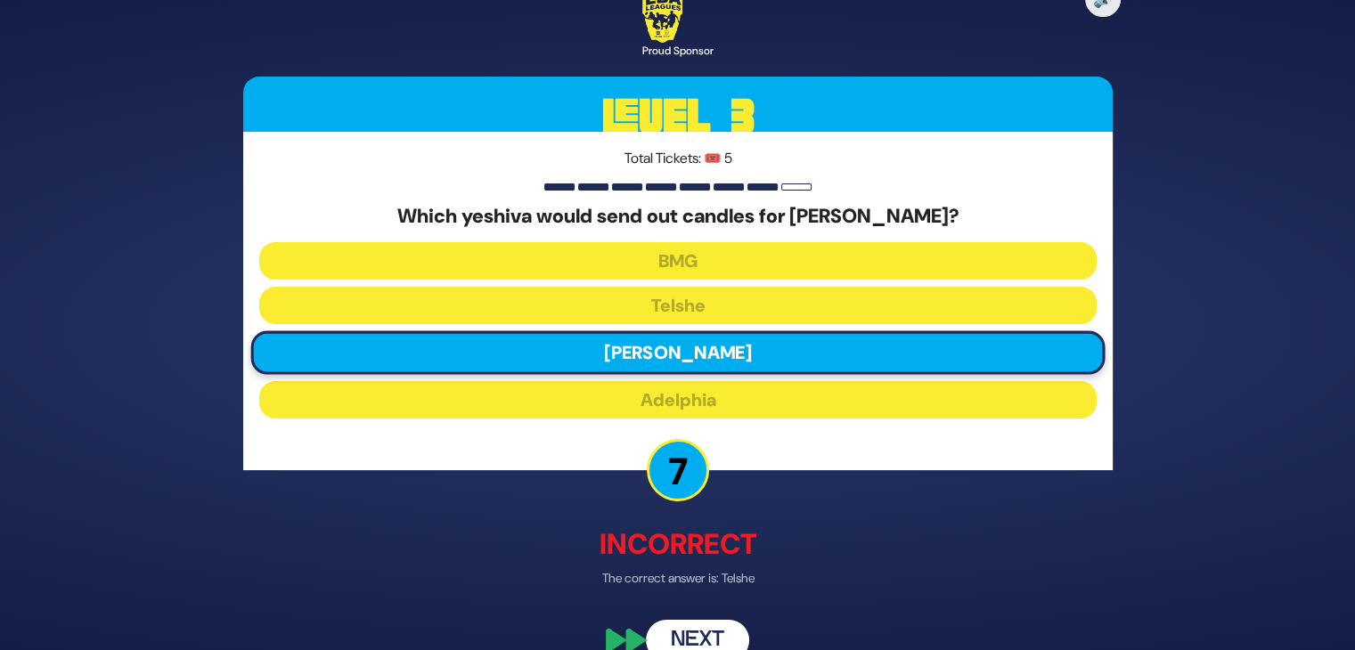
click at [688, 628] on button "Next" at bounding box center [697, 640] width 103 height 41
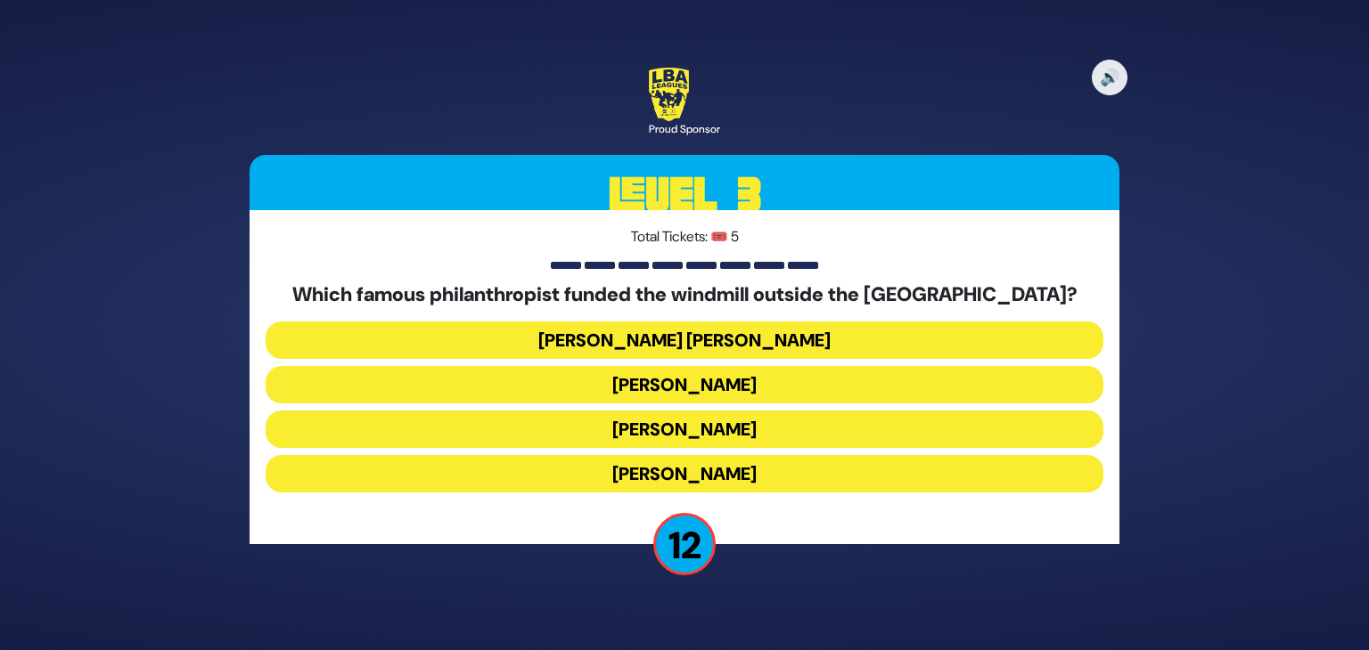
click at [708, 388] on button "Baron Hirsch" at bounding box center [685, 384] width 838 height 37
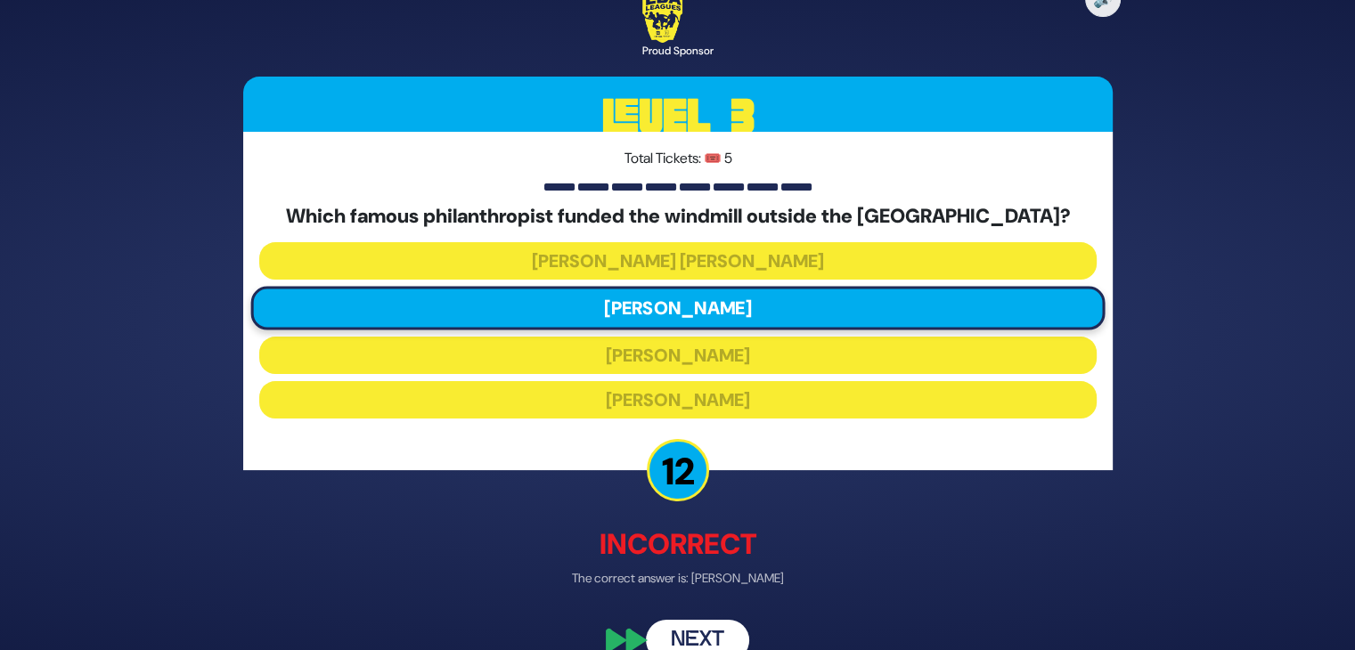
click at [684, 632] on button "Next" at bounding box center [697, 640] width 103 height 41
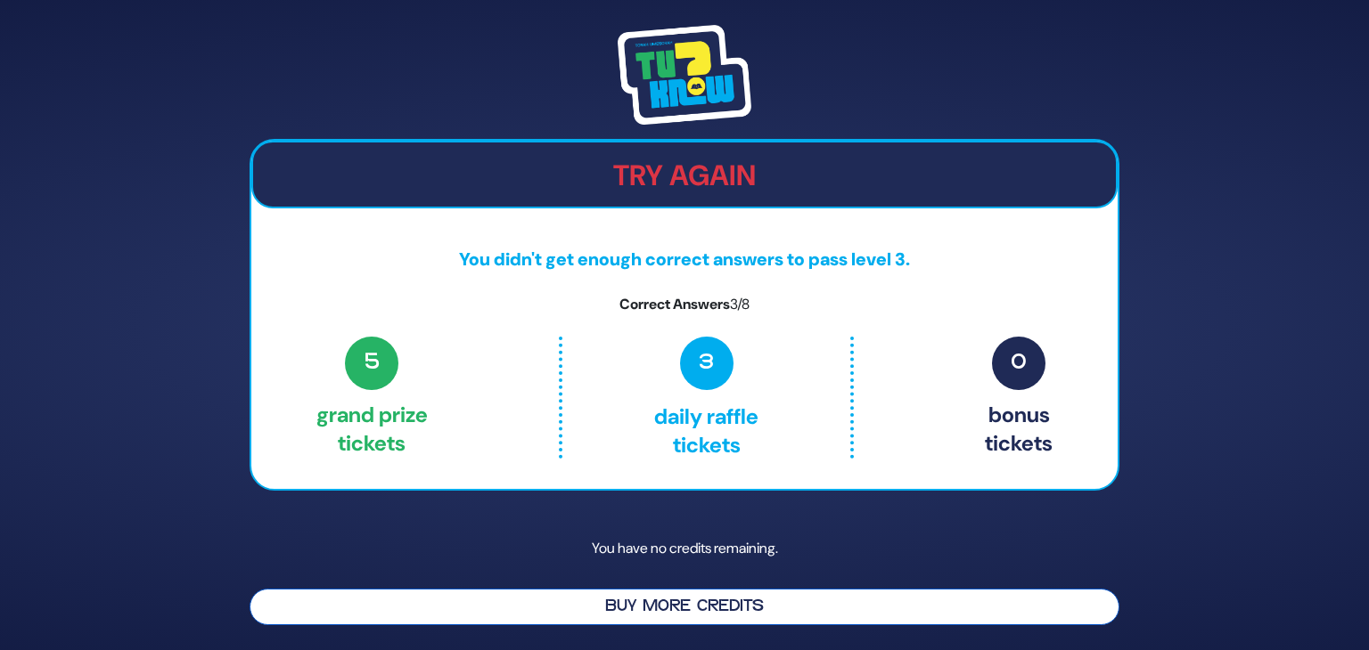
click at [688, 602] on button "Buy More Credits" at bounding box center [684, 607] width 870 height 37
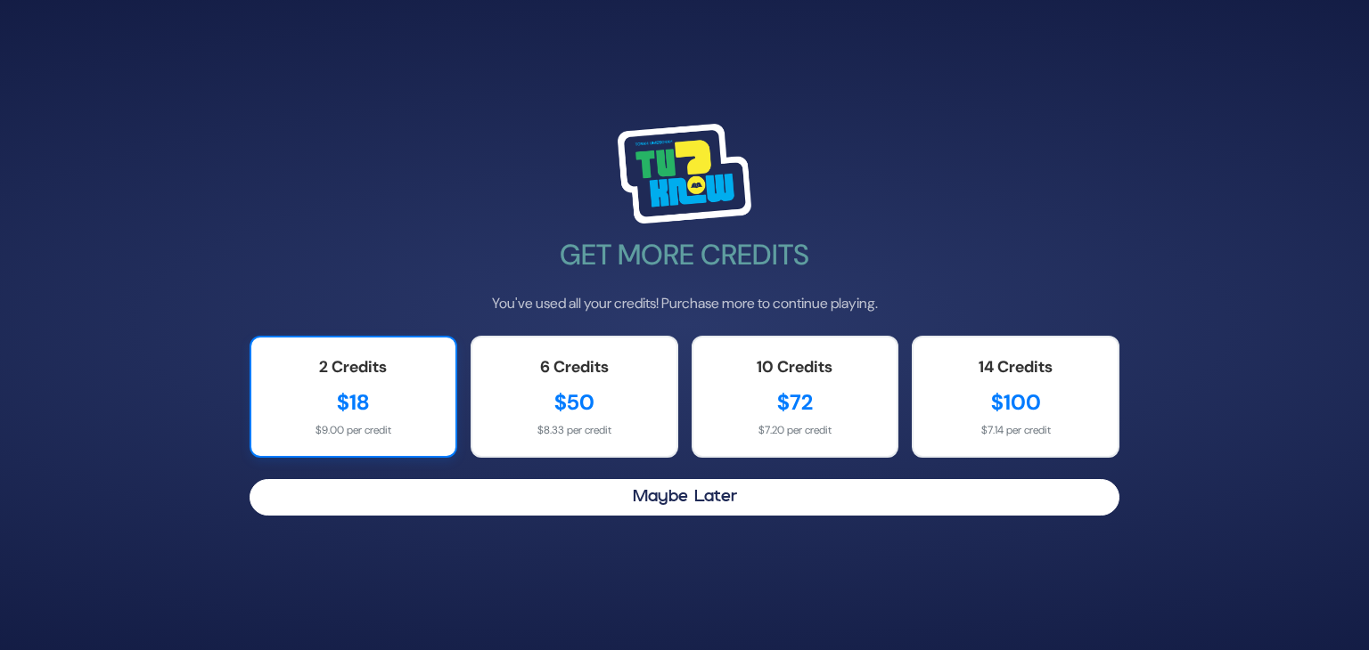
click at [331, 417] on div "$18" at bounding box center [353, 403] width 168 height 32
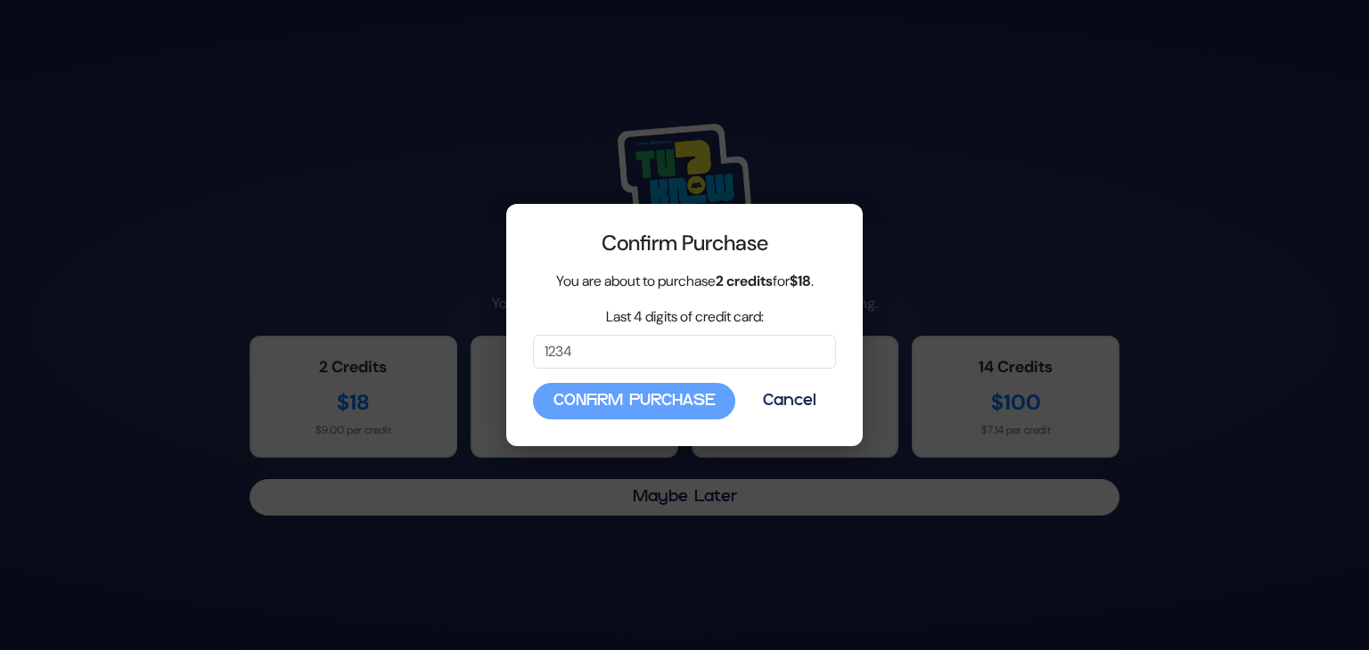
click at [601, 405] on div "Confirm Purchase Cancel" at bounding box center [684, 401] width 303 height 37
click at [592, 349] on input "Last 4 digits of credit card:" at bounding box center [684, 352] width 303 height 34
type input "4388"
click at [666, 400] on button "Confirm Purchase" at bounding box center [634, 401] width 202 height 37
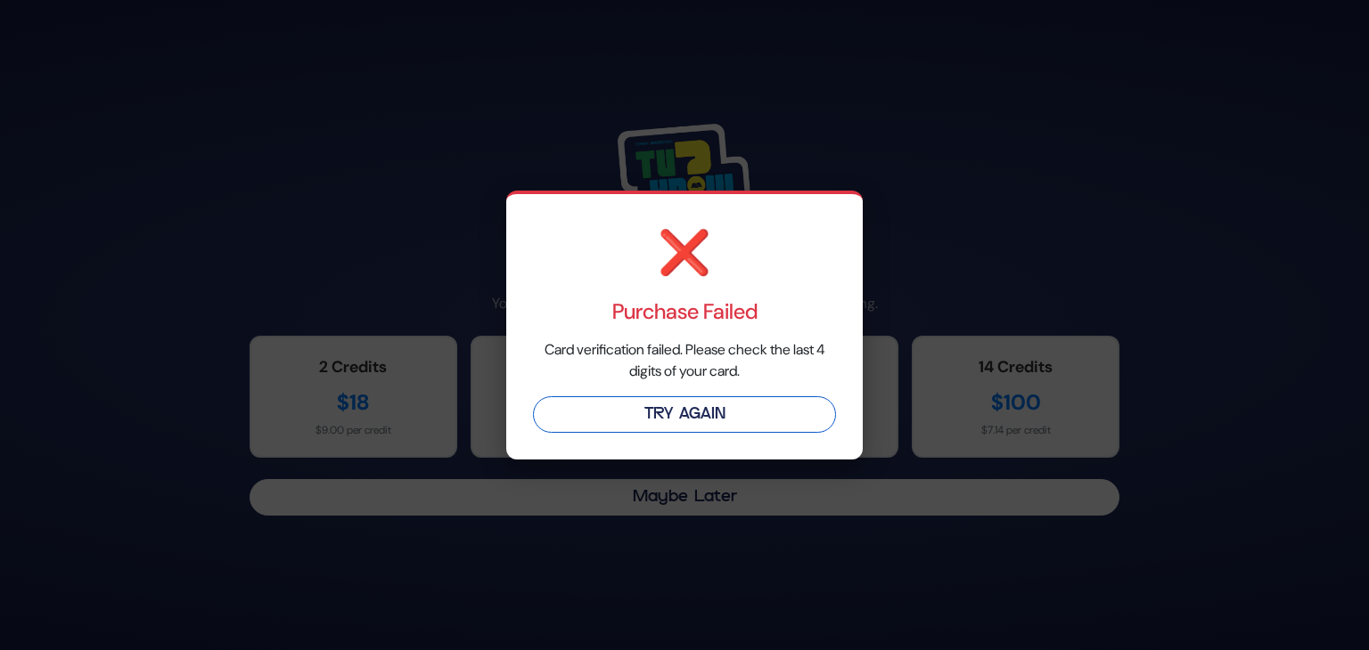
click at [704, 417] on button "Try Again" at bounding box center [684, 415] width 303 height 37
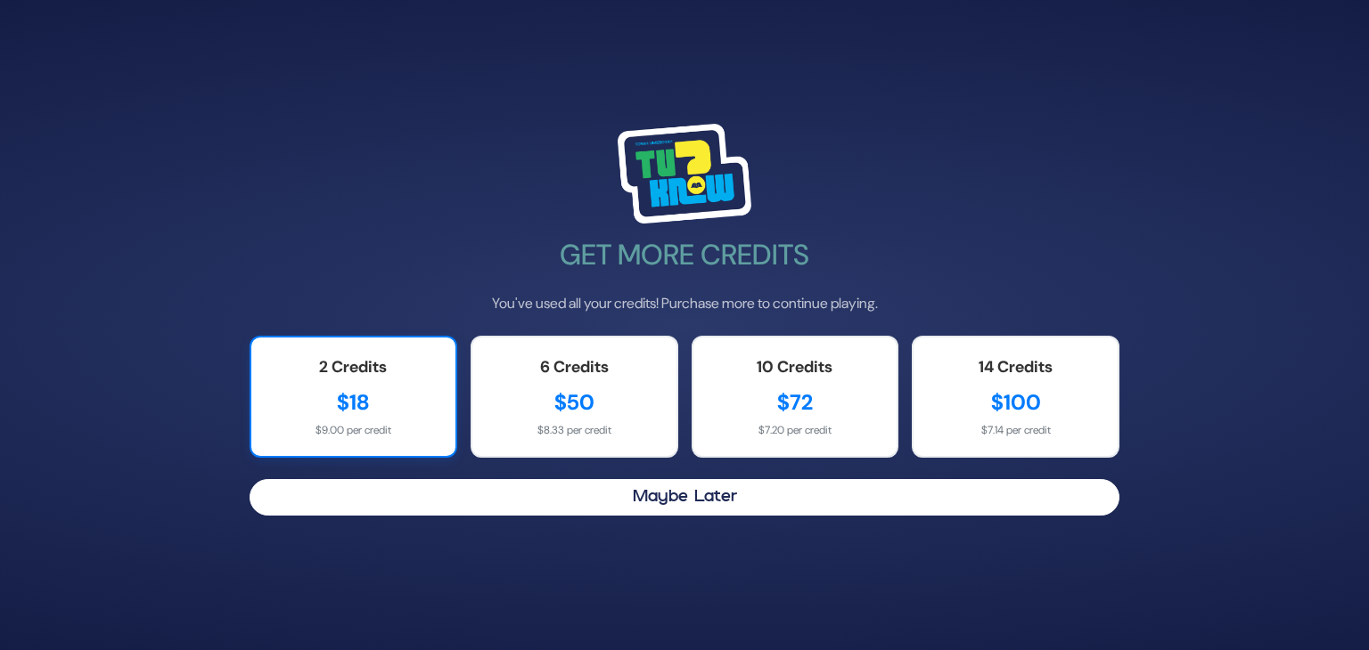
click at [379, 412] on div "$18" at bounding box center [353, 403] width 168 height 32
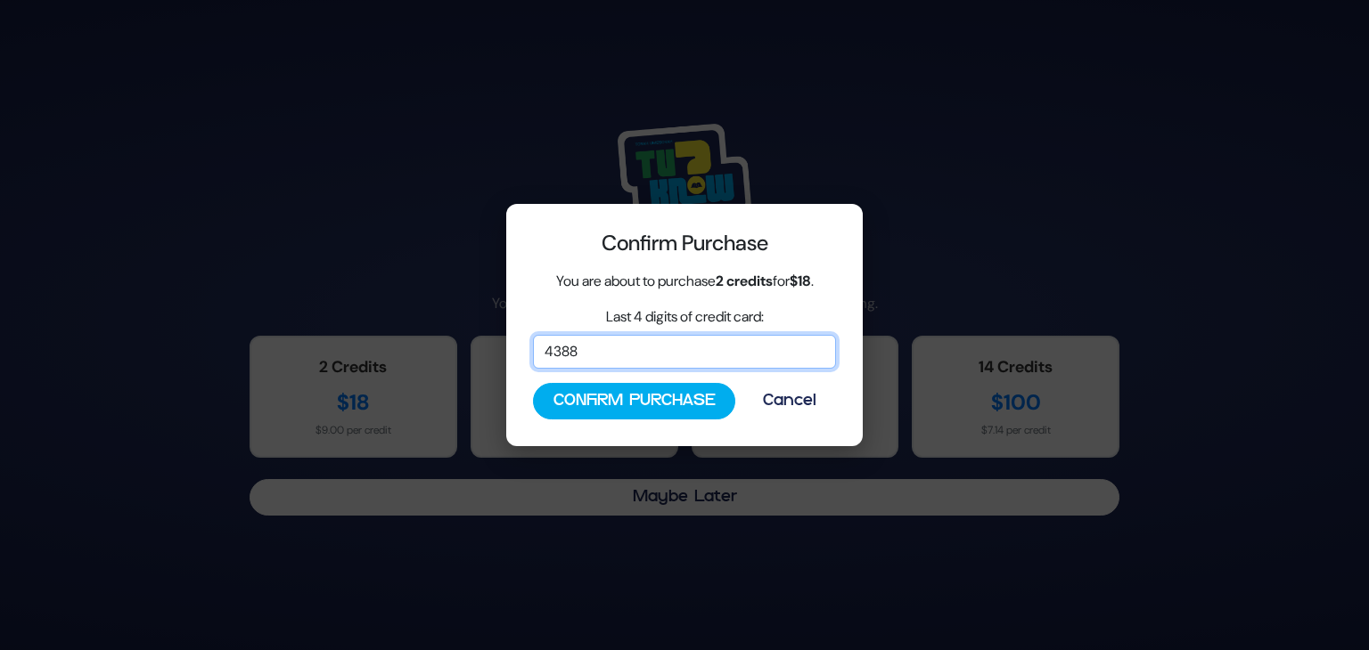
click at [601, 347] on input "4388" at bounding box center [684, 352] width 303 height 34
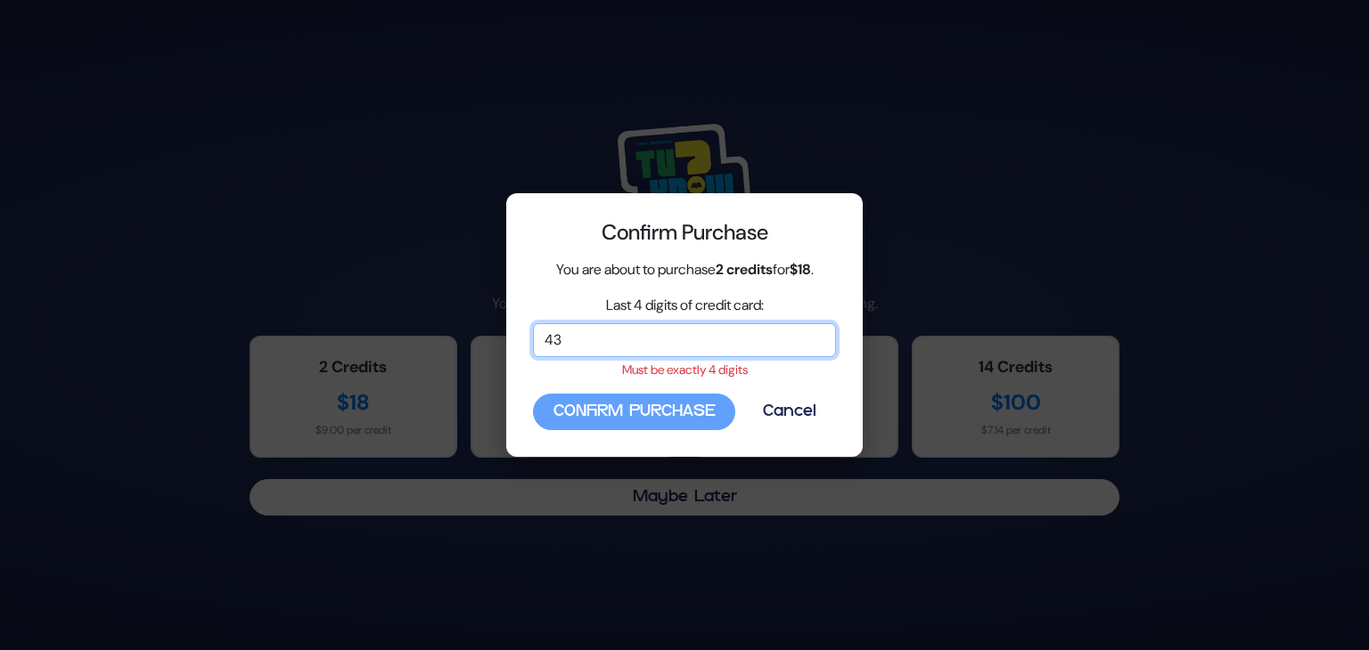
type input "4"
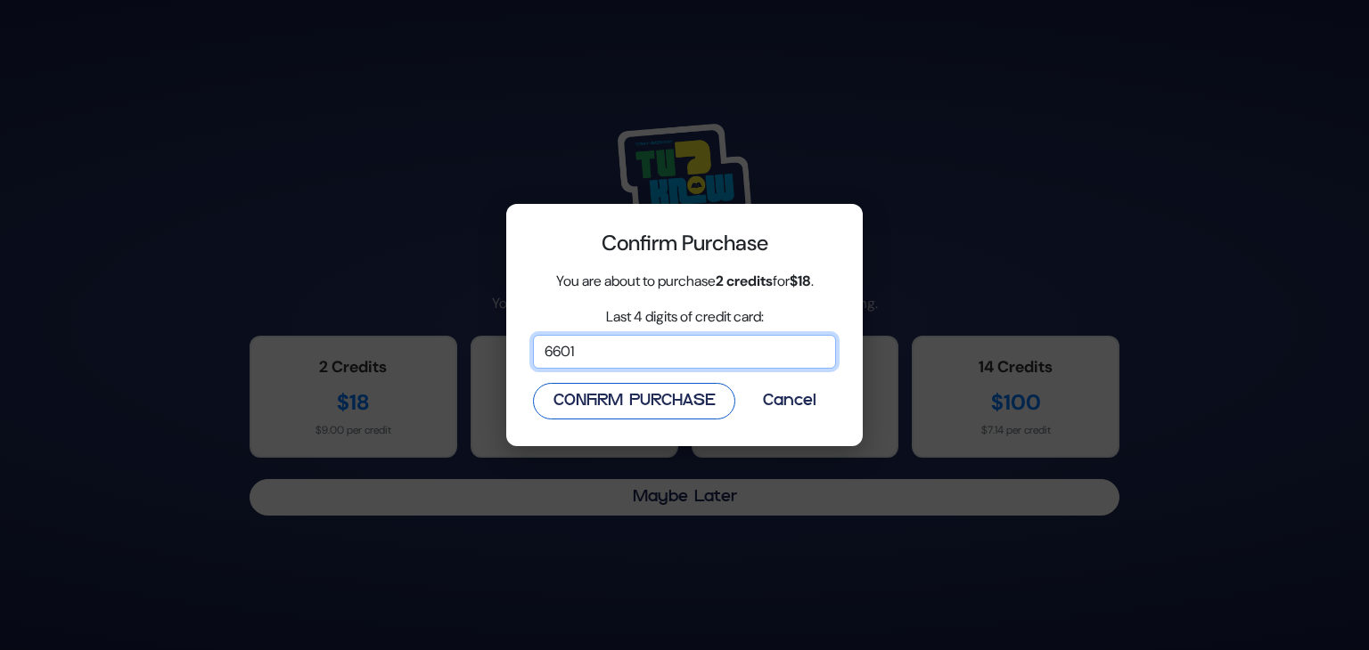
type input "6601"
click at [630, 397] on button "Confirm Purchase" at bounding box center [634, 401] width 202 height 37
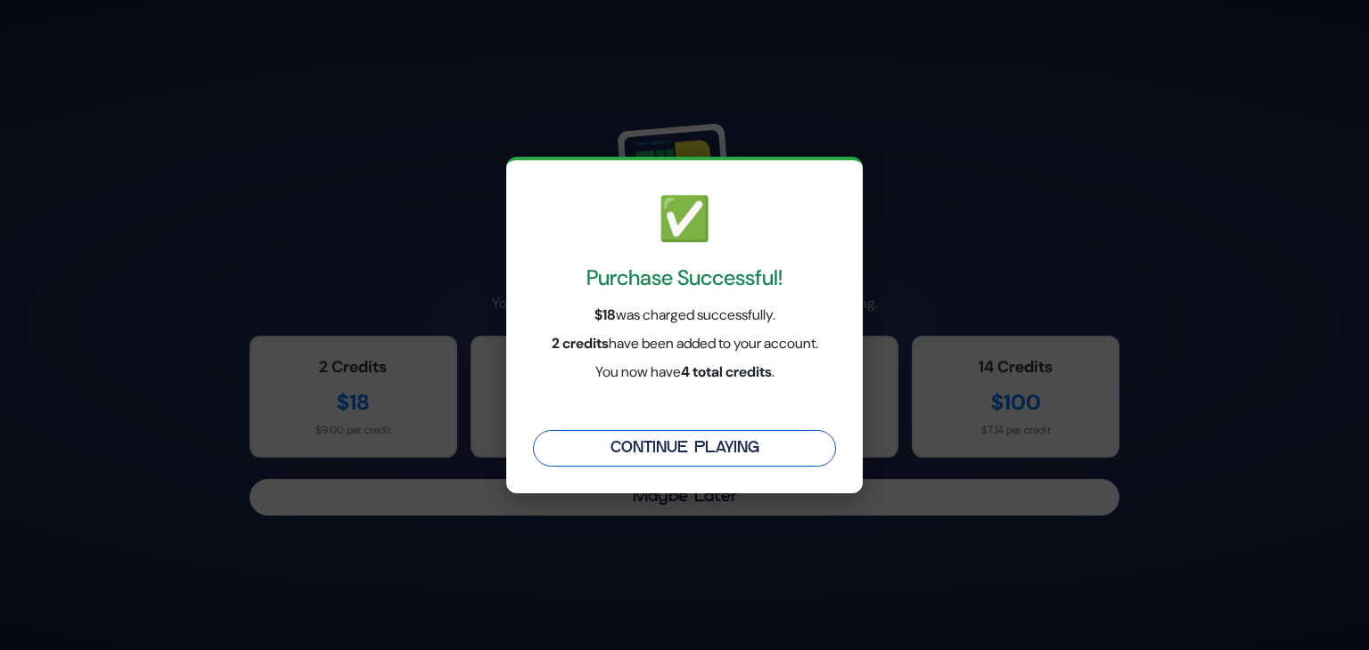
click at [666, 460] on button "Continue Playing" at bounding box center [684, 448] width 303 height 37
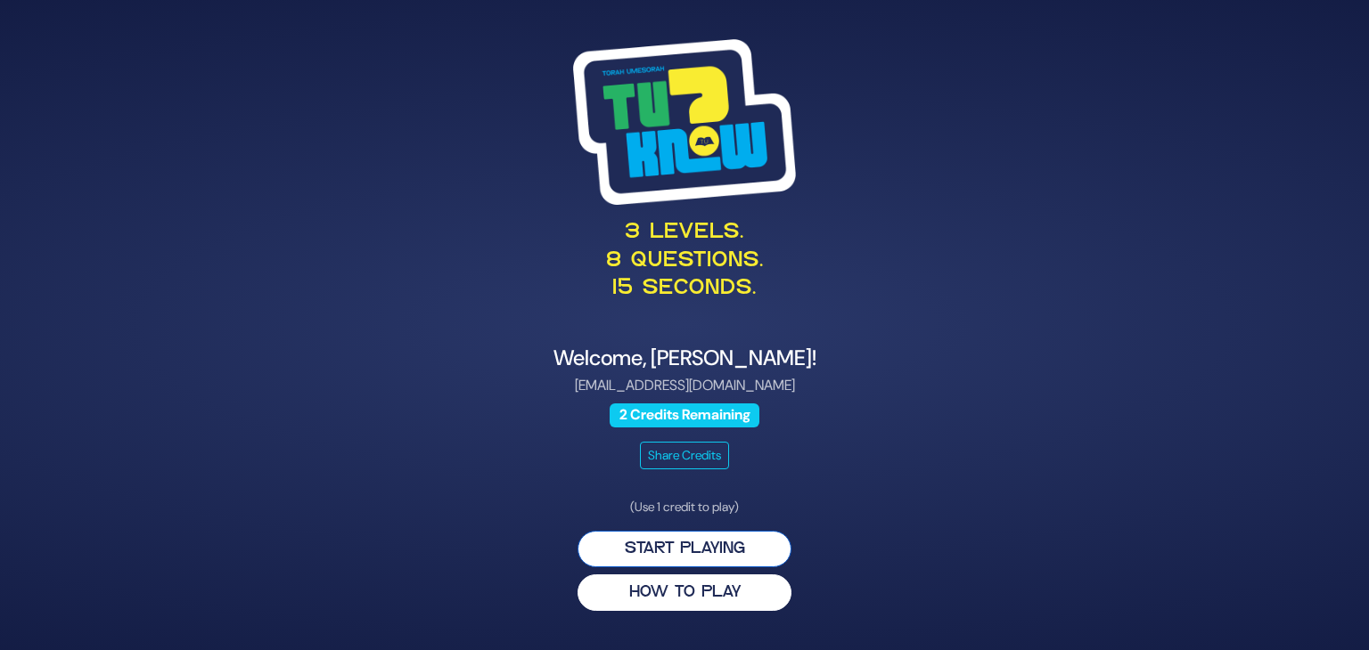
click at [682, 551] on button "Start Playing" at bounding box center [684, 549] width 214 height 37
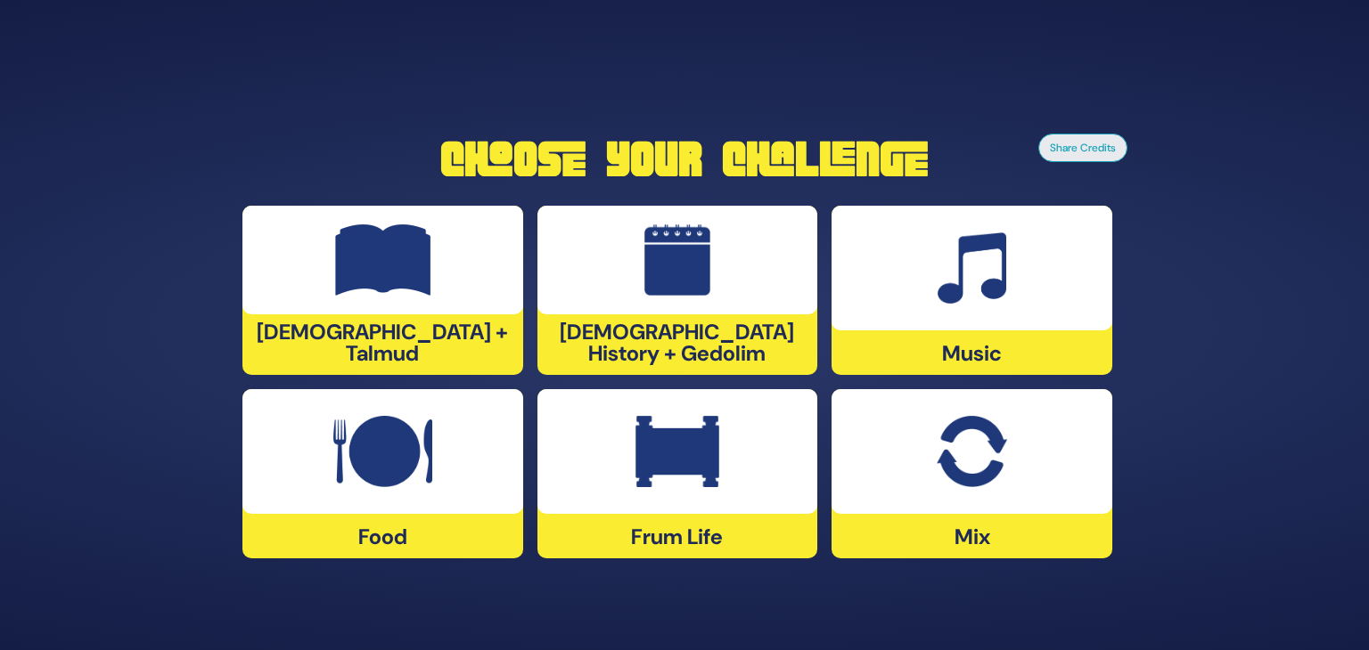
click at [441, 471] on div at bounding box center [382, 451] width 281 height 125
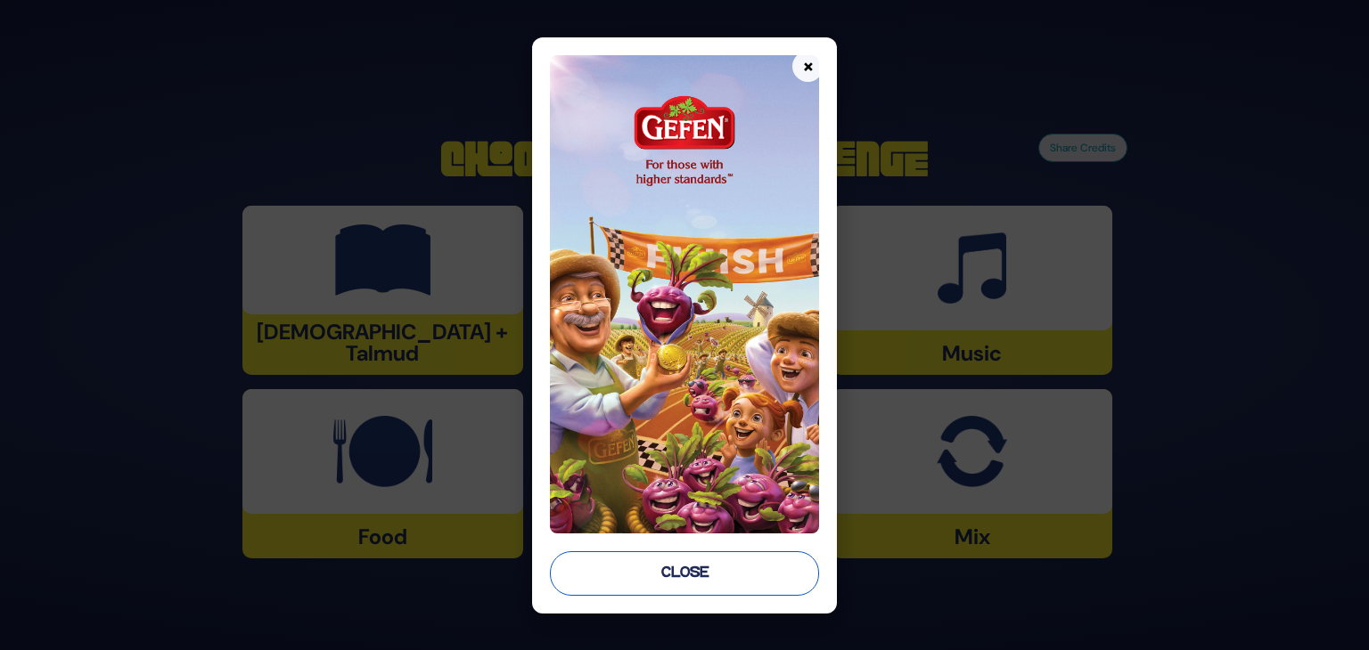
click at [695, 585] on button "Close" at bounding box center [684, 574] width 269 height 45
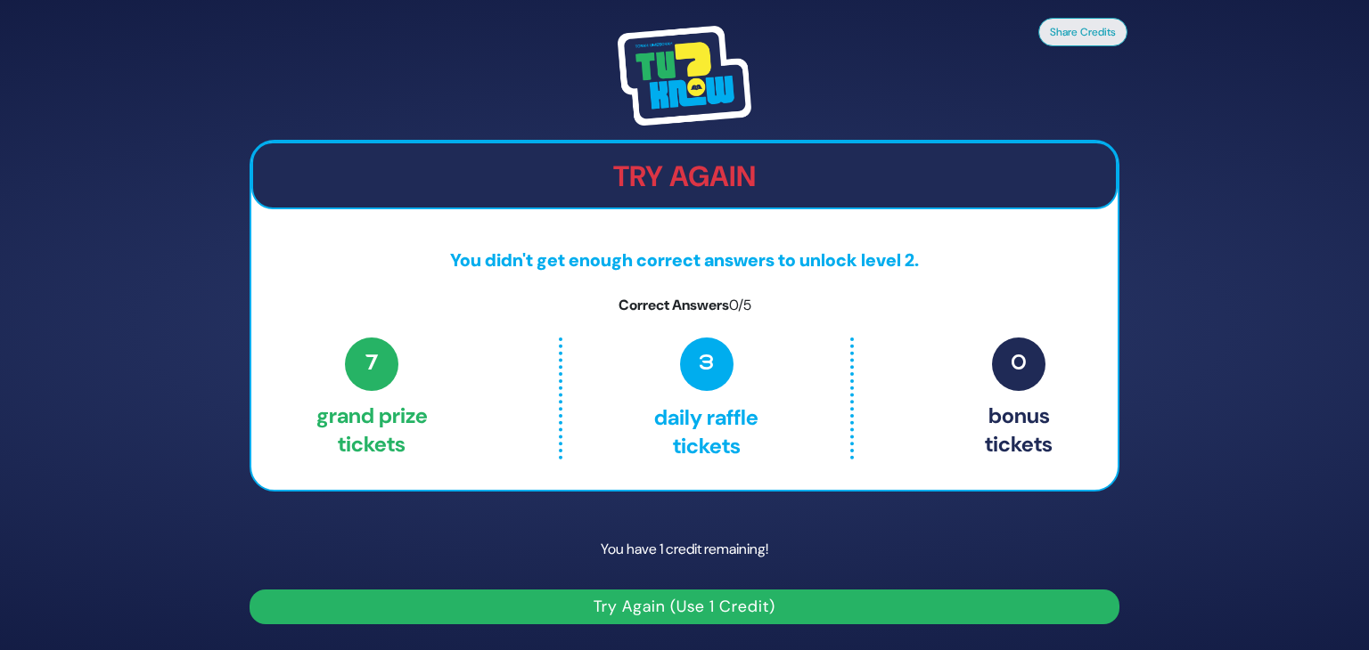
click at [700, 612] on button "Try Again (Use 1 Credit)" at bounding box center [684, 607] width 870 height 35
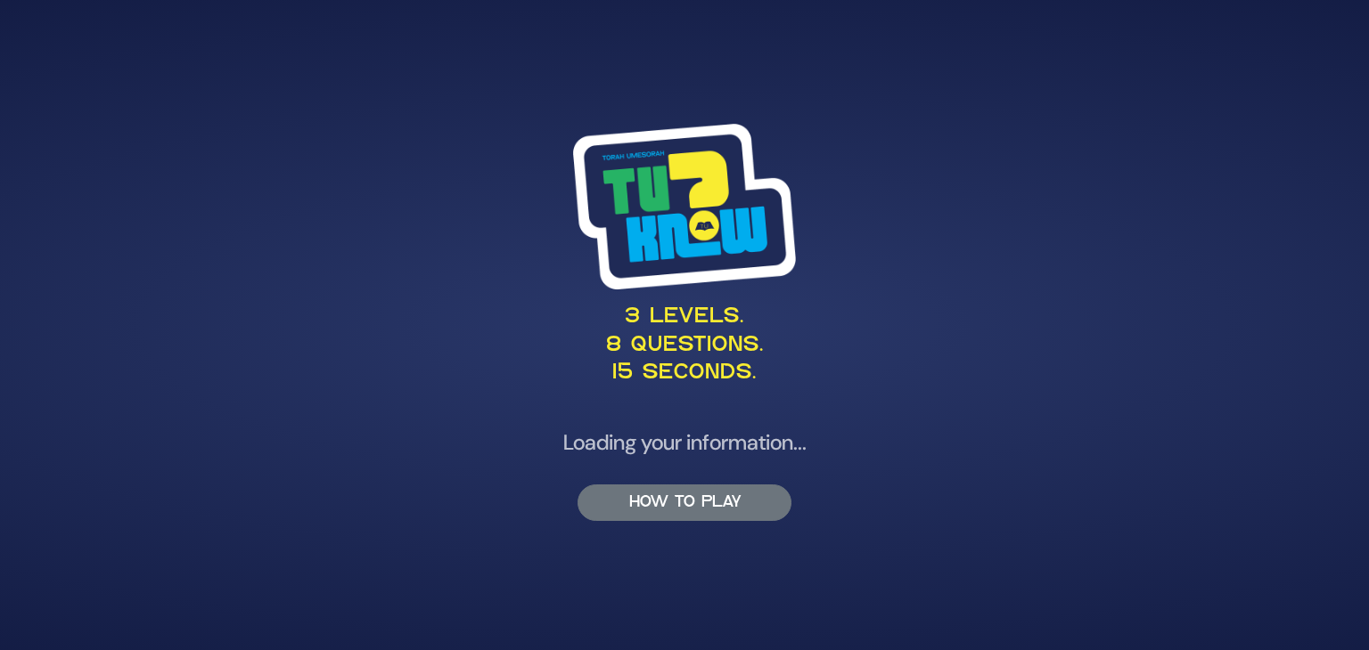
click at [674, 503] on div "HOW TO PLAY" at bounding box center [684, 503] width 214 height 37
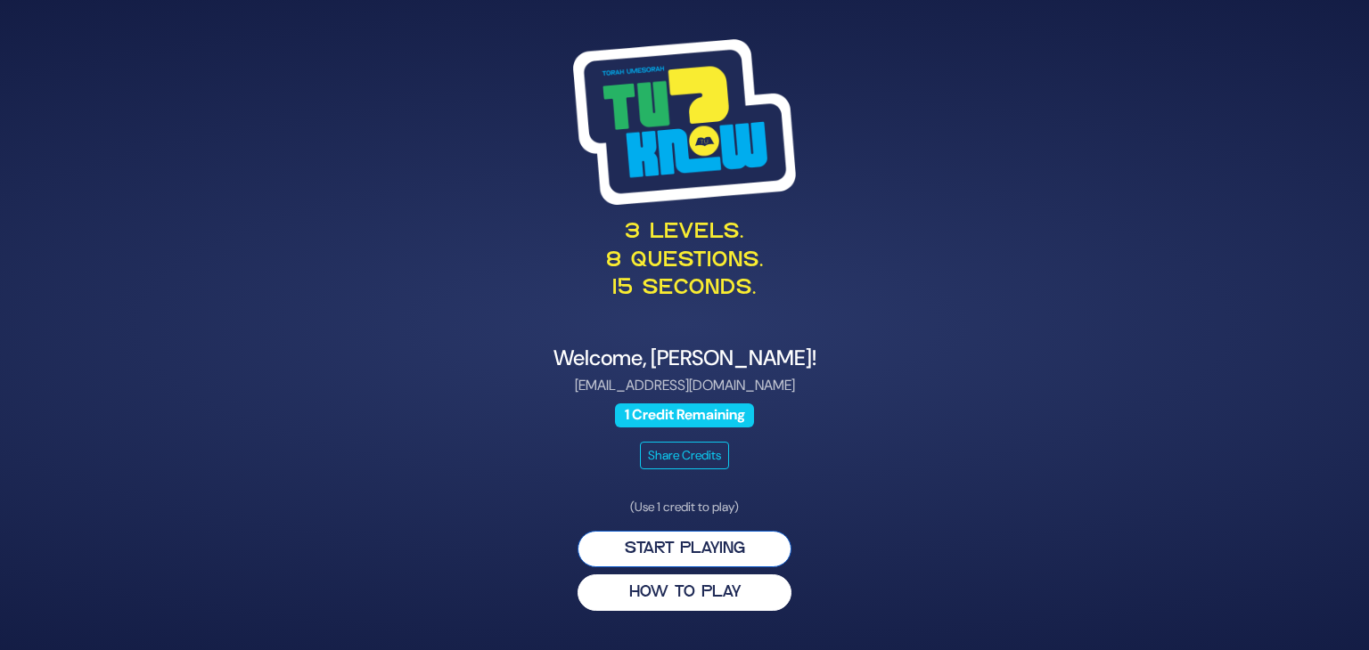
click at [686, 551] on button "Start Playing" at bounding box center [684, 549] width 214 height 37
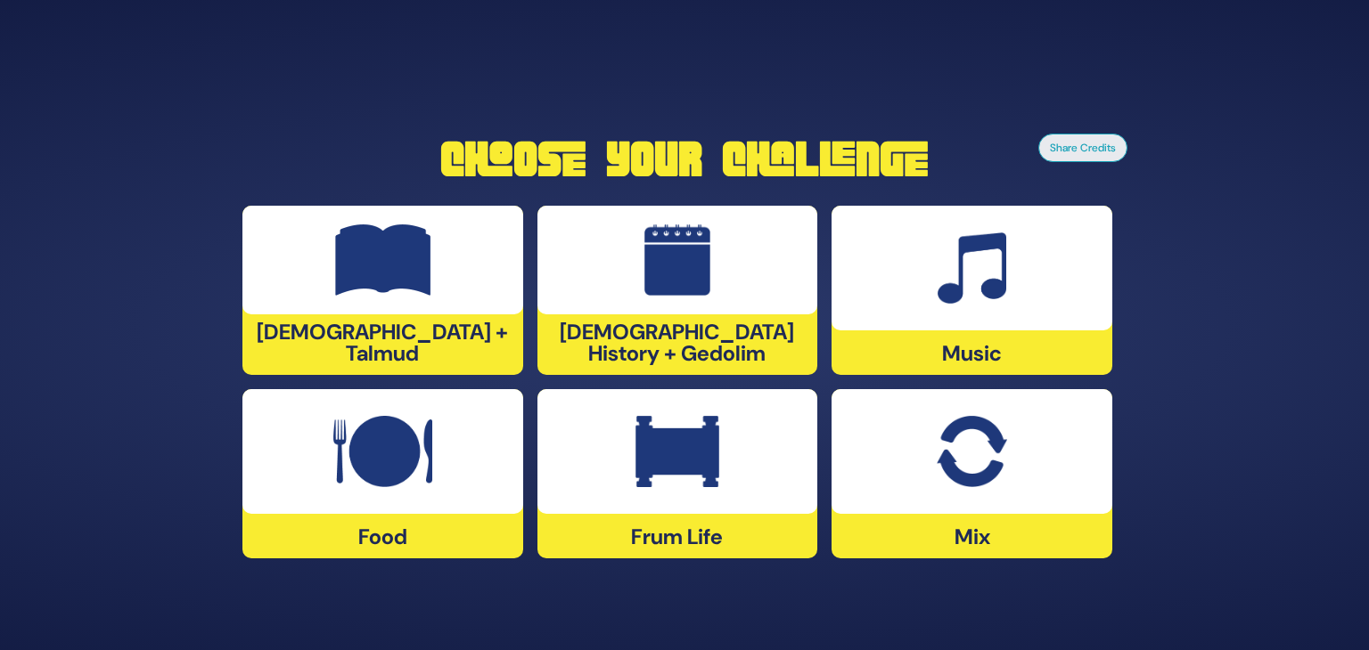
click at [445, 499] on div at bounding box center [382, 451] width 281 height 125
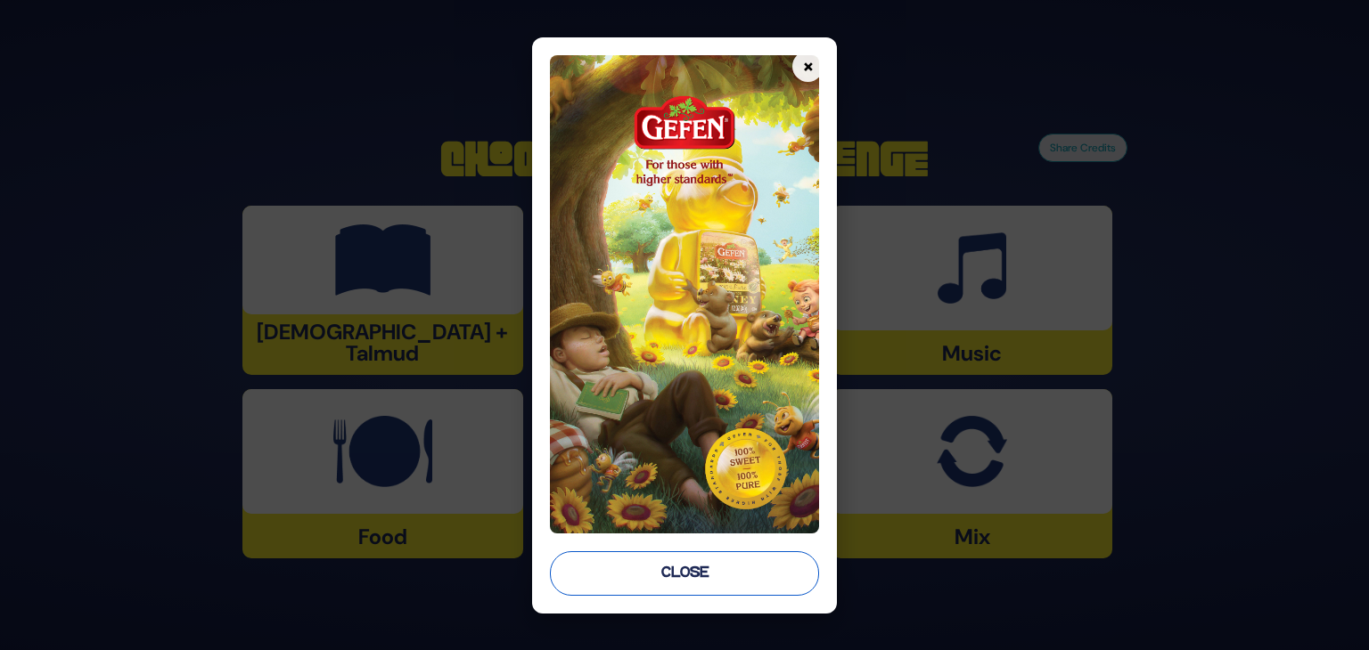
click at [681, 565] on button "Close" at bounding box center [684, 574] width 269 height 45
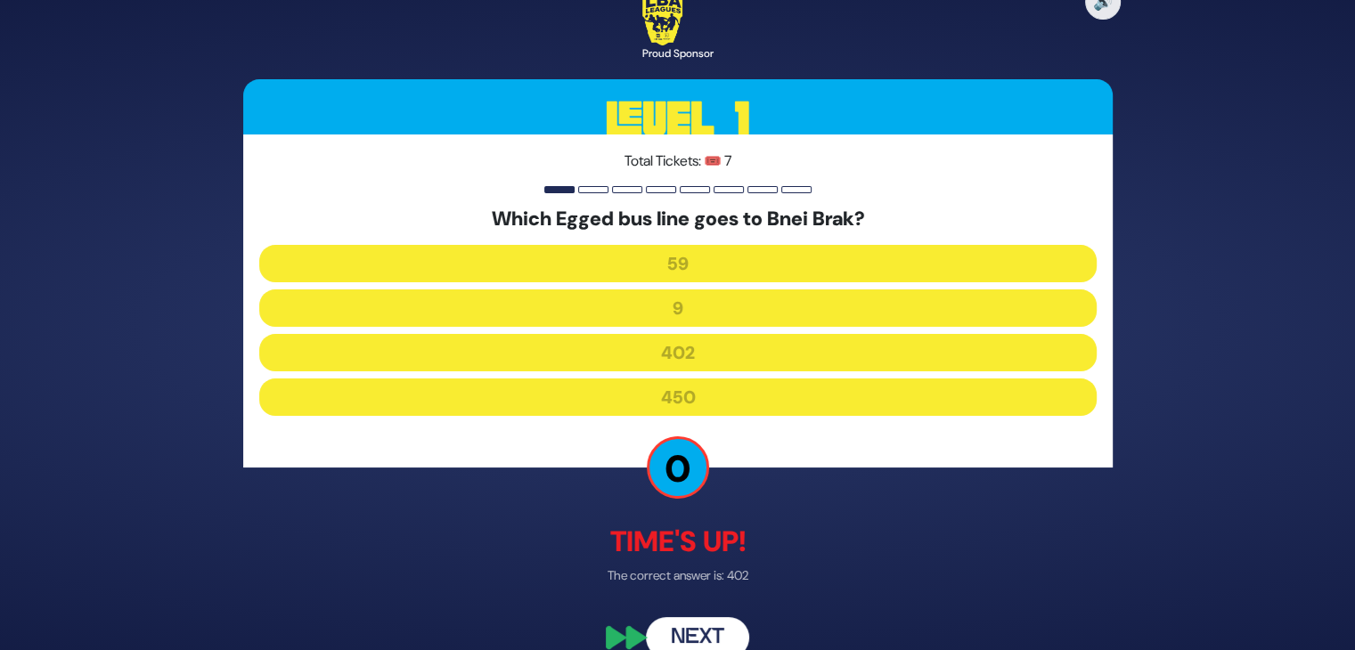
scroll to position [29, 0]
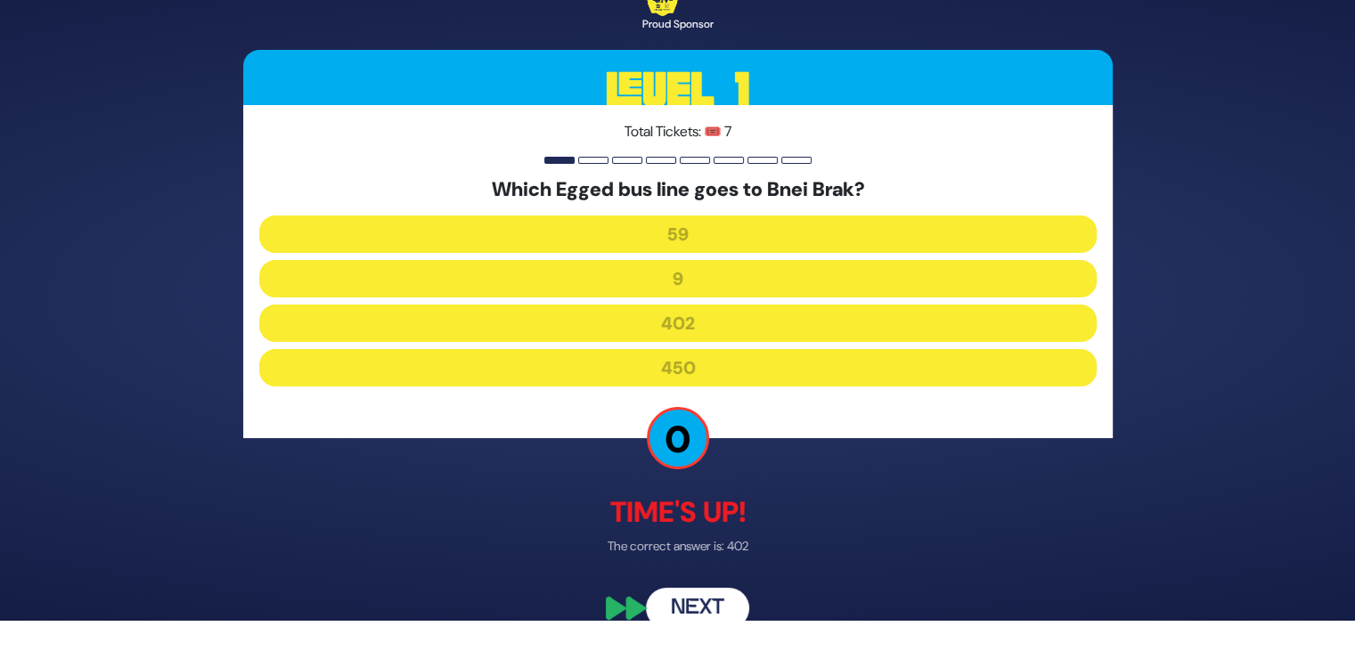
click at [694, 600] on button "Next" at bounding box center [697, 608] width 103 height 41
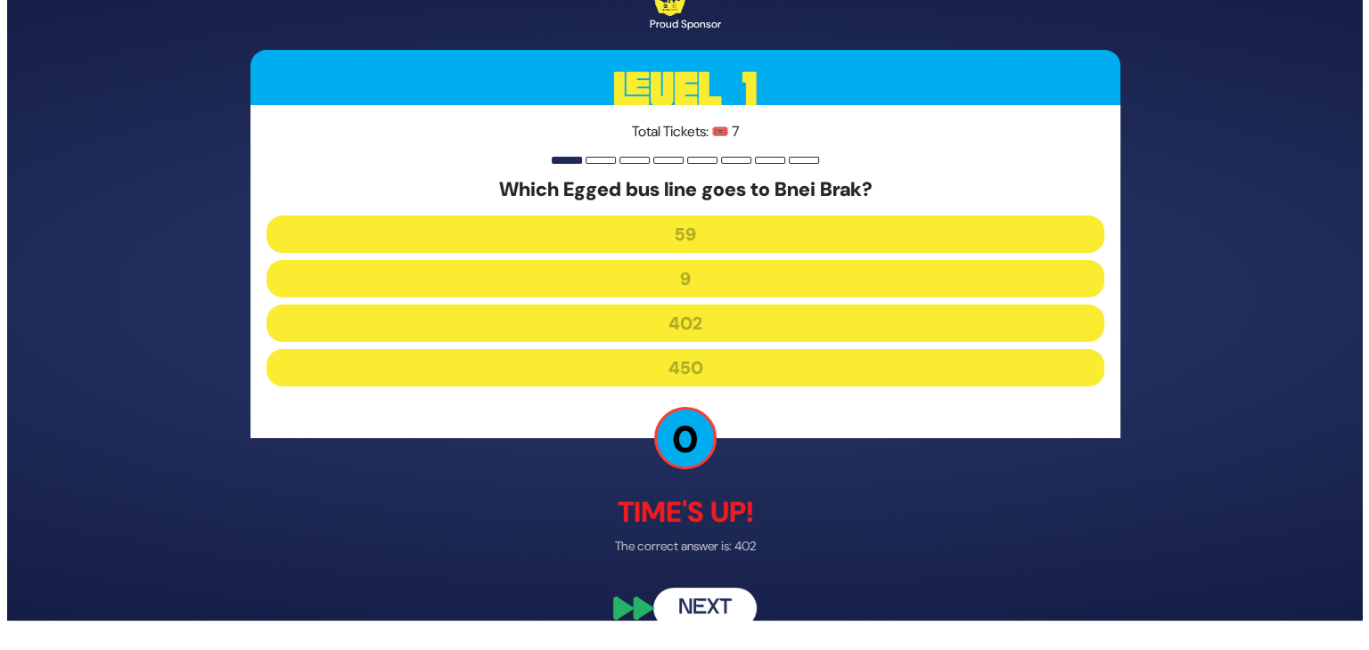
scroll to position [0, 0]
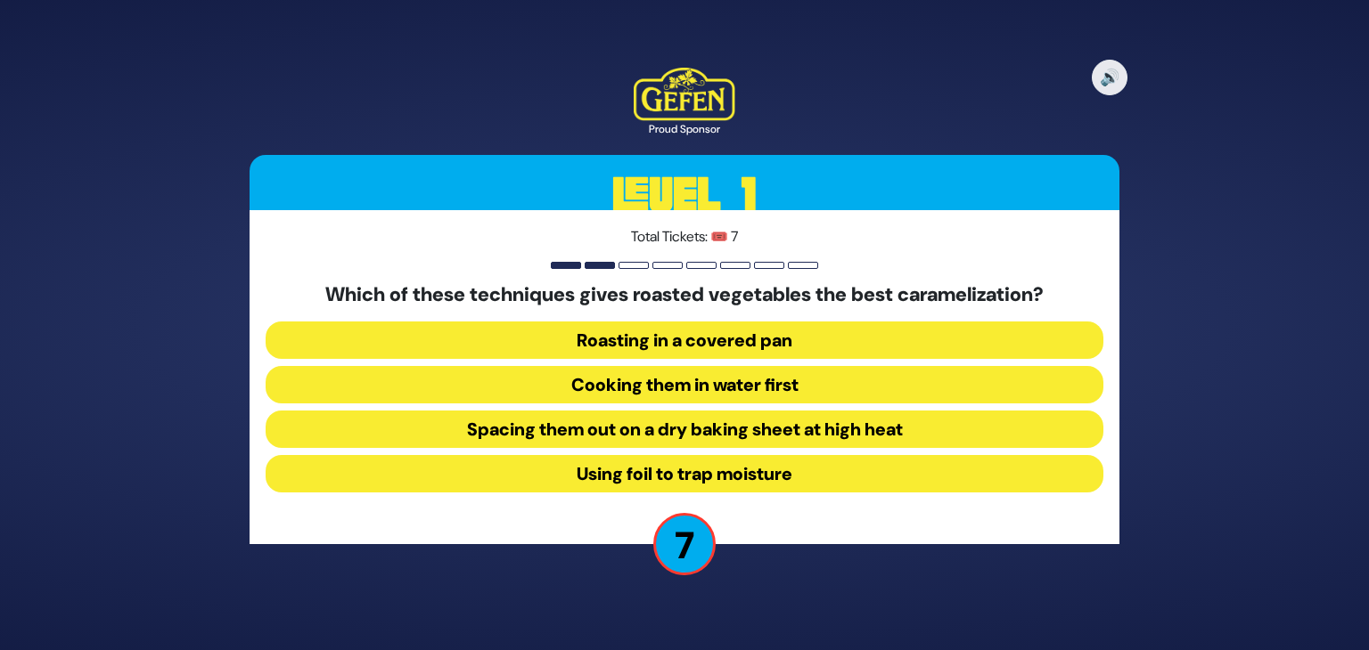
click at [700, 382] on button "Cooking them in water first" at bounding box center [685, 384] width 838 height 37
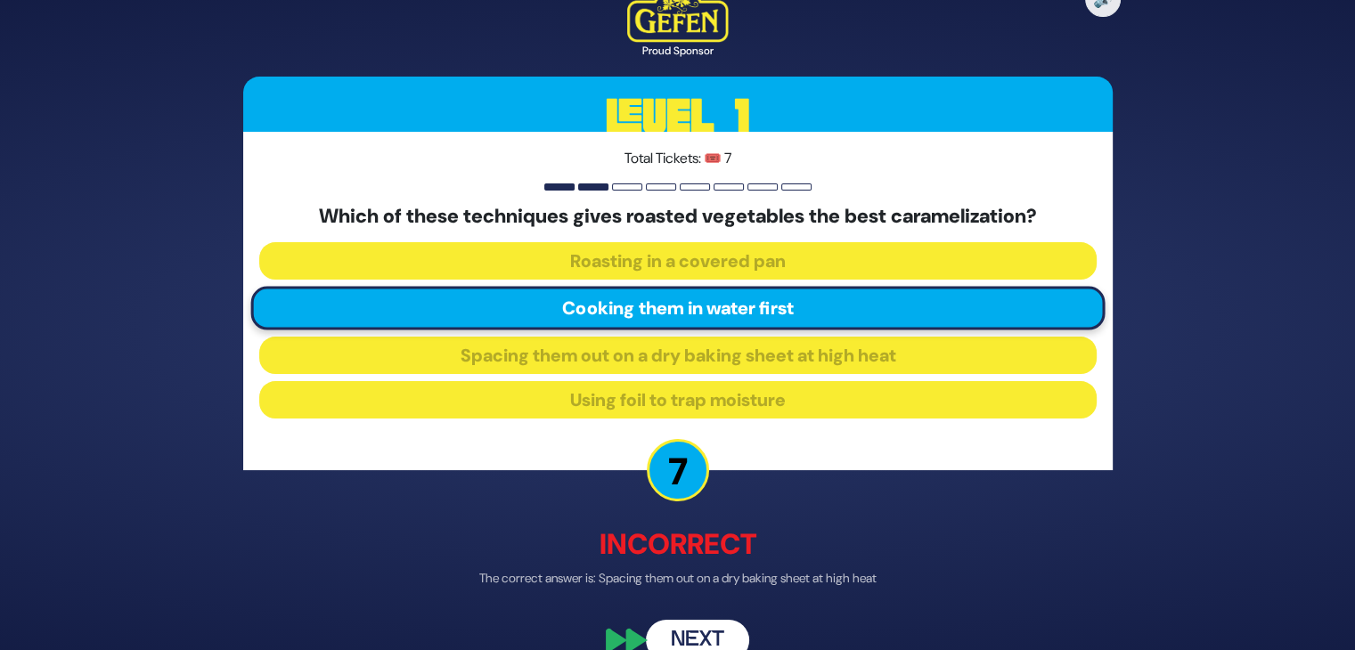
click at [699, 623] on button "Next" at bounding box center [697, 640] width 103 height 41
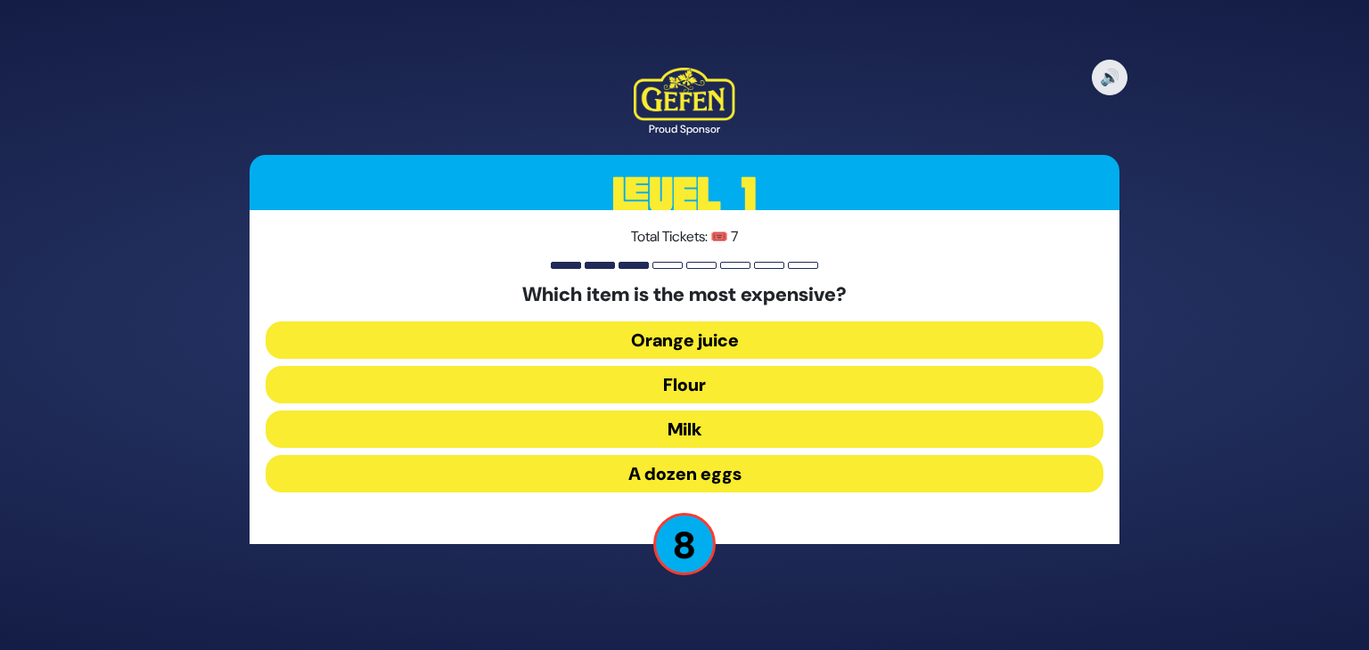
click at [709, 380] on button "Flour" at bounding box center [685, 384] width 838 height 37
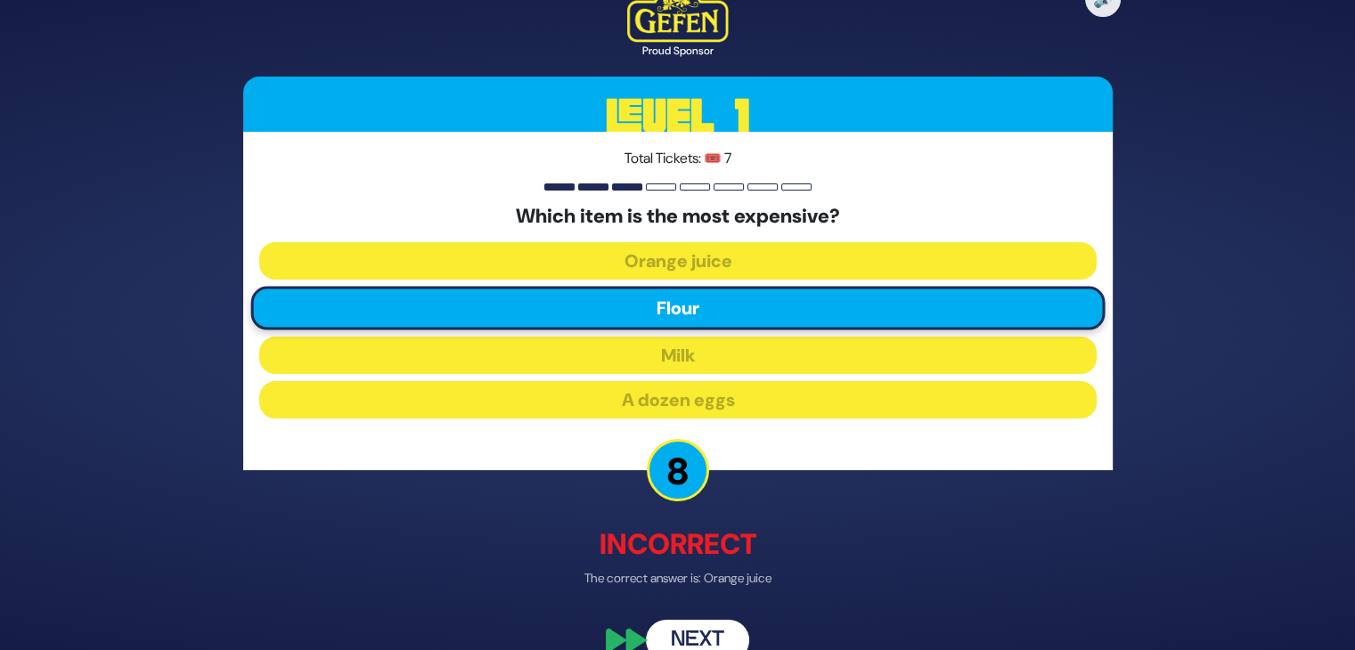
click at [709, 638] on button "Next" at bounding box center [697, 640] width 103 height 41
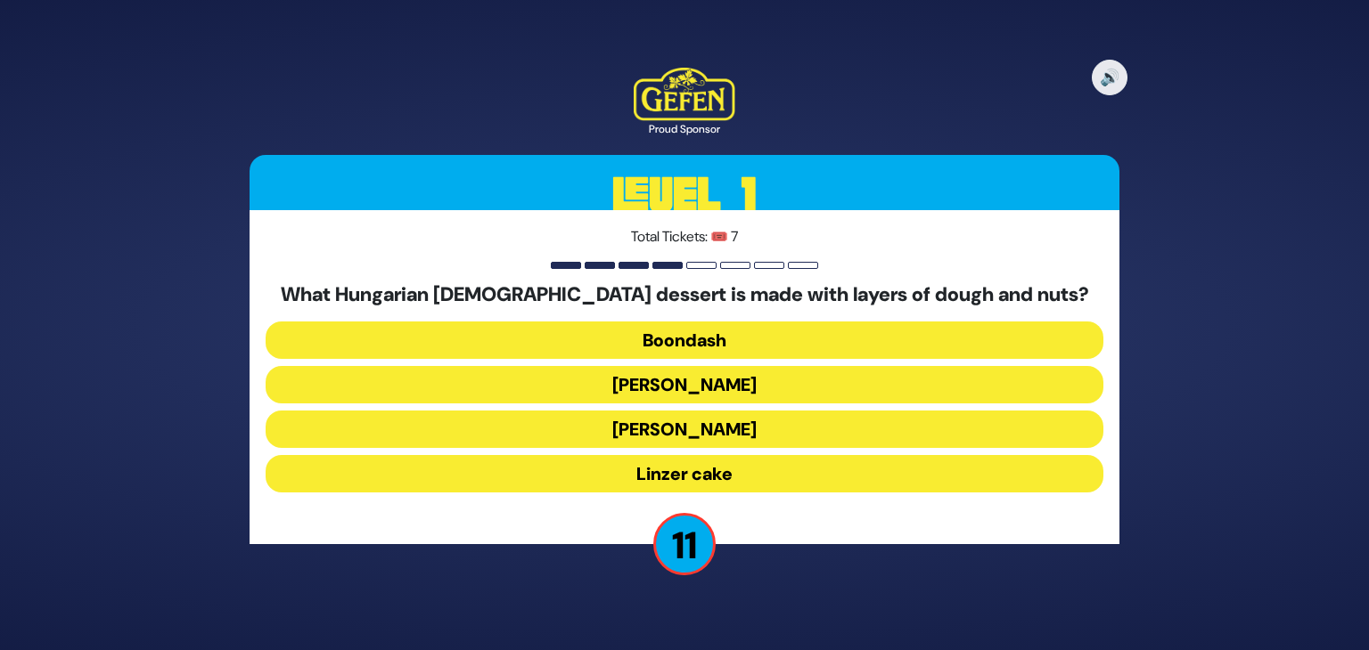
click at [700, 347] on button "Boondash" at bounding box center [685, 340] width 838 height 37
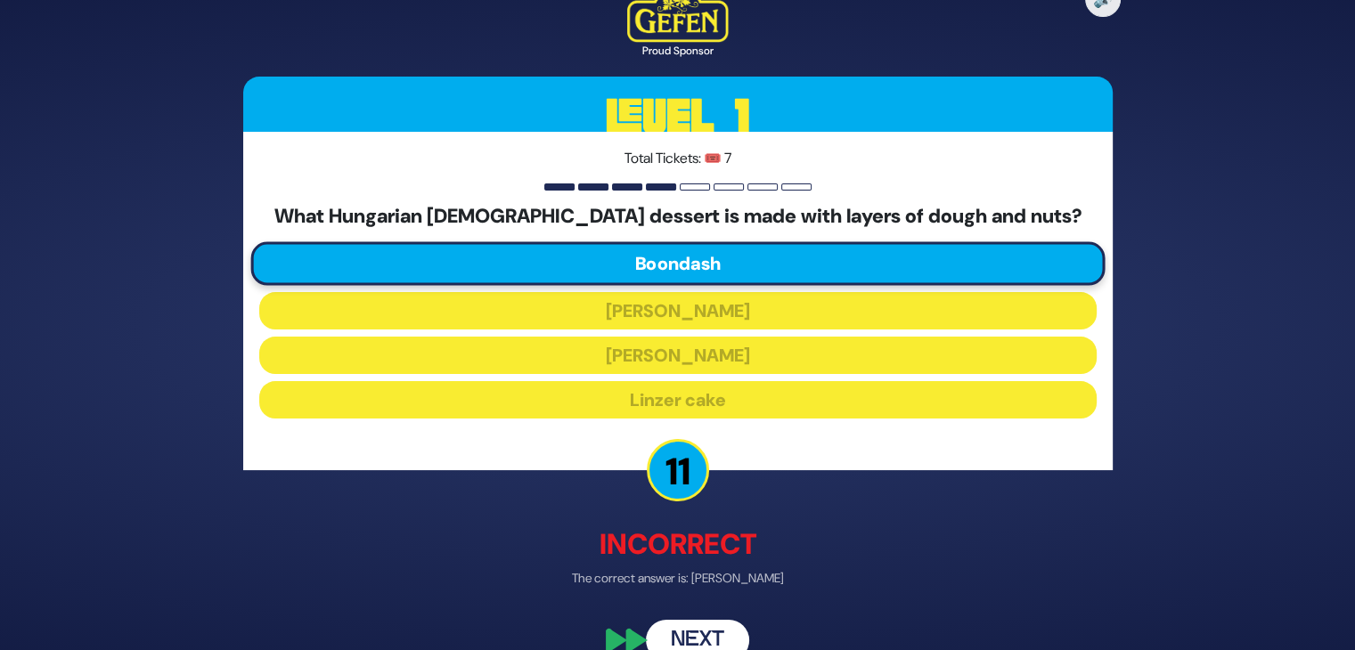
click at [702, 637] on button "Next" at bounding box center [697, 640] width 103 height 41
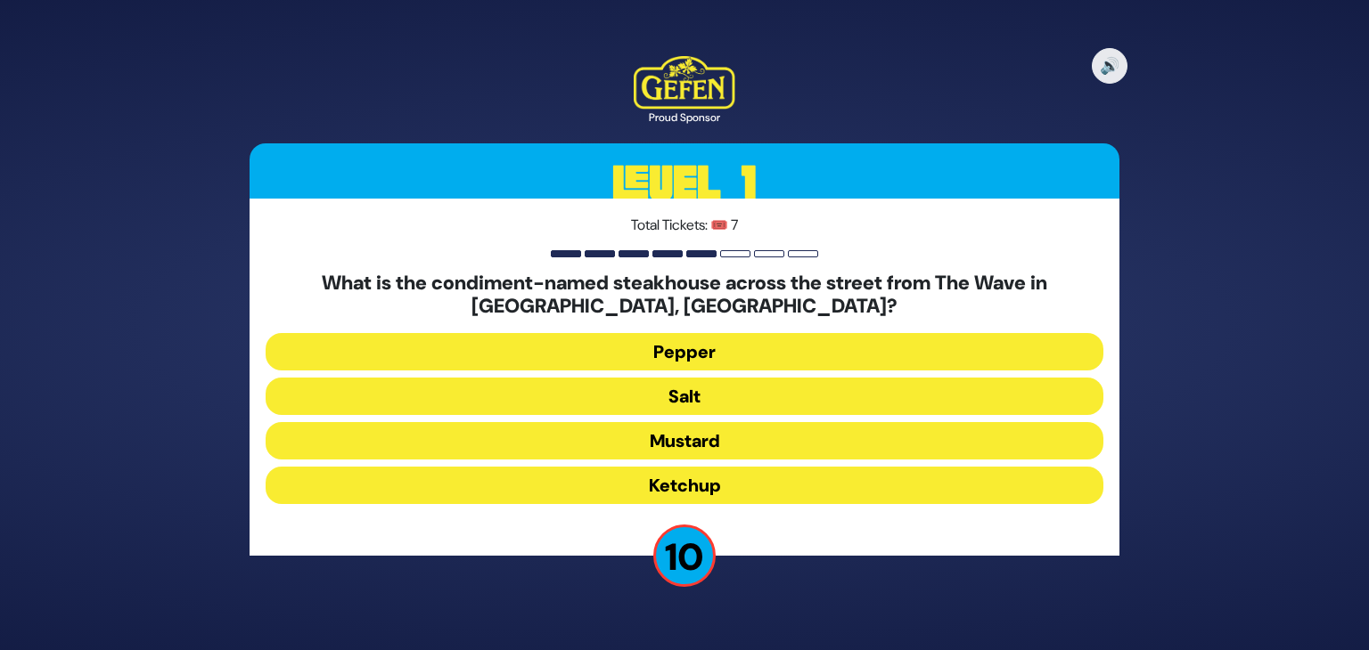
click at [712, 386] on button "Salt" at bounding box center [685, 396] width 838 height 37
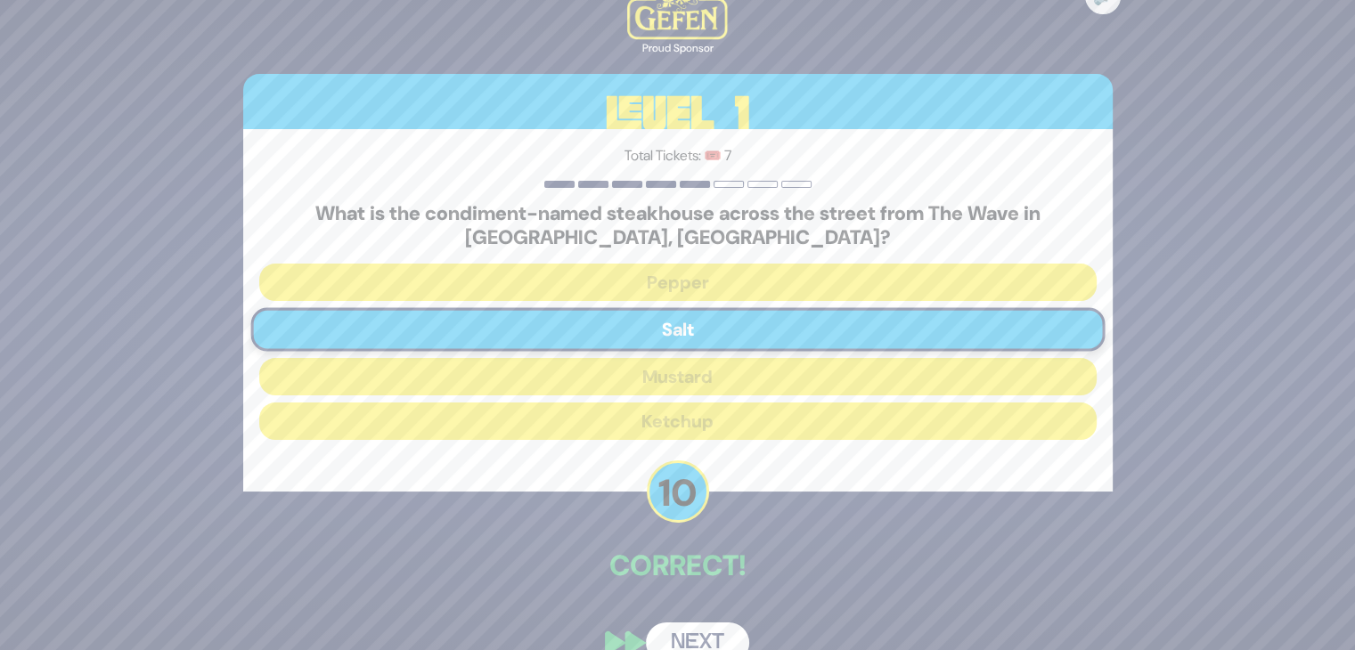
click at [704, 634] on button "Next" at bounding box center [697, 643] width 103 height 41
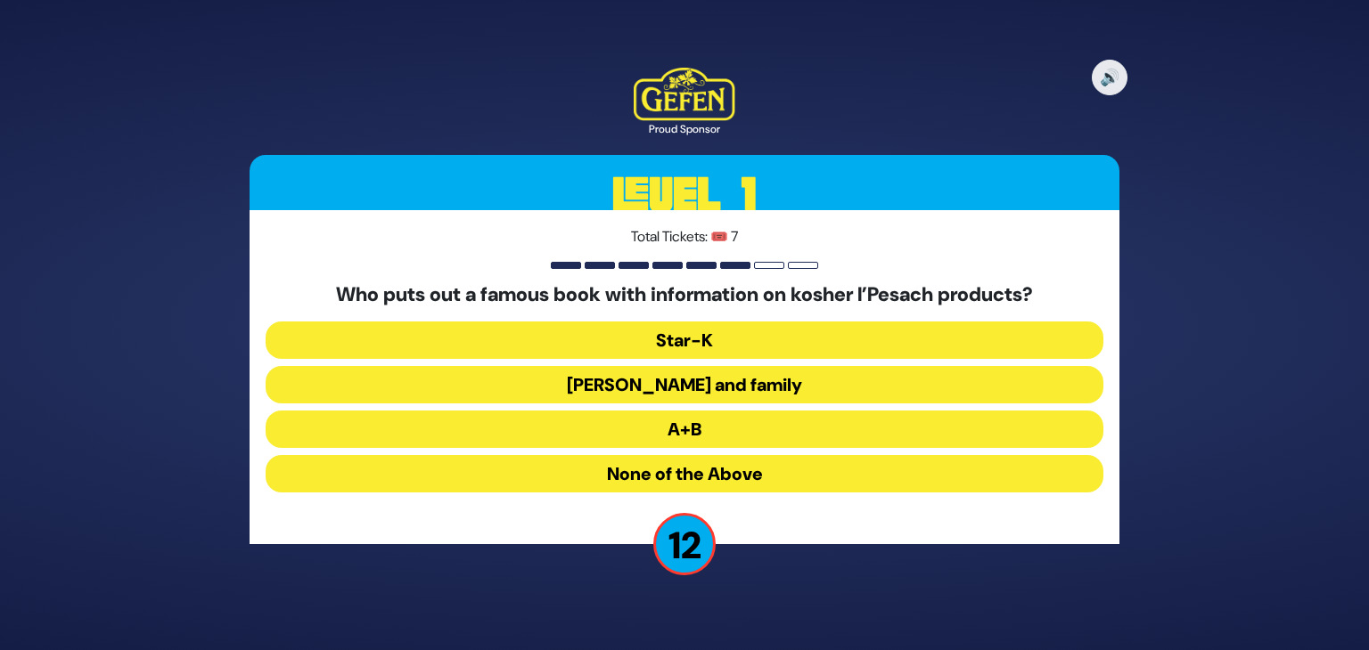
click at [711, 339] on button "Star-K" at bounding box center [685, 340] width 838 height 37
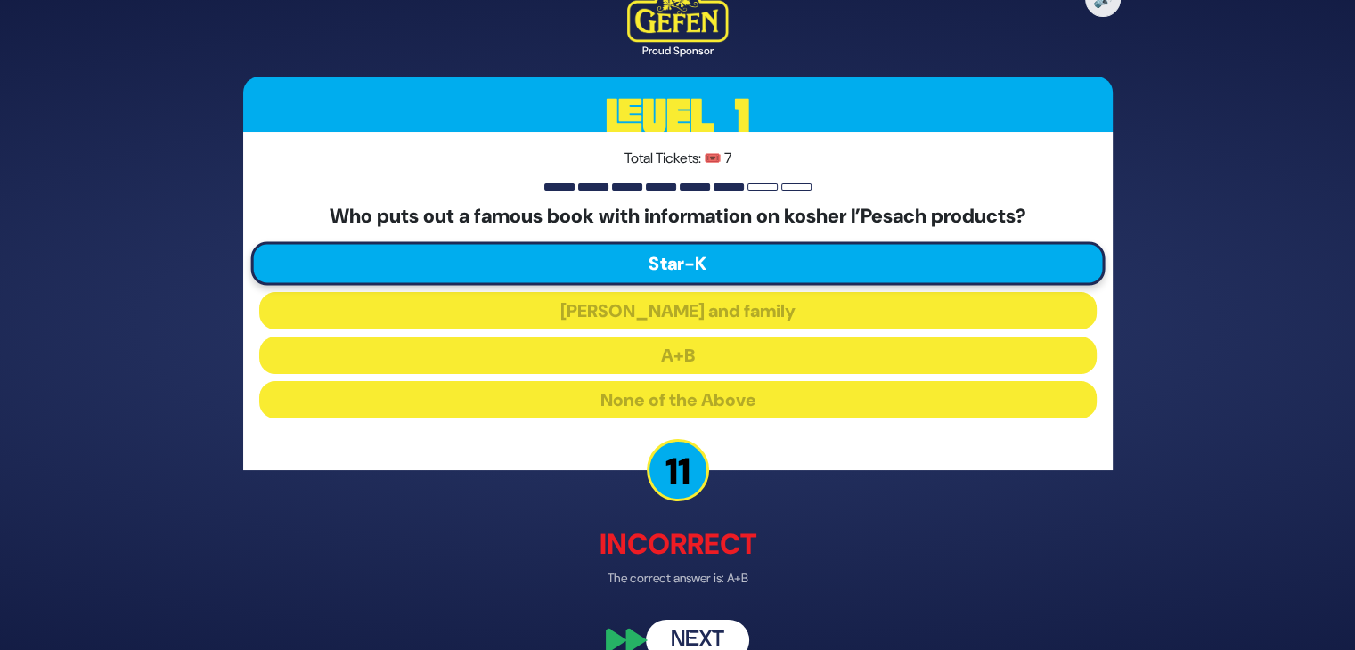
click at [693, 633] on button "Next" at bounding box center [697, 640] width 103 height 41
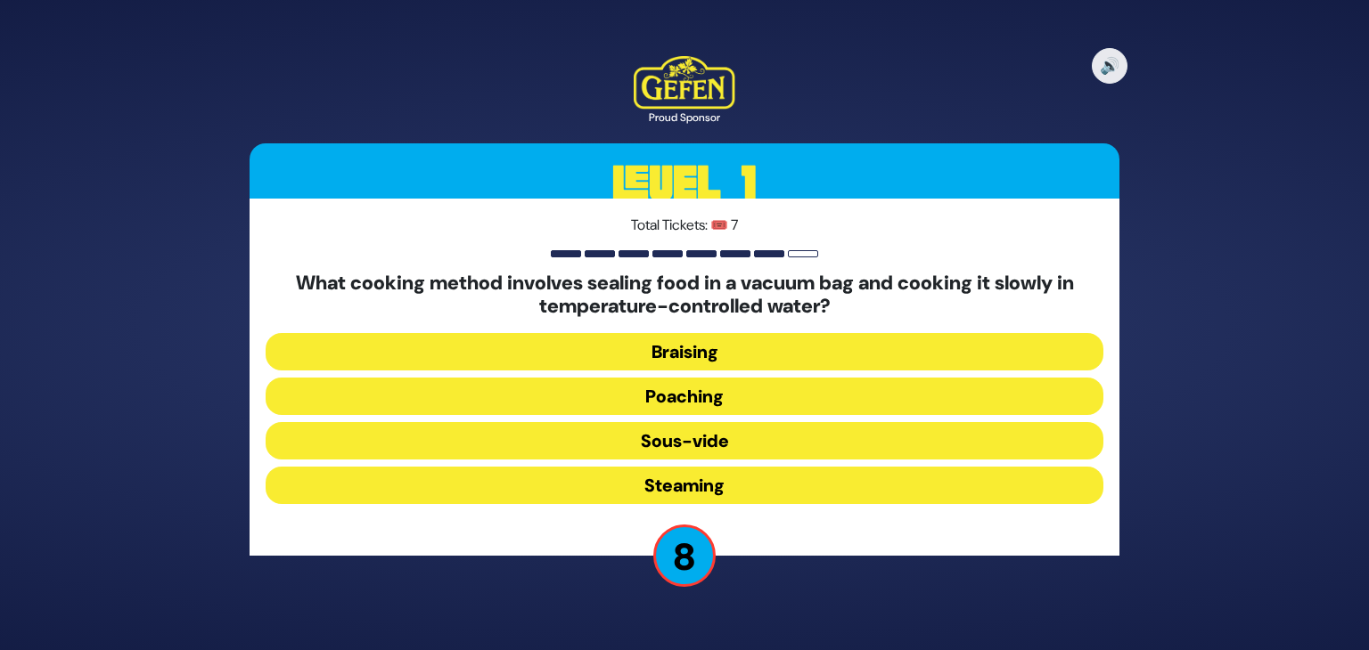
click at [721, 436] on button "Sous-vide" at bounding box center [685, 440] width 838 height 37
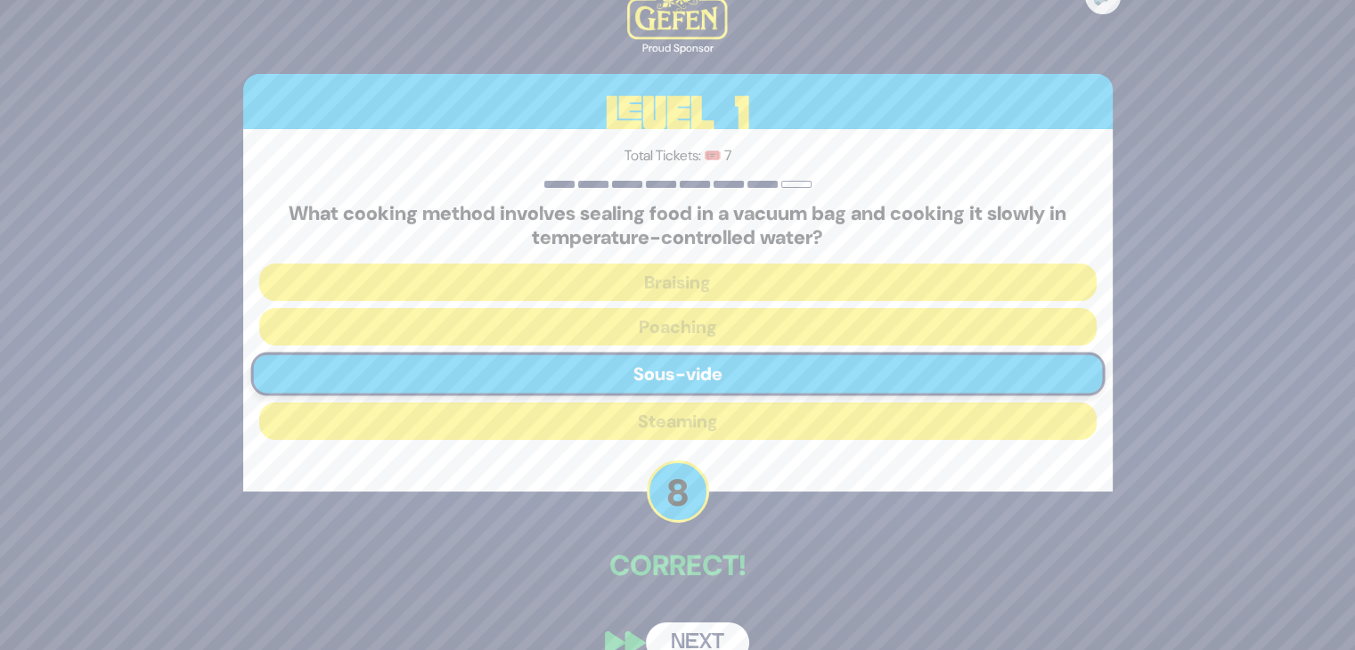
click at [711, 634] on button "Next" at bounding box center [697, 643] width 103 height 41
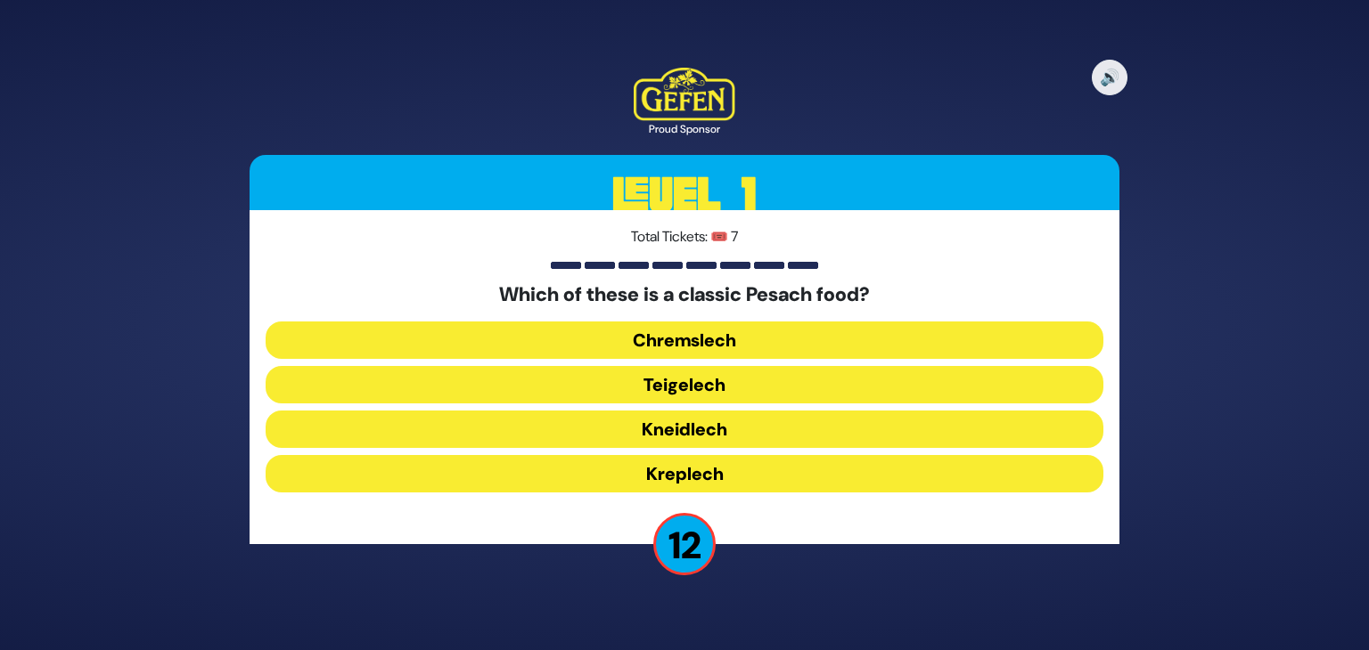
click at [723, 468] on button "Kreplech" at bounding box center [685, 473] width 838 height 37
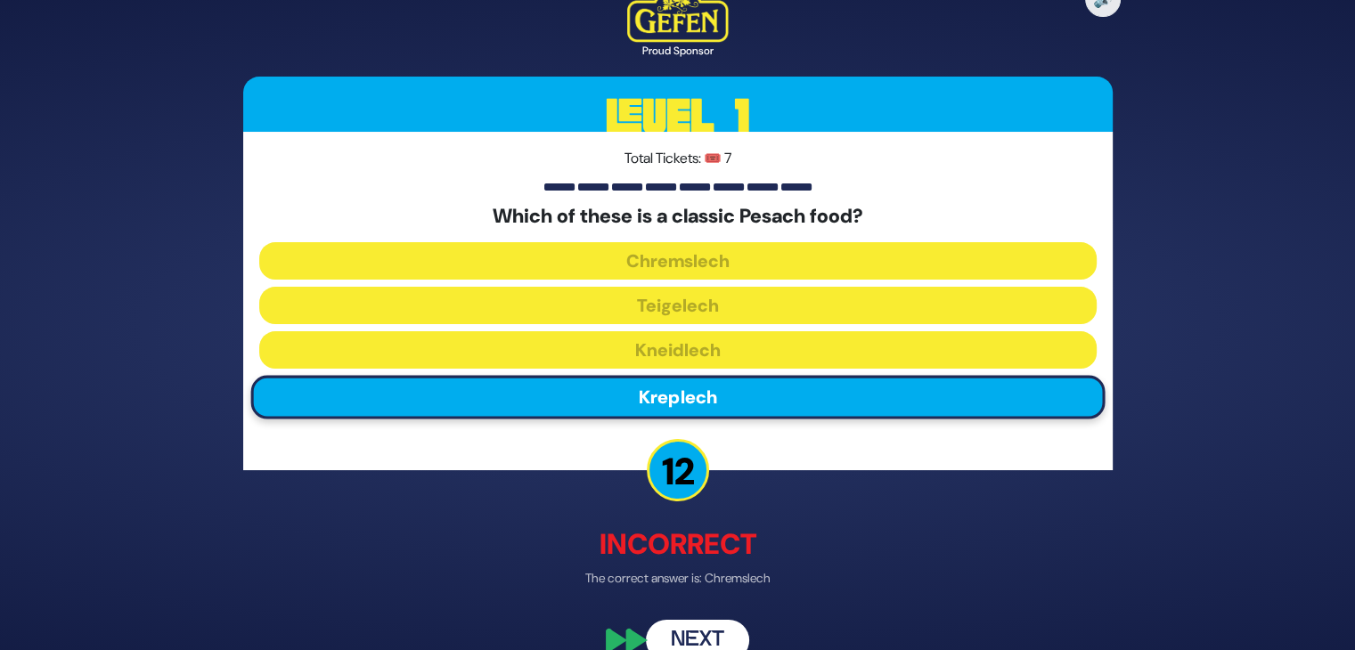
click at [704, 629] on button "Next" at bounding box center [697, 640] width 103 height 41
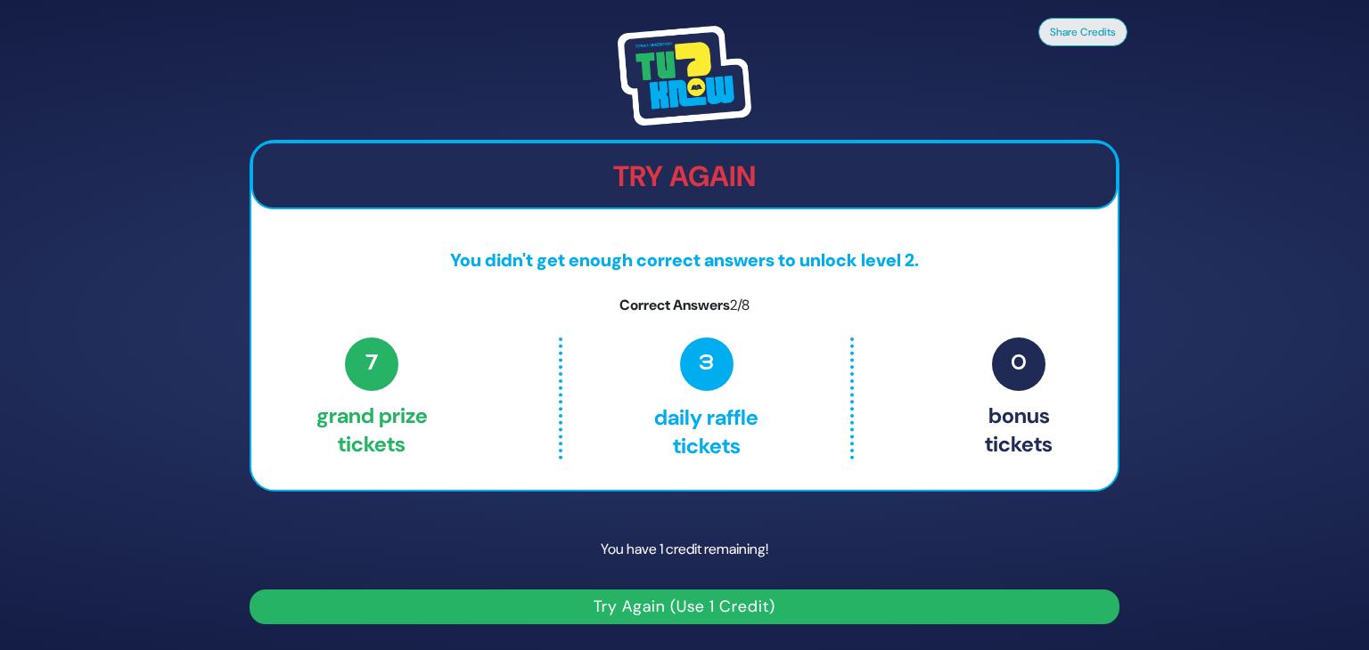
click at [691, 608] on button "Try Again (Use 1 Credit)" at bounding box center [684, 607] width 870 height 35
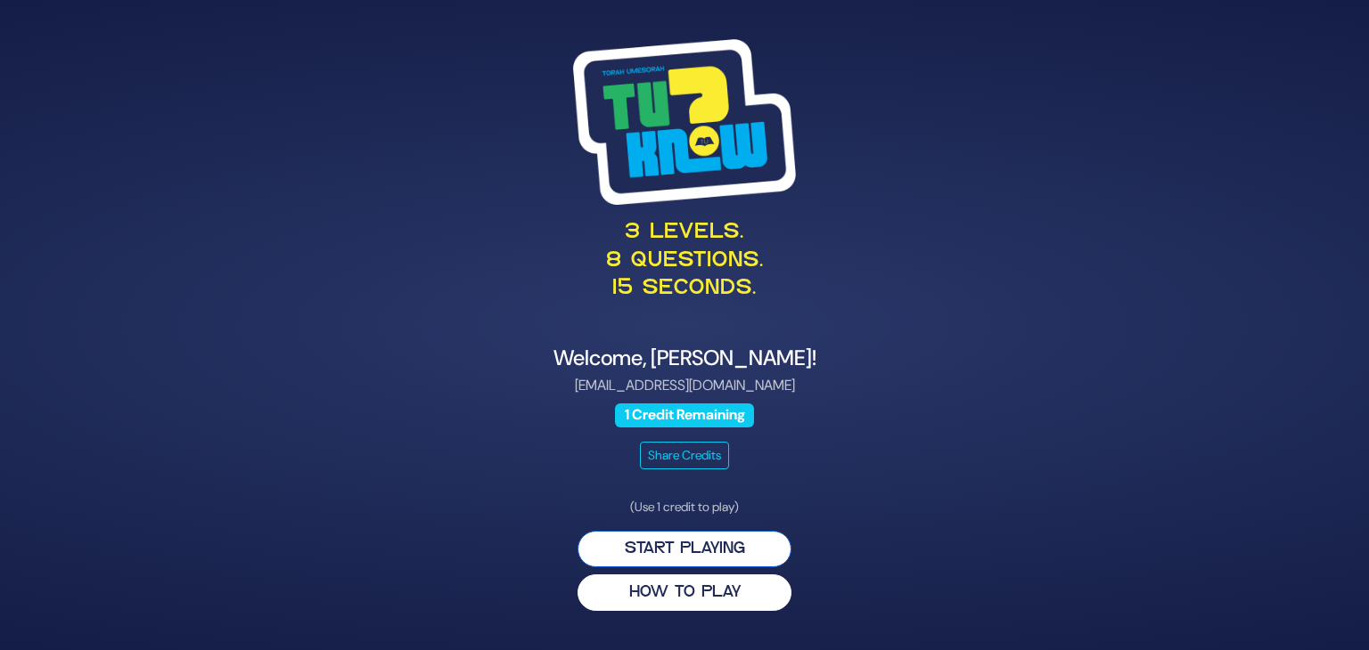
click at [678, 545] on button "Start Playing" at bounding box center [684, 549] width 214 height 37
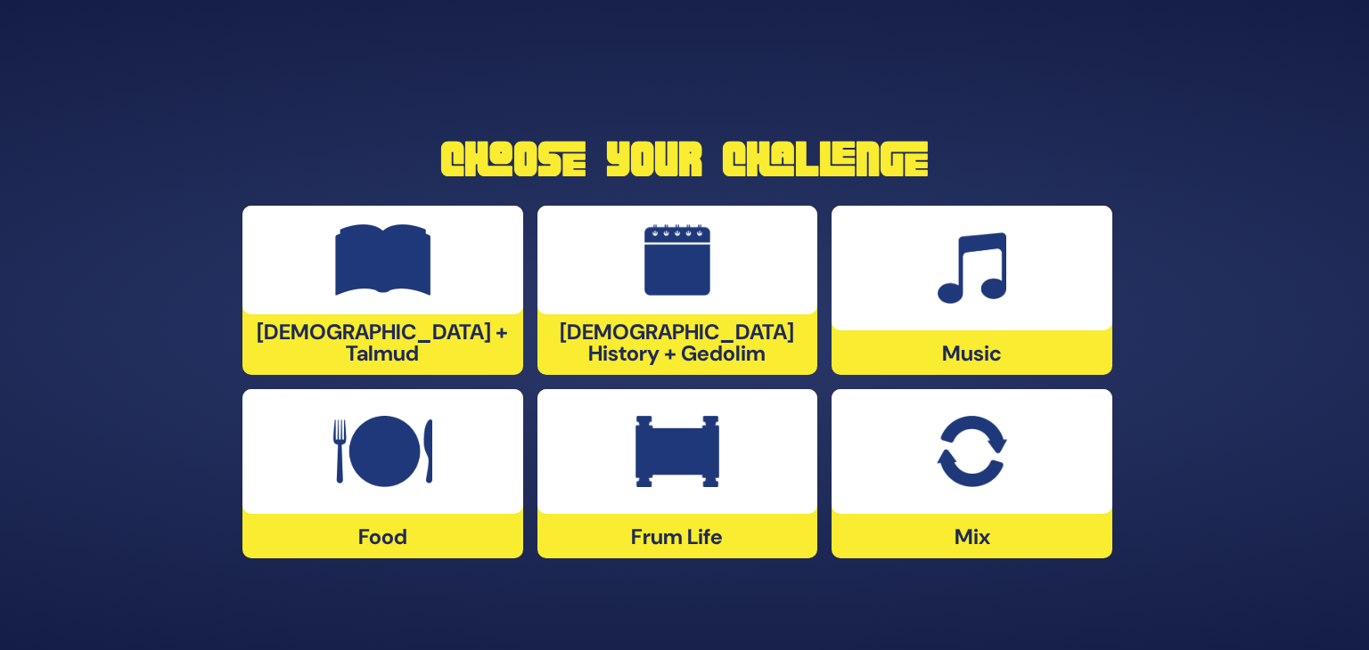
click at [926, 331] on div "Music" at bounding box center [971, 290] width 281 height 169
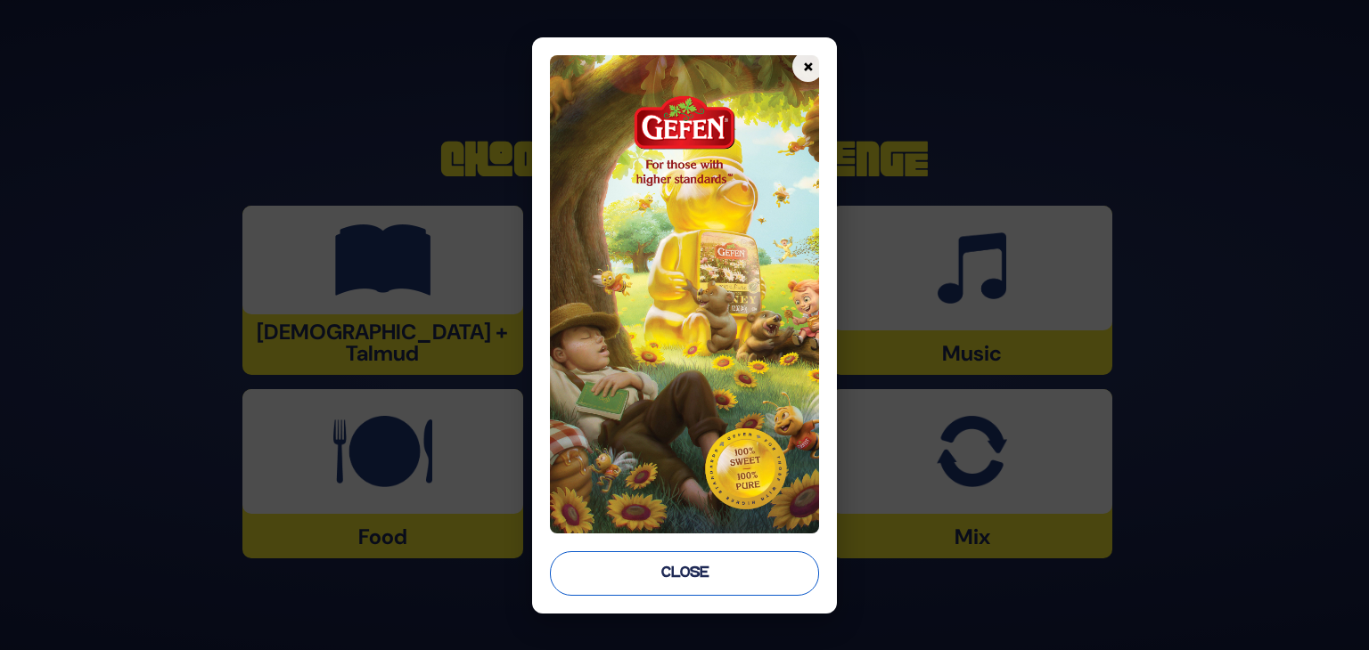
click at [728, 569] on button "Close" at bounding box center [684, 574] width 269 height 45
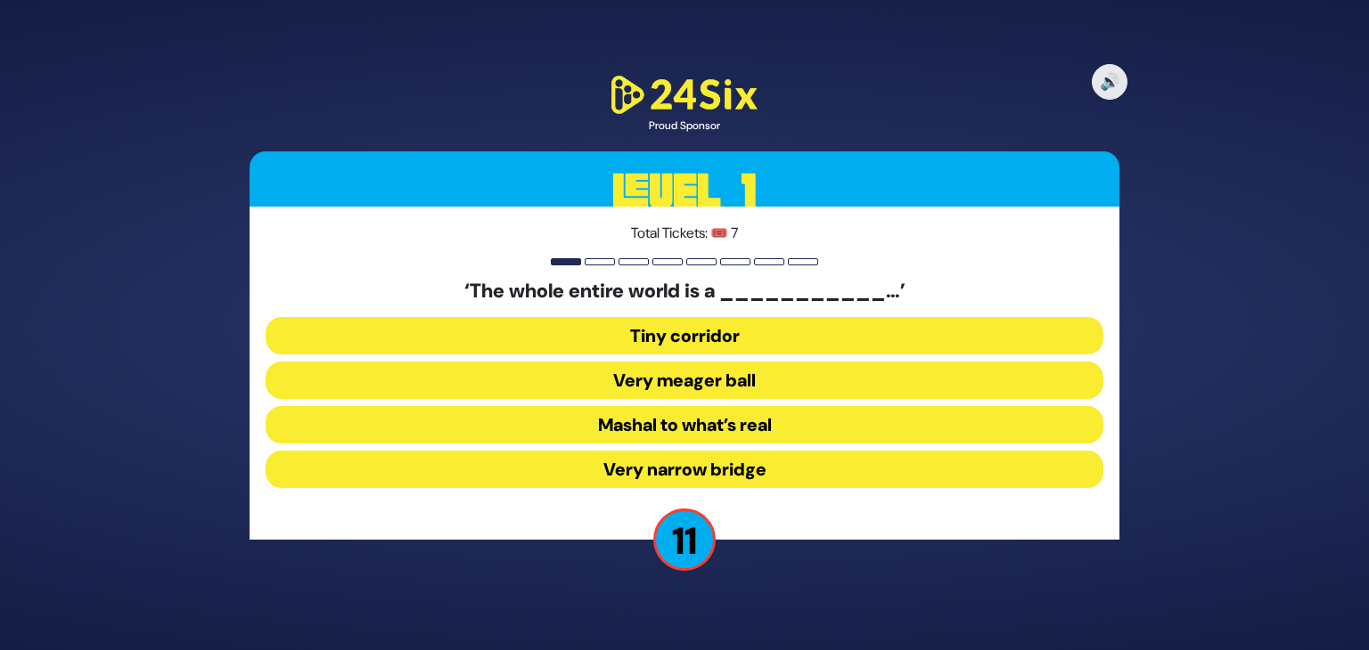
click at [706, 465] on button "Very narrow bridge" at bounding box center [685, 469] width 838 height 37
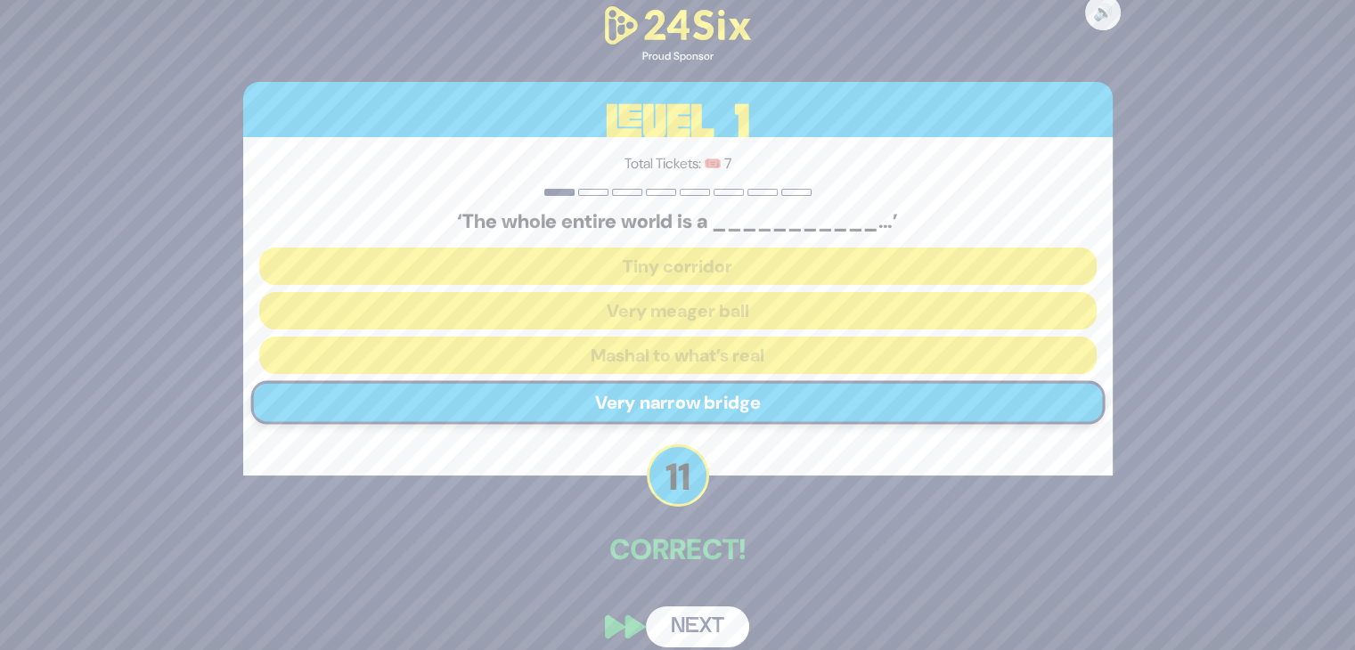
click at [696, 617] on button "Next" at bounding box center [697, 627] width 103 height 41
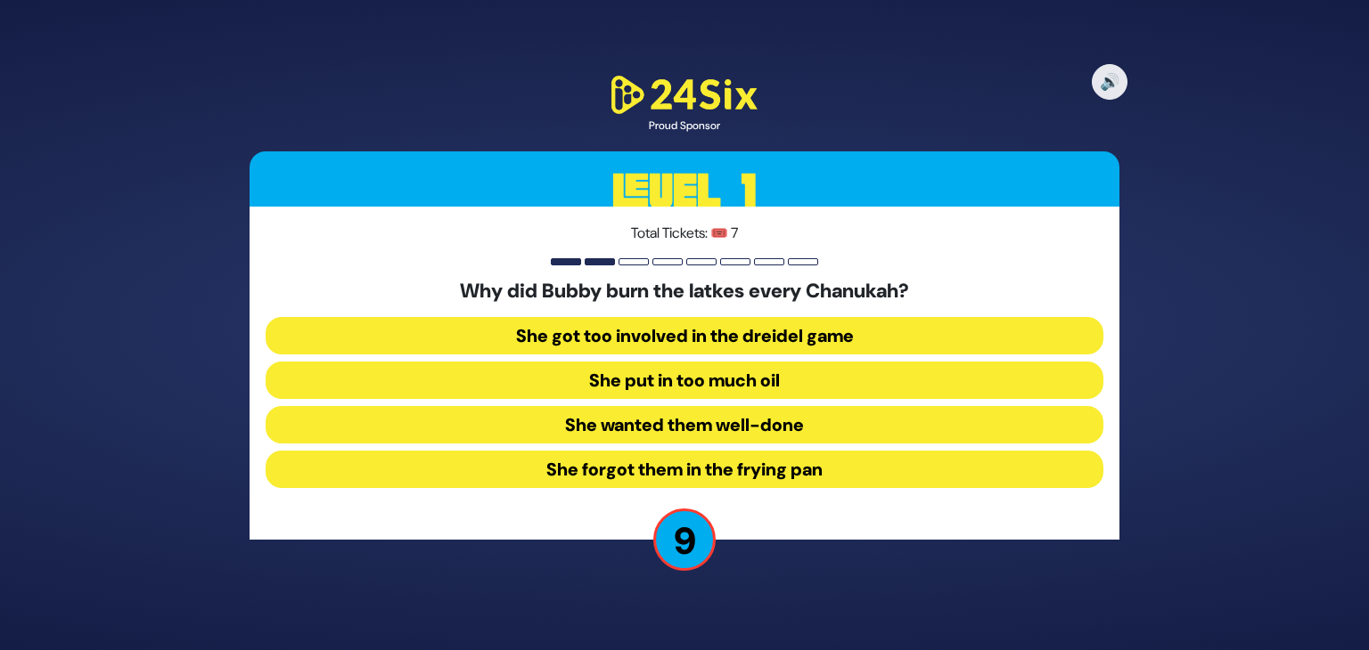
click at [691, 464] on button "She forgot them in the frying pan" at bounding box center [685, 469] width 838 height 37
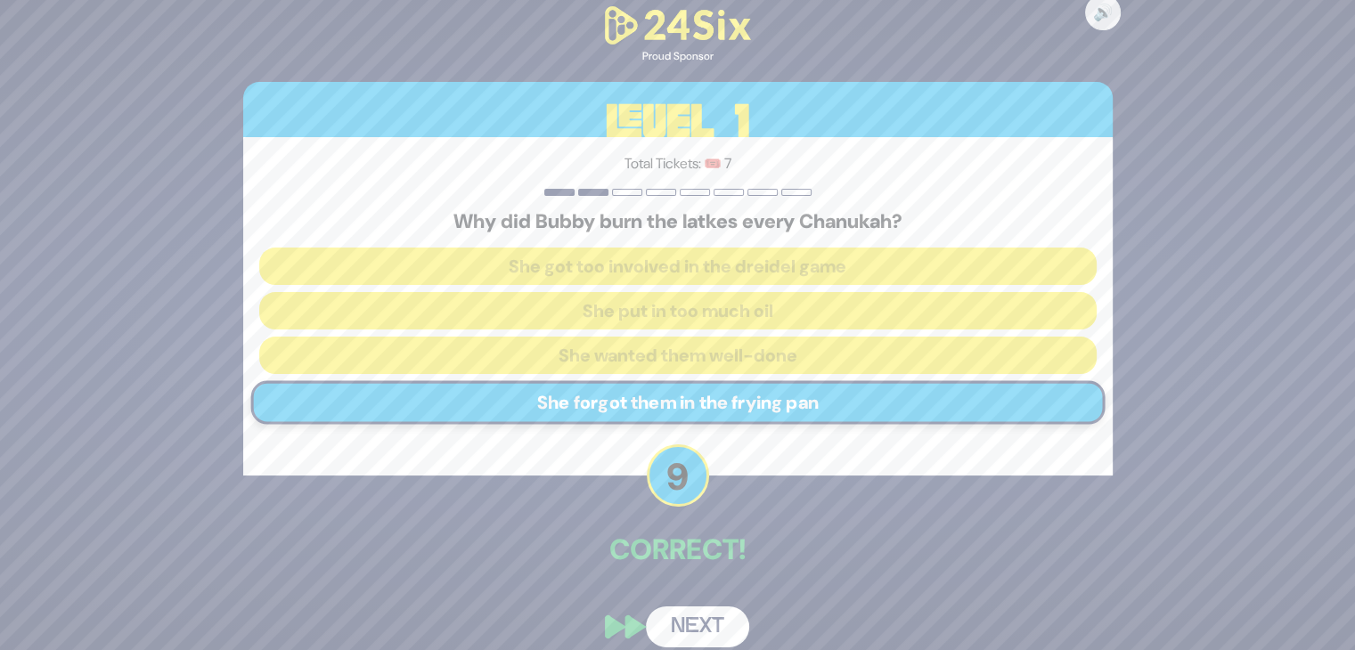
click at [691, 620] on button "Next" at bounding box center [697, 627] width 103 height 41
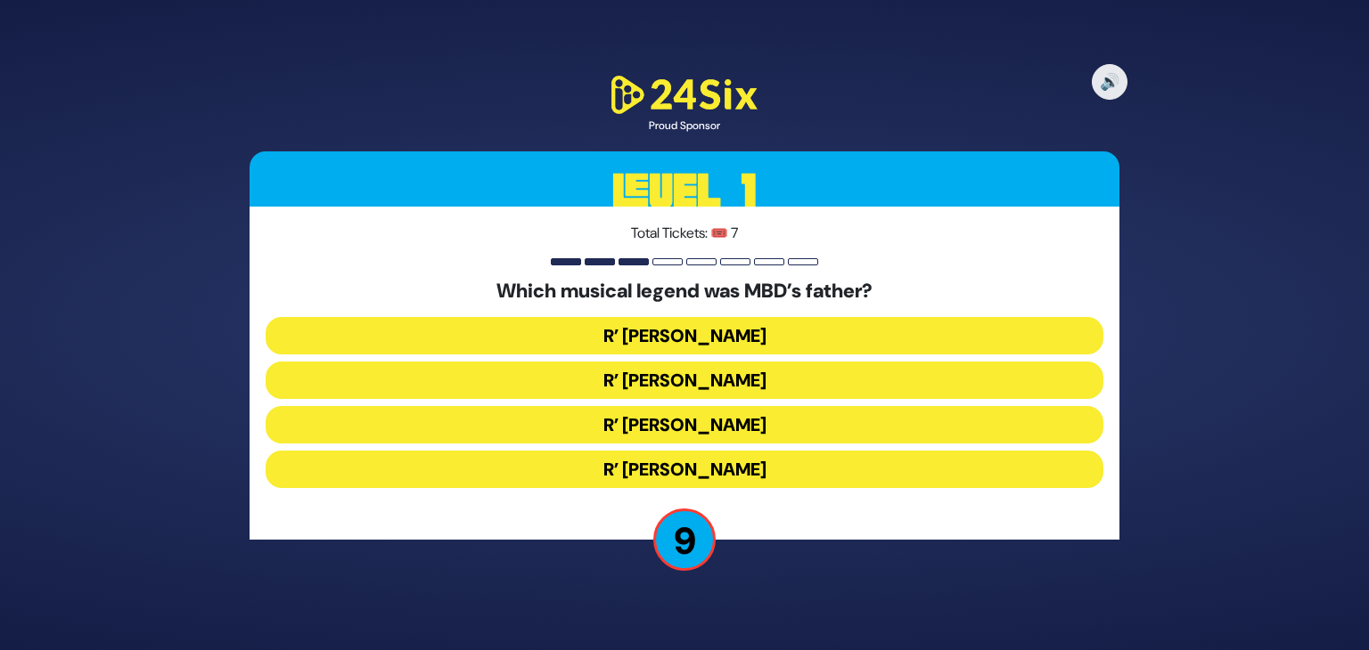
click at [683, 372] on button "R’ [PERSON_NAME]" at bounding box center [685, 380] width 838 height 37
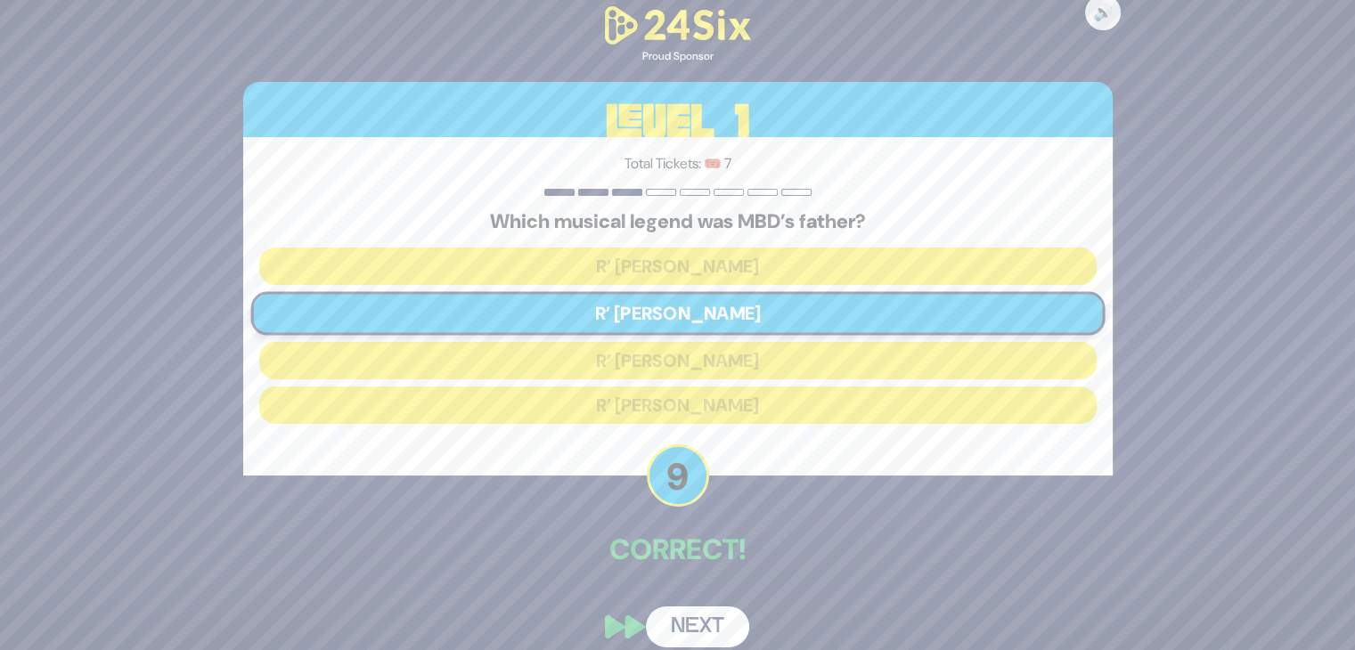
click at [695, 628] on button "Next" at bounding box center [697, 627] width 103 height 41
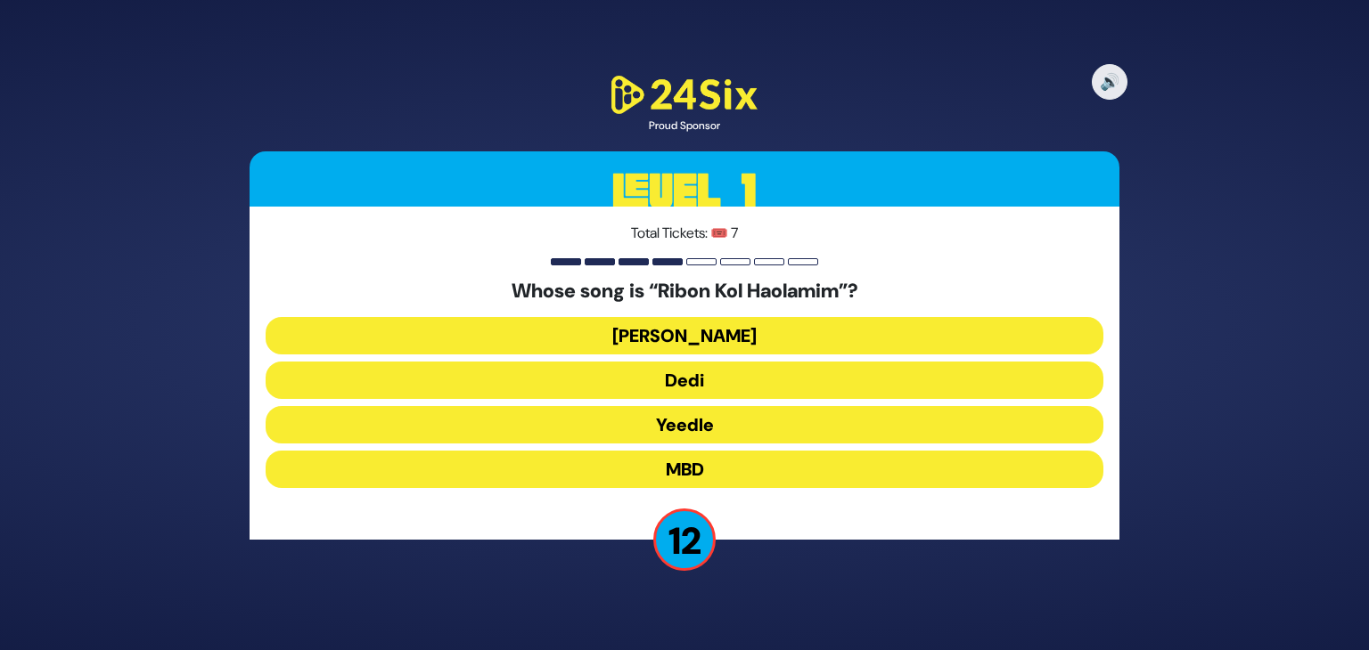
click at [748, 337] on button "[PERSON_NAME]" at bounding box center [685, 335] width 838 height 37
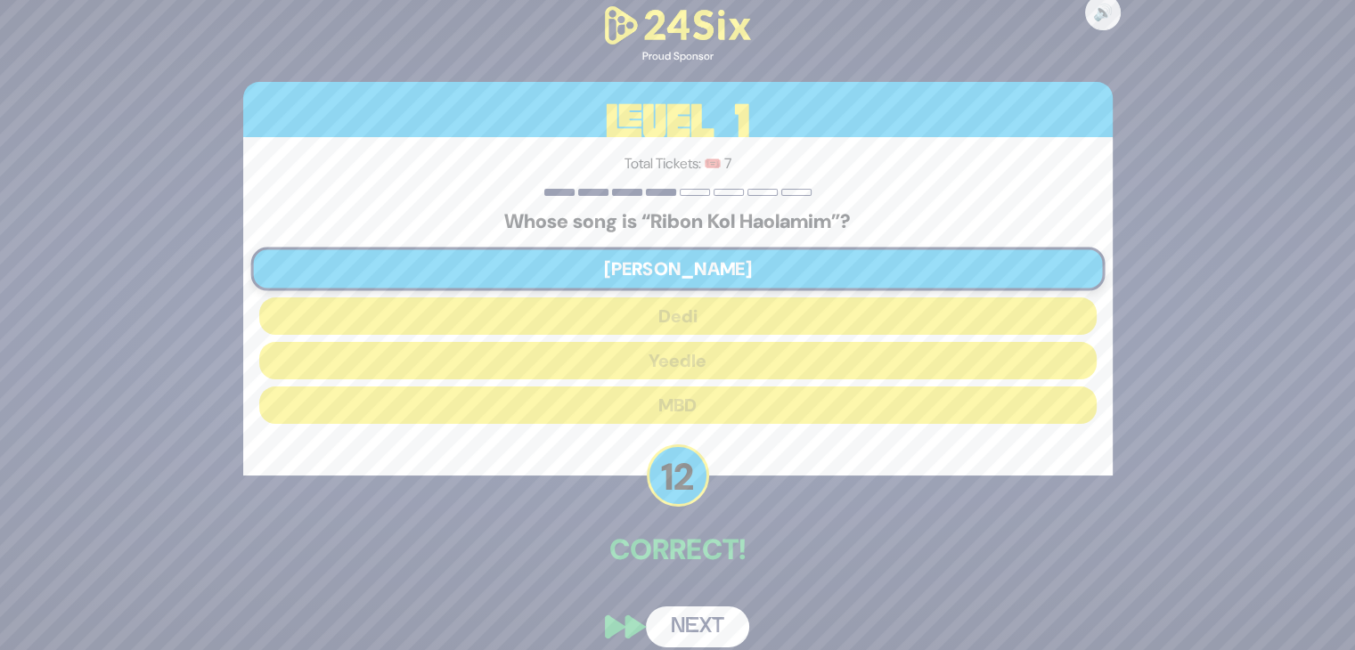
click at [702, 628] on button "Next" at bounding box center [697, 627] width 103 height 41
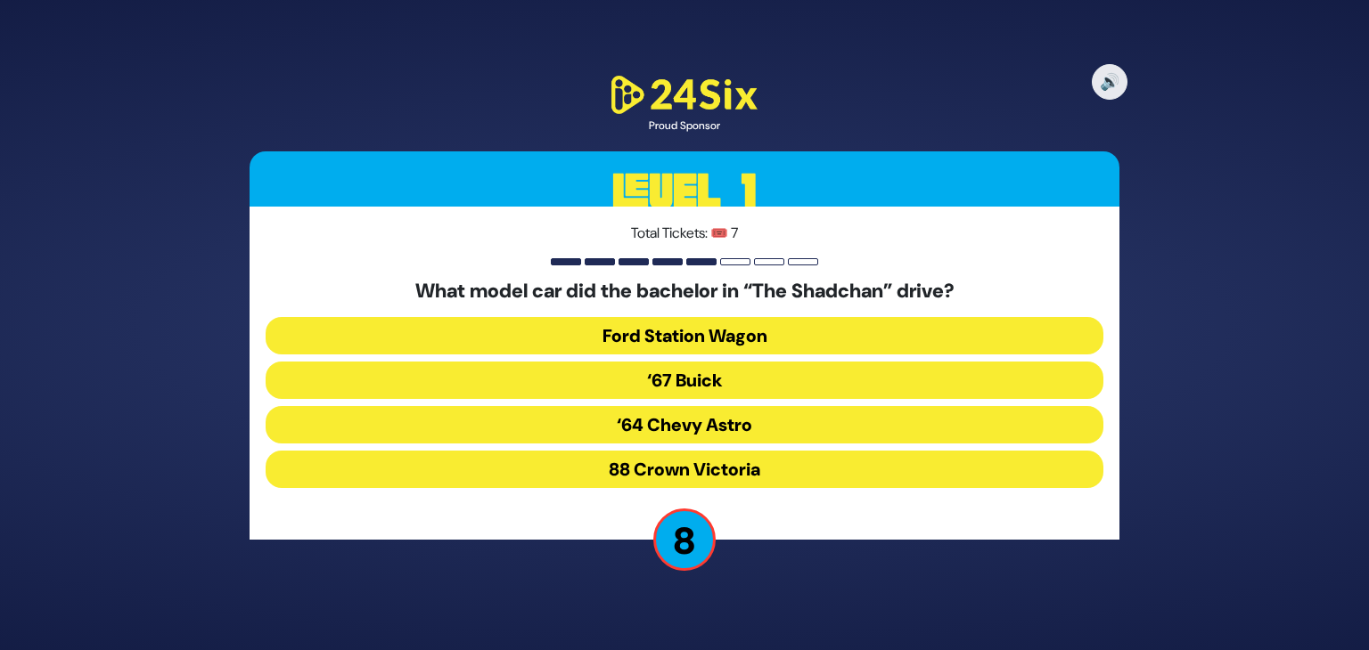
click at [742, 375] on button "‘67 Buick" at bounding box center [685, 380] width 838 height 37
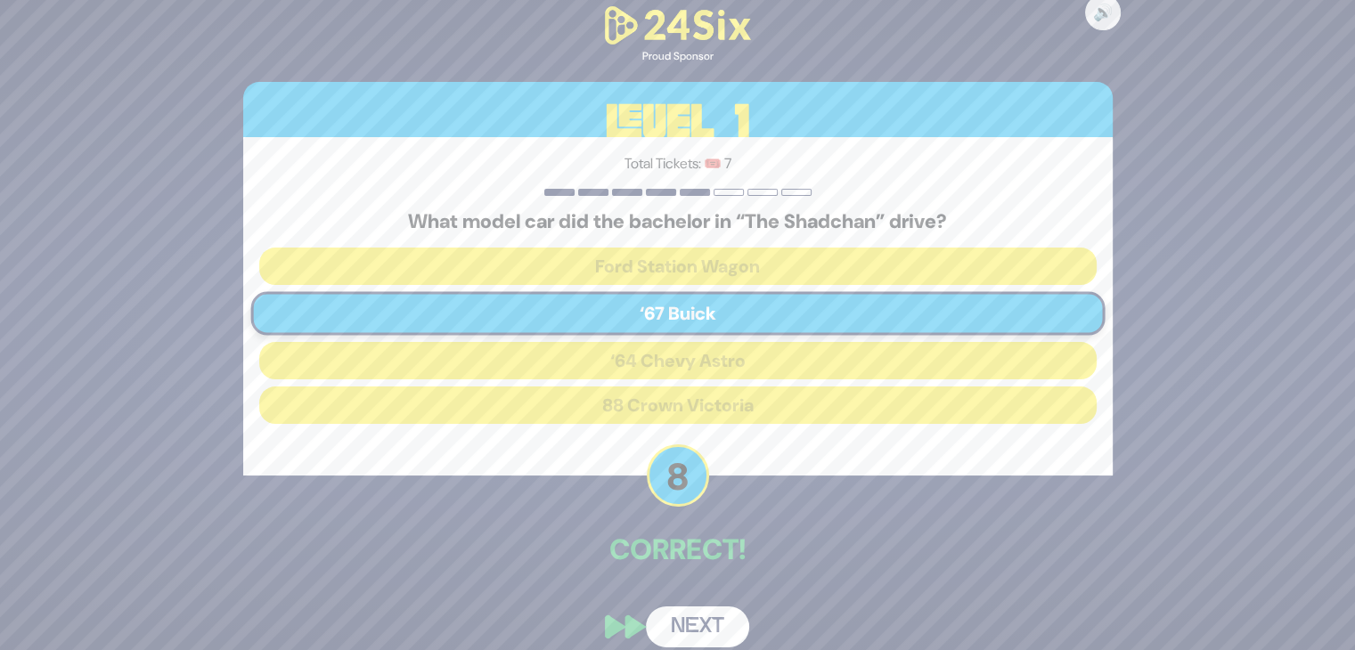
click at [699, 616] on button "Next" at bounding box center [697, 627] width 103 height 41
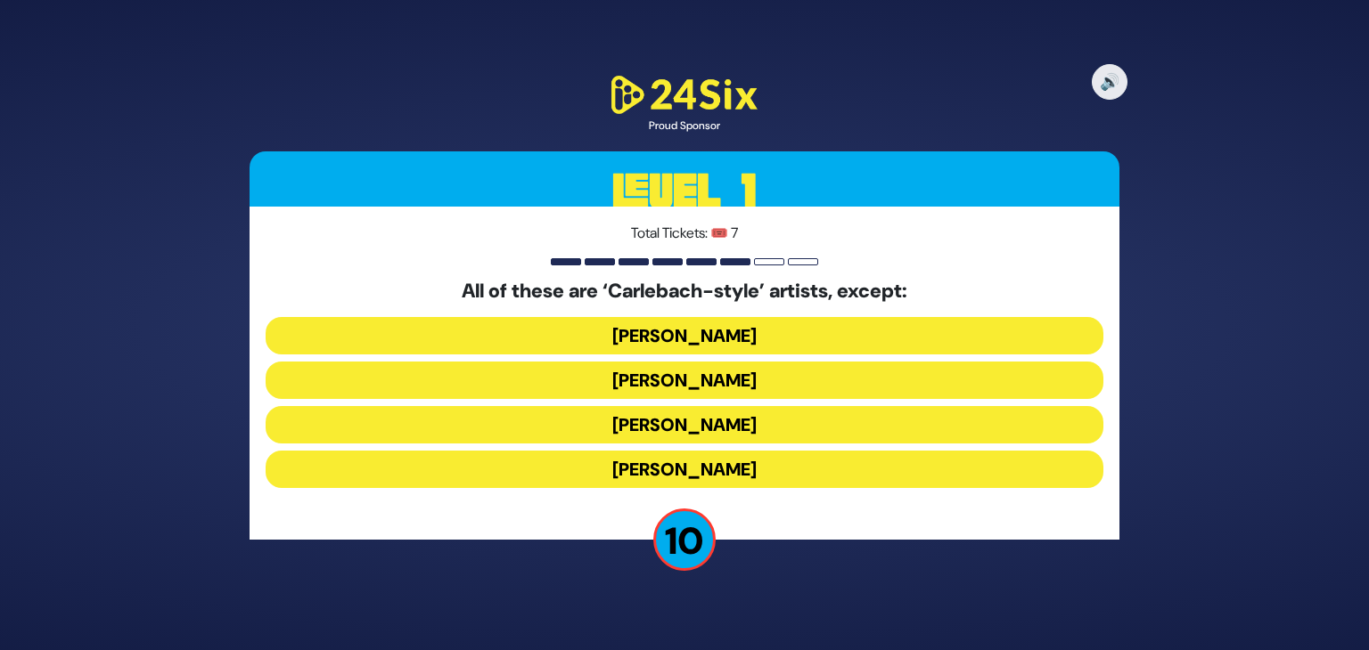
click at [770, 466] on button "[PERSON_NAME]" at bounding box center [685, 469] width 838 height 37
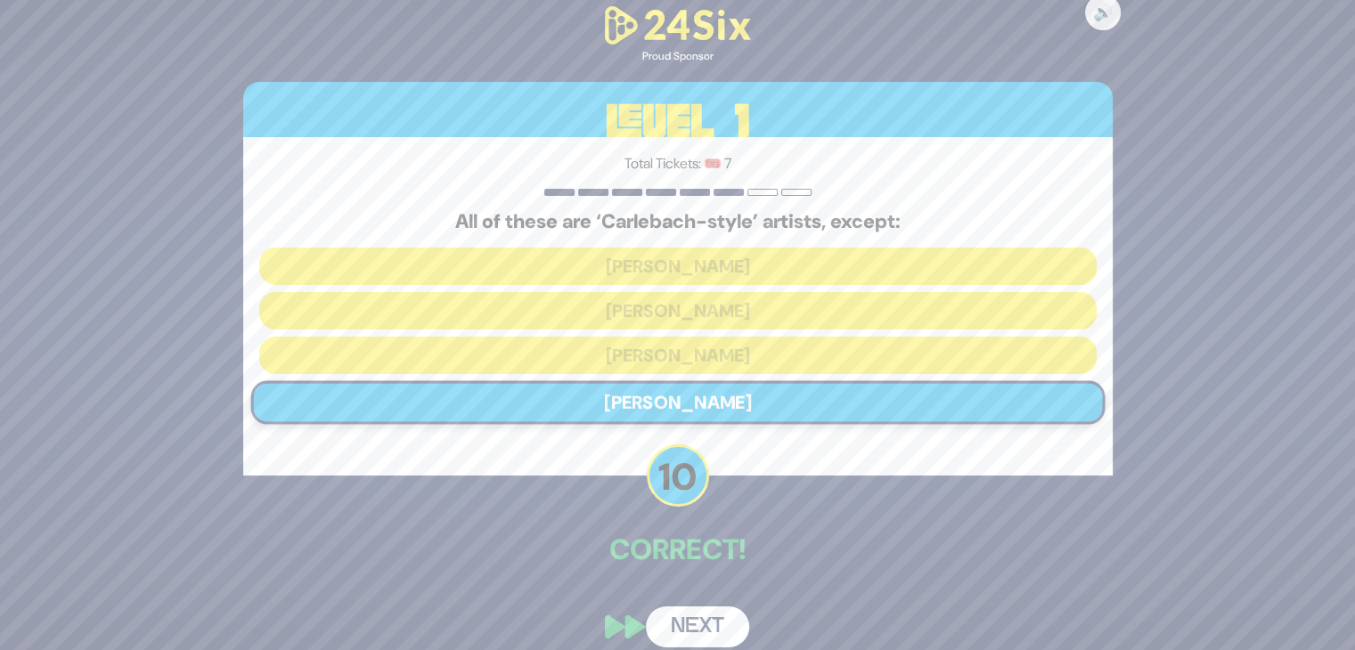
click at [692, 633] on button "Next" at bounding box center [697, 627] width 103 height 41
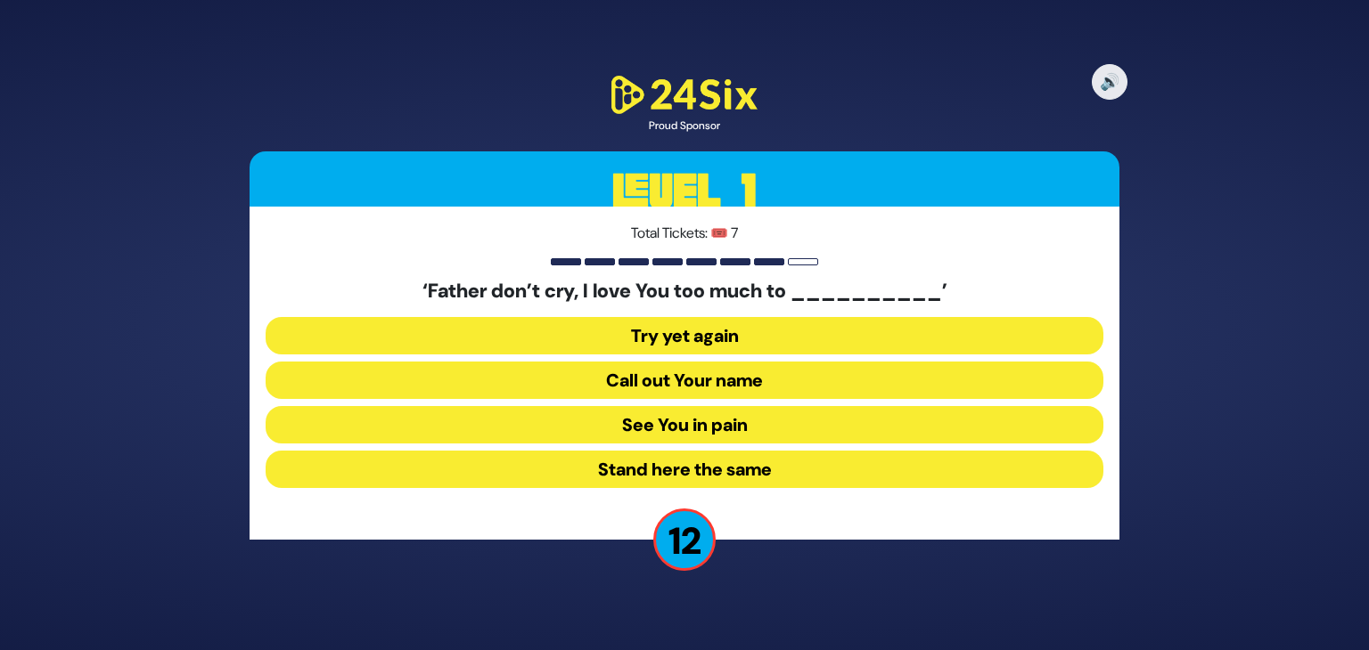
click at [688, 425] on button "See You in pain" at bounding box center [685, 424] width 838 height 37
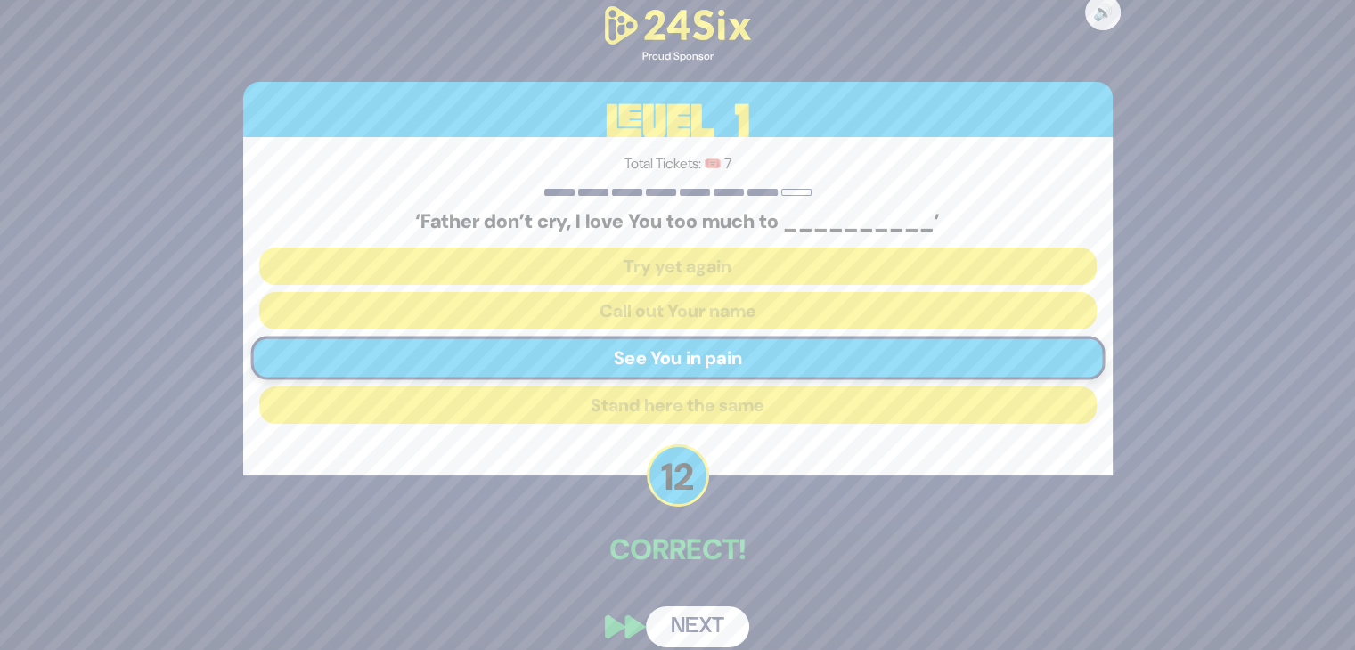
click at [693, 622] on button "Next" at bounding box center [697, 627] width 103 height 41
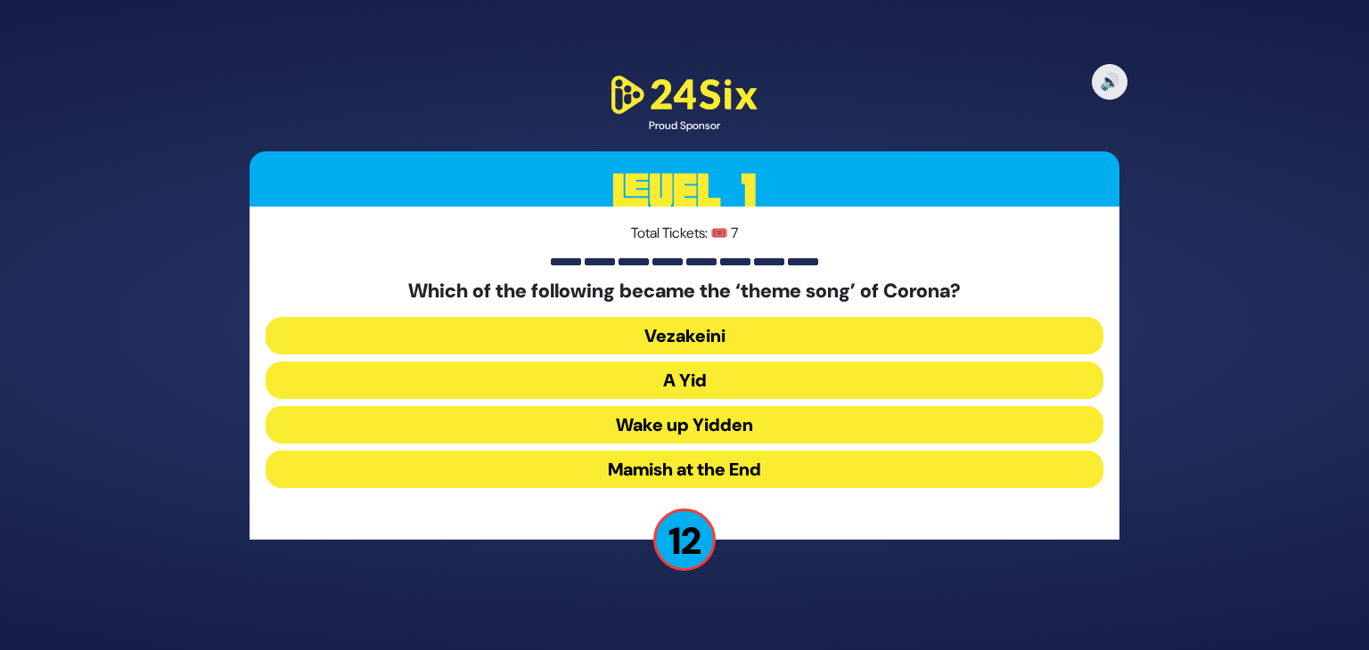
click at [718, 325] on button "Vezakeini" at bounding box center [685, 335] width 838 height 37
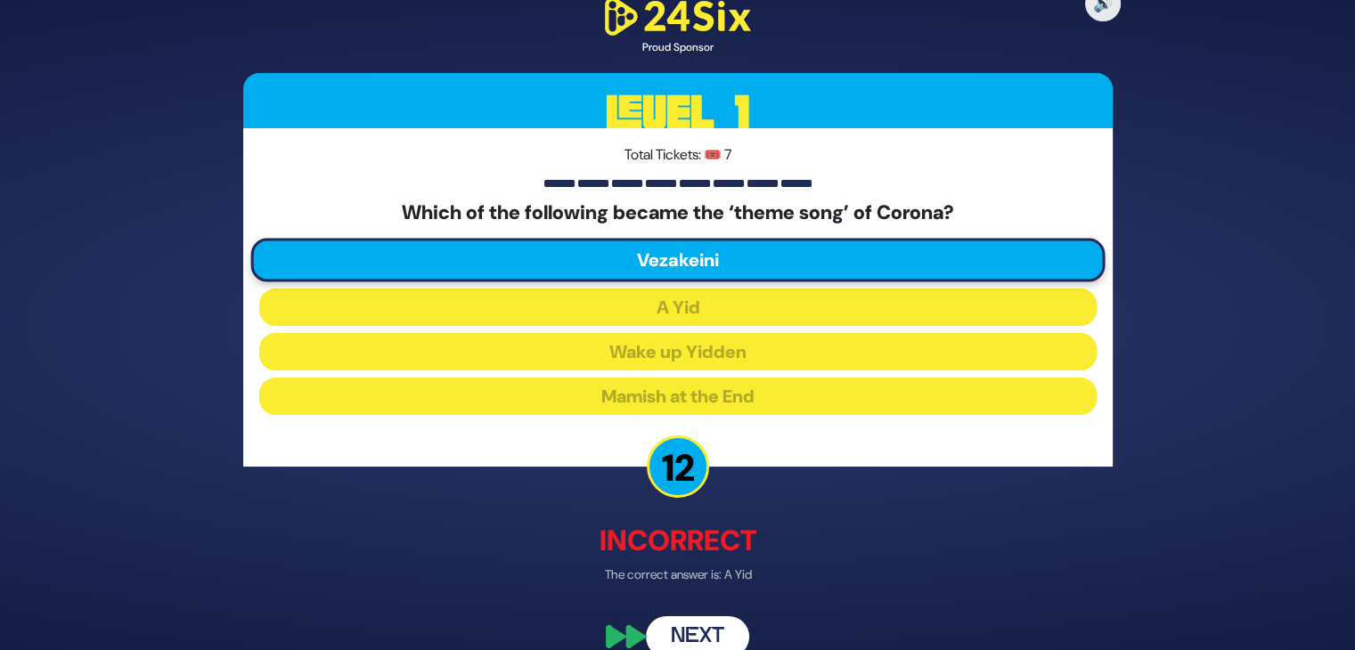
click at [696, 625] on button "Next" at bounding box center [697, 637] width 103 height 41
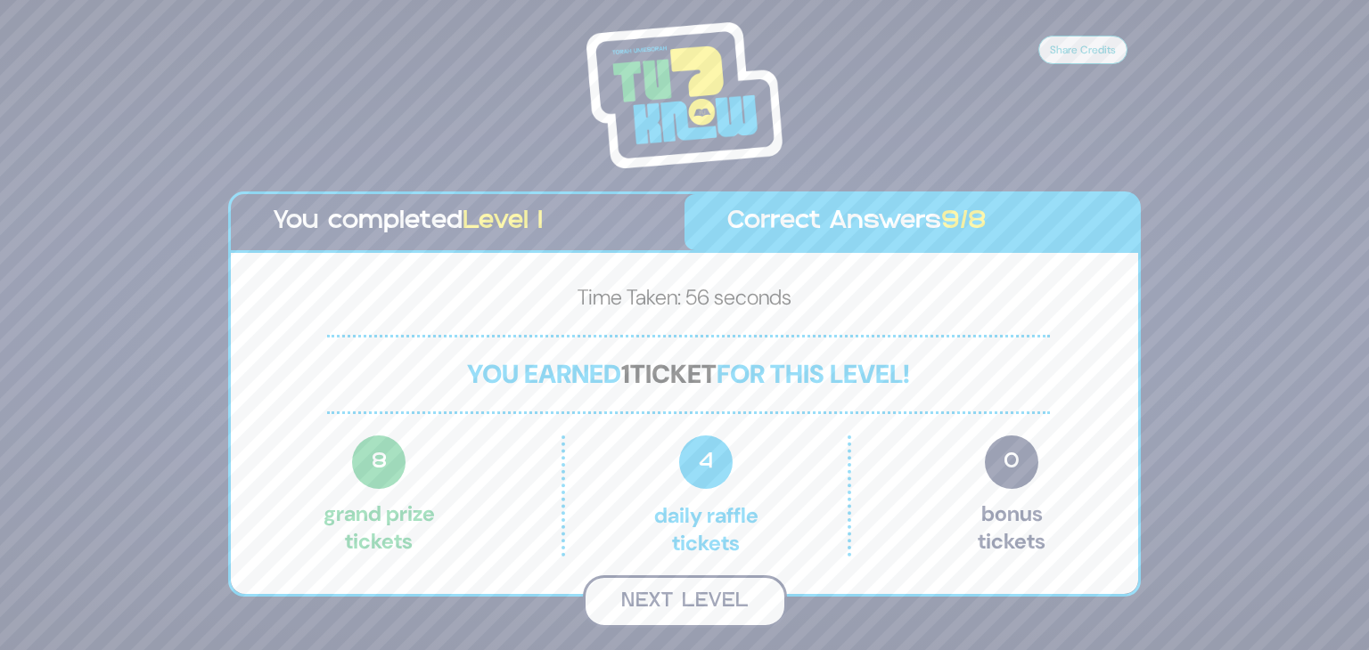
click at [704, 596] on button "Next Level" at bounding box center [685, 602] width 204 height 53
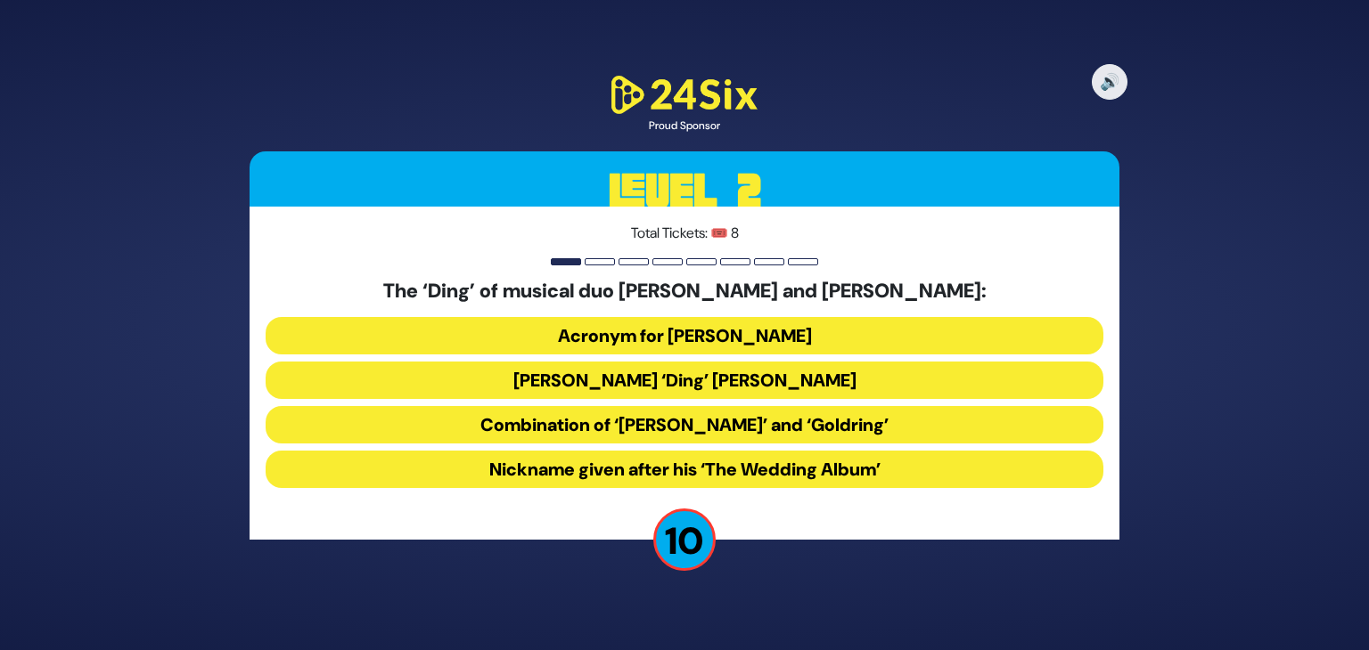
click at [694, 421] on button "Combination of ‘[PERSON_NAME]’ and ‘Goldring’" at bounding box center [685, 424] width 838 height 37
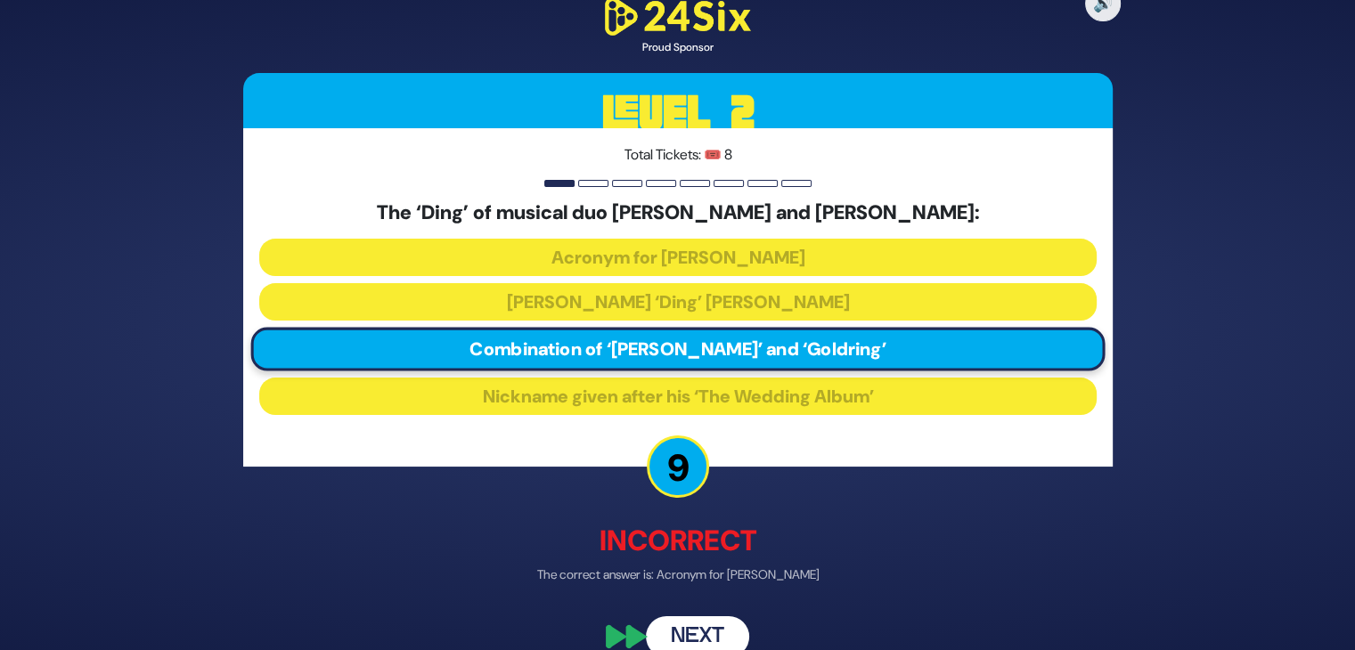
click at [691, 636] on button "Next" at bounding box center [697, 637] width 103 height 41
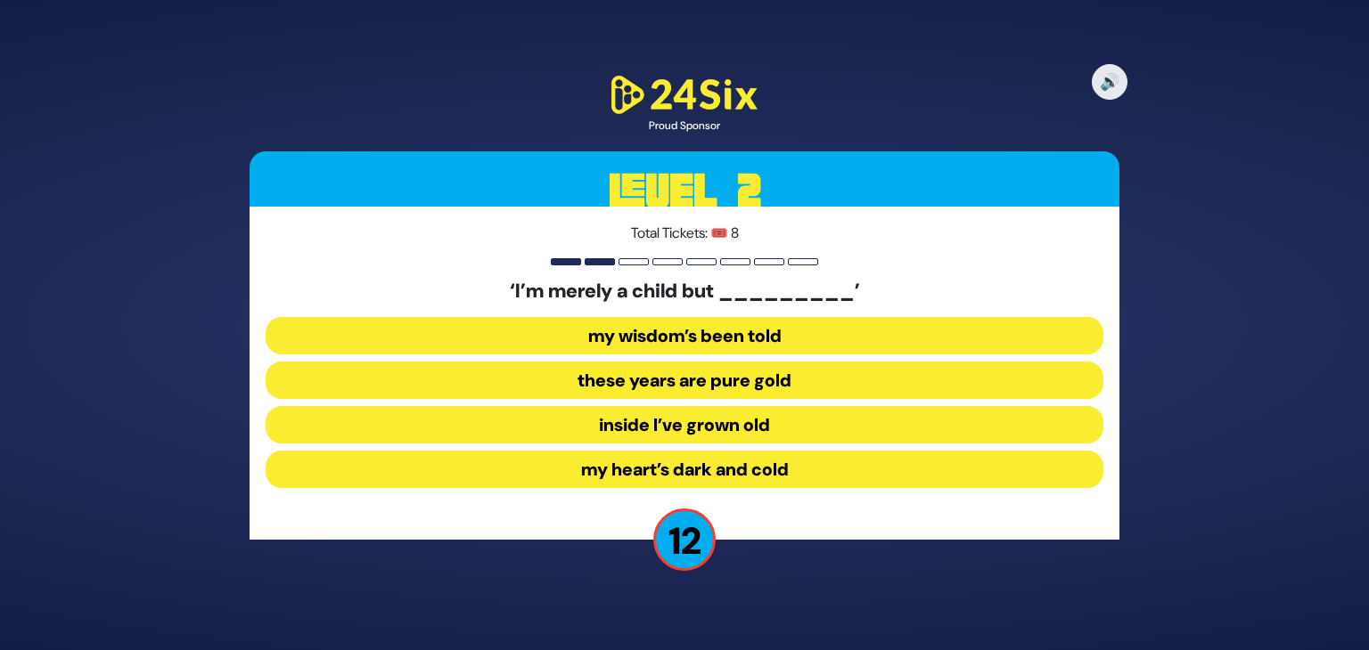
click at [724, 334] on button "my wisdom’s been told" at bounding box center [685, 335] width 838 height 37
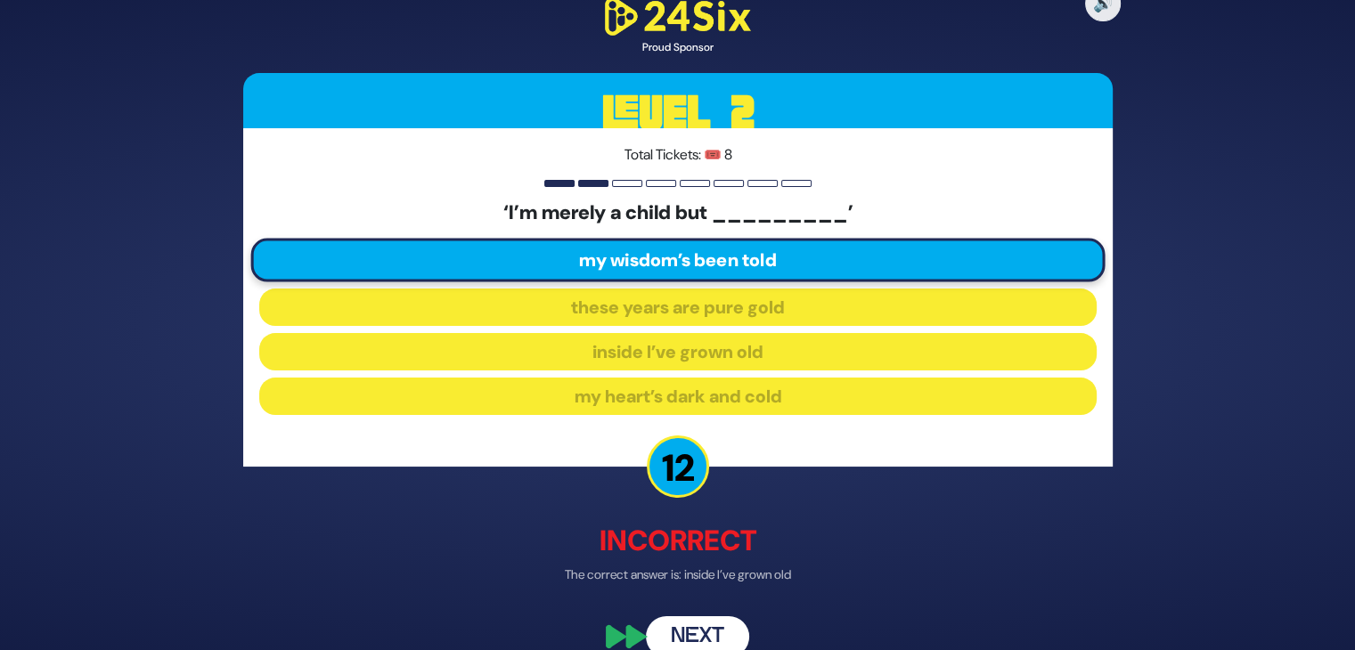
click at [687, 625] on button "Next" at bounding box center [697, 637] width 103 height 41
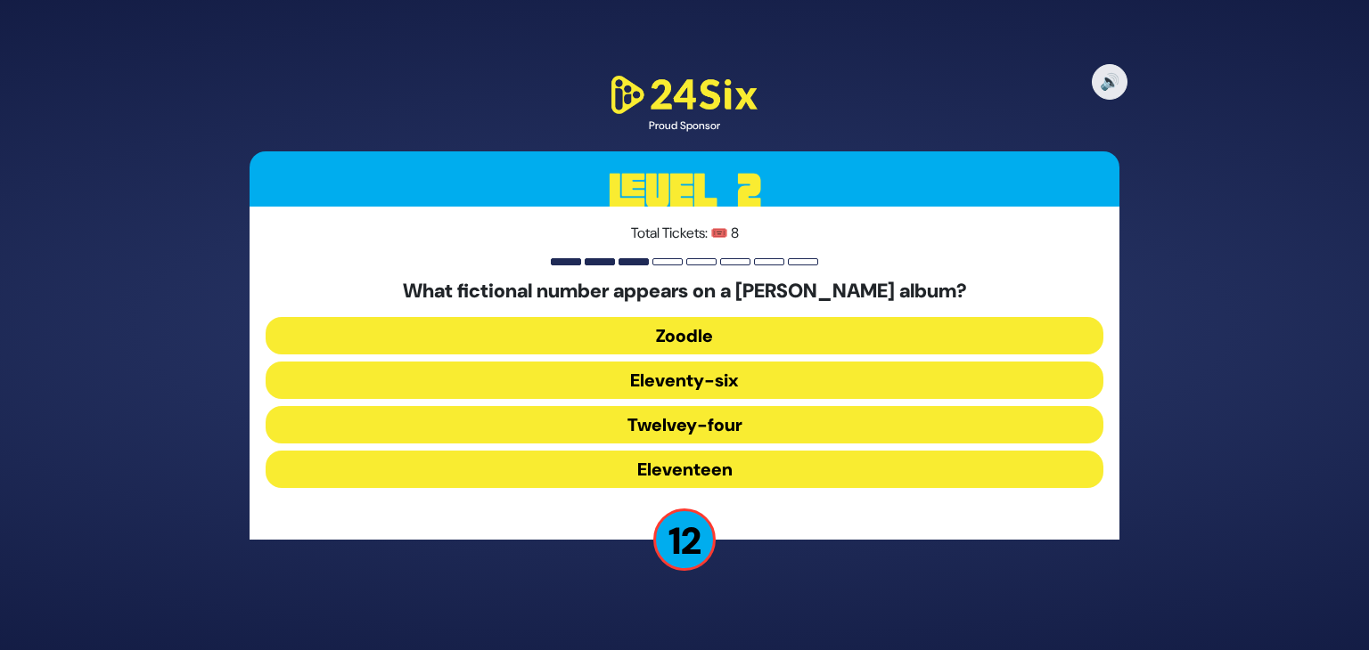
click at [706, 373] on button "Eleventy-six" at bounding box center [685, 380] width 838 height 37
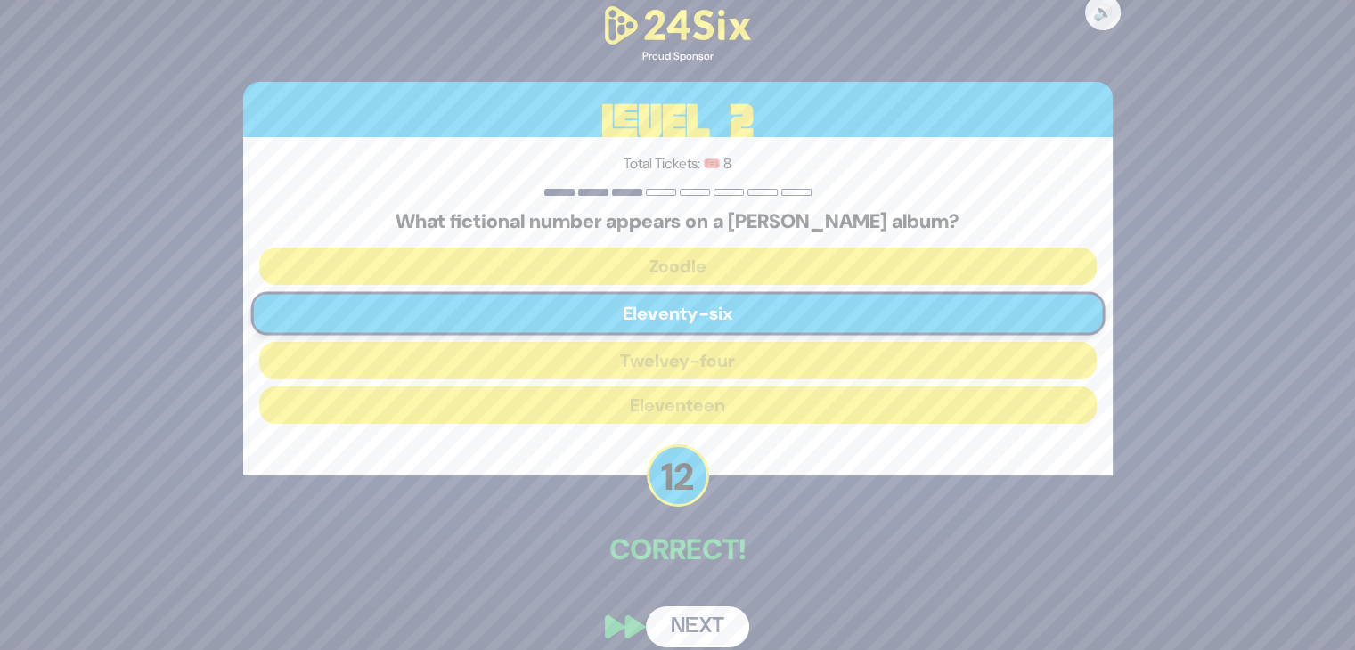
click at [693, 633] on button "Next" at bounding box center [697, 627] width 103 height 41
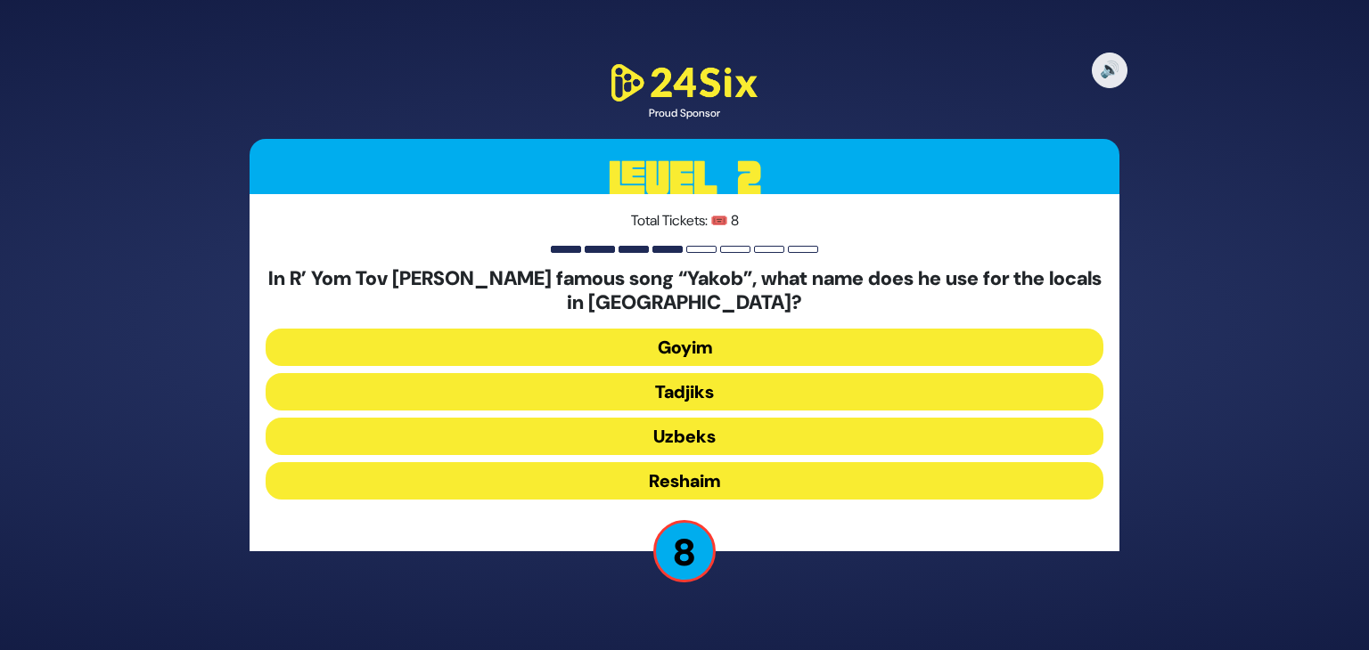
click at [669, 470] on button "Reshaim" at bounding box center [685, 480] width 838 height 37
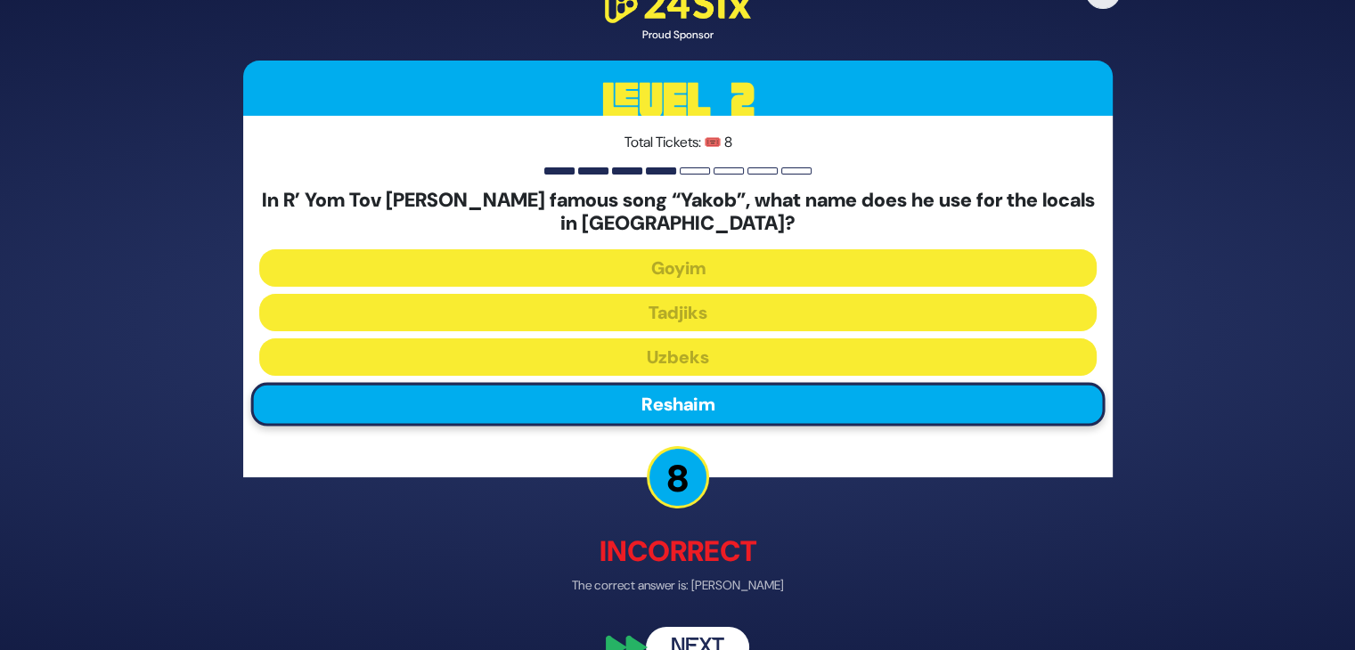
click at [688, 628] on button "Next" at bounding box center [697, 648] width 103 height 41
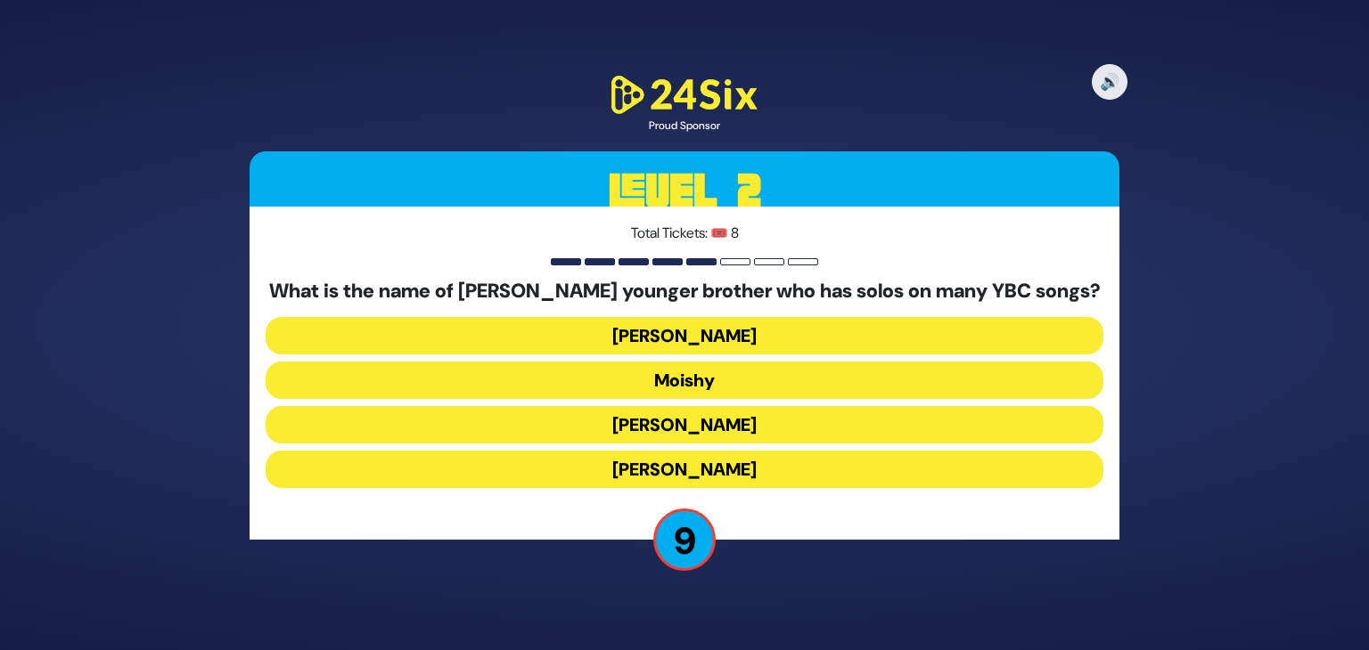
click at [717, 462] on button "[PERSON_NAME]" at bounding box center [685, 469] width 838 height 37
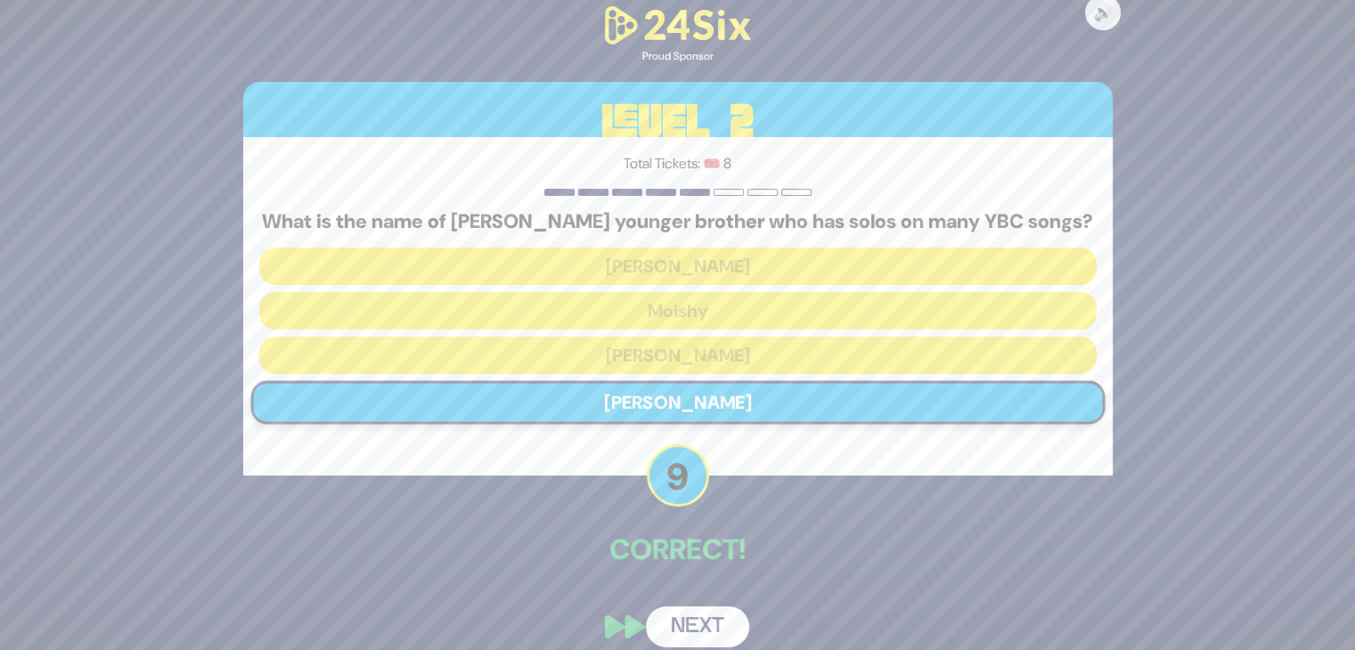
click at [700, 617] on button "Next" at bounding box center [697, 627] width 103 height 41
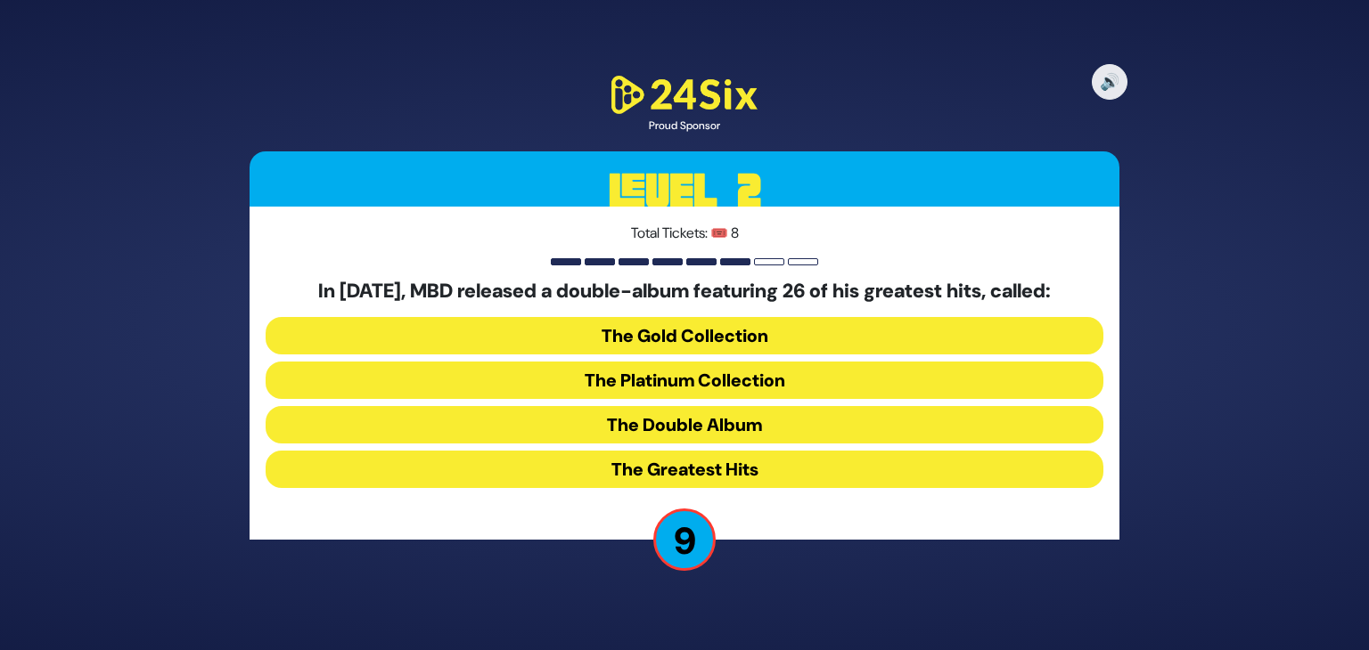
click at [731, 467] on button "The Greatest Hits" at bounding box center [685, 469] width 838 height 37
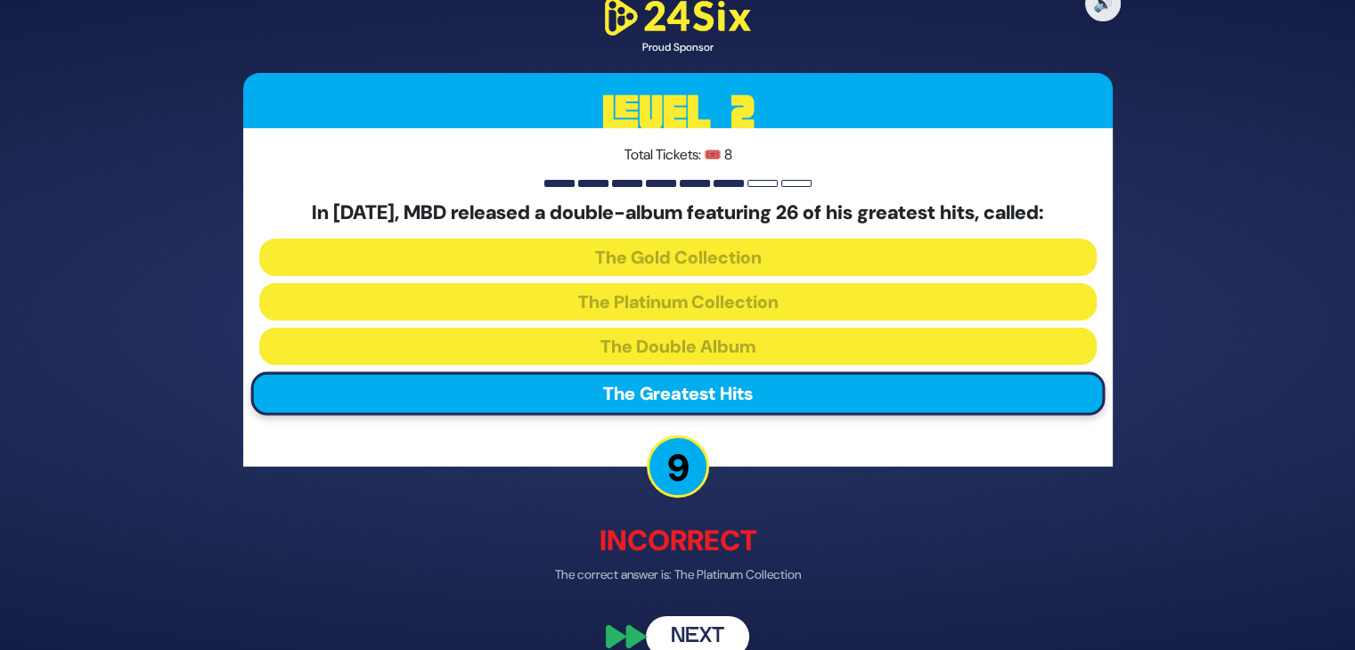
click at [702, 634] on button "Next" at bounding box center [697, 637] width 103 height 41
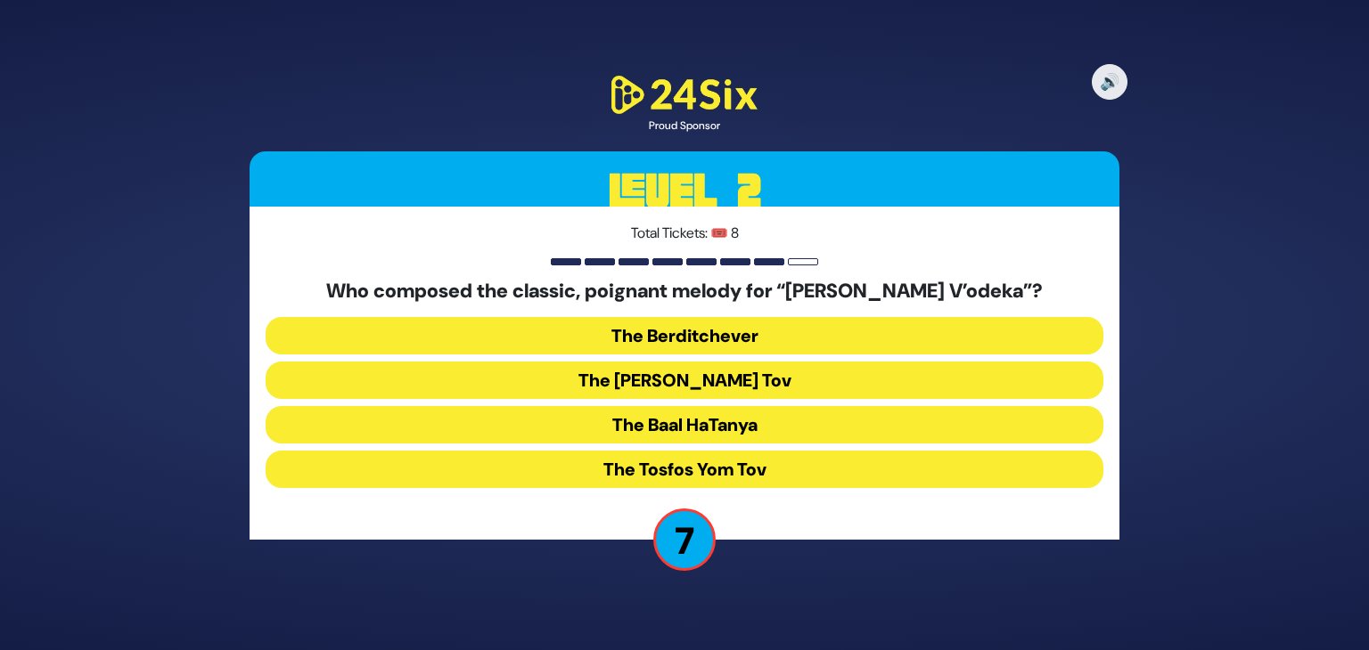
click at [764, 372] on button "The [PERSON_NAME] Tov" at bounding box center [685, 380] width 838 height 37
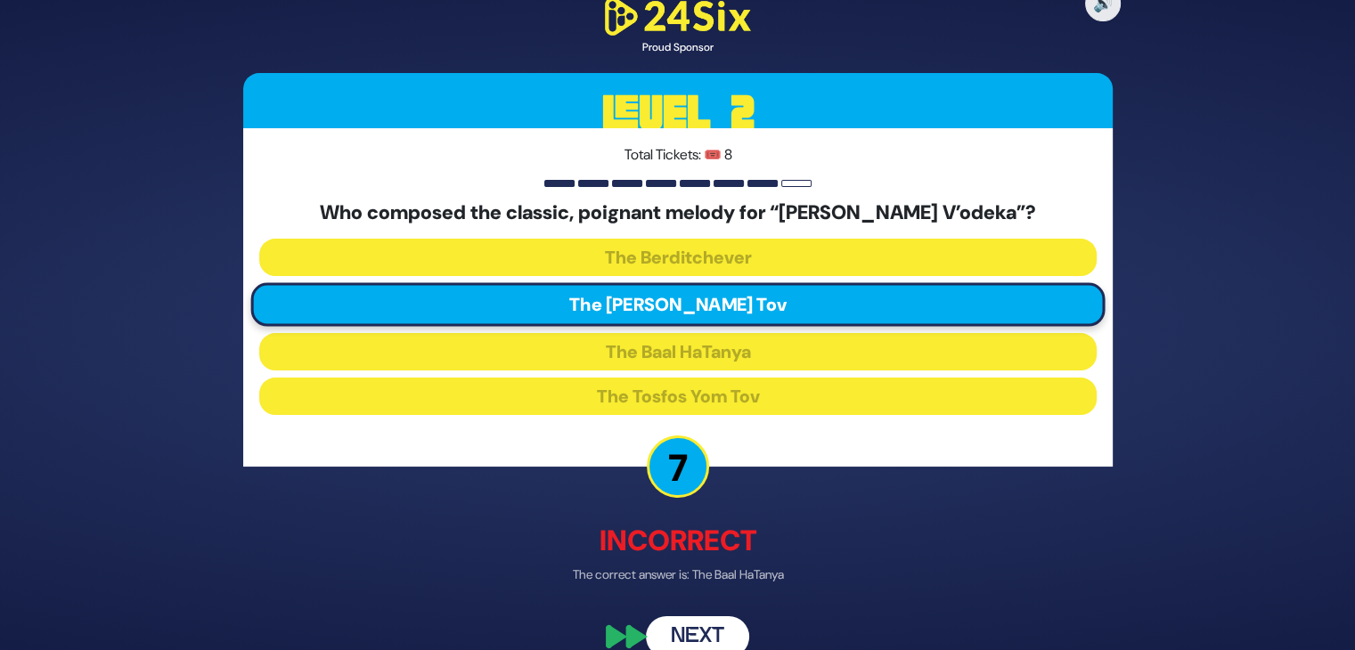
click at [677, 635] on button "Next" at bounding box center [697, 637] width 103 height 41
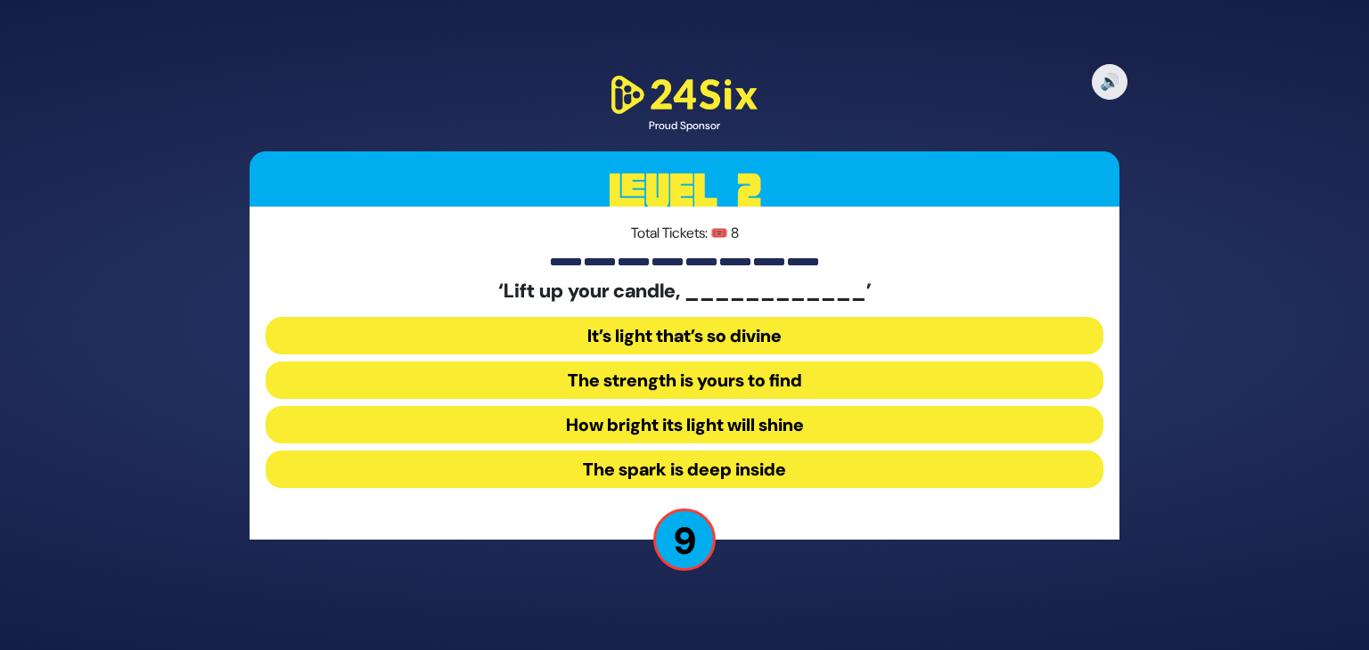
click at [730, 436] on button "How bright its light will shine" at bounding box center [685, 424] width 838 height 37
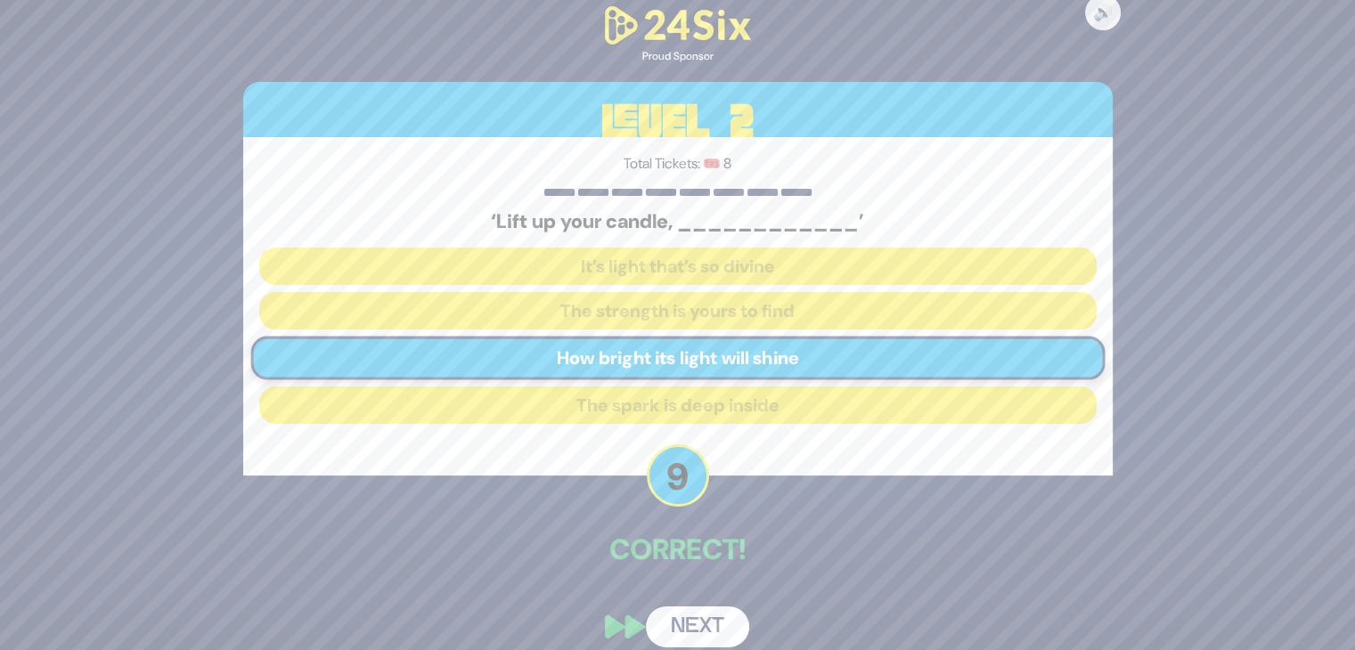
click at [695, 622] on button "Next" at bounding box center [697, 627] width 103 height 41
